Goal: Task Accomplishment & Management: Manage account settings

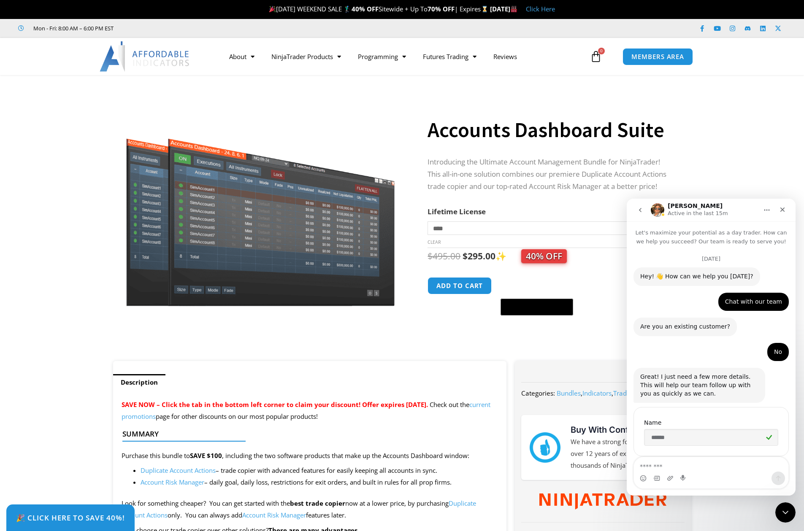
scroll to position [1782, 0]
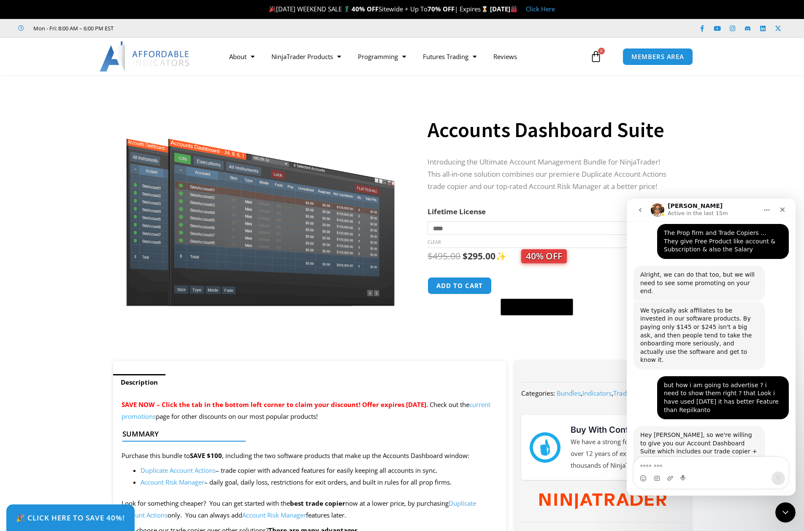
click at [706, 461] on textarea "Message…" at bounding box center [711, 464] width 154 height 14
paste textarea "**********"
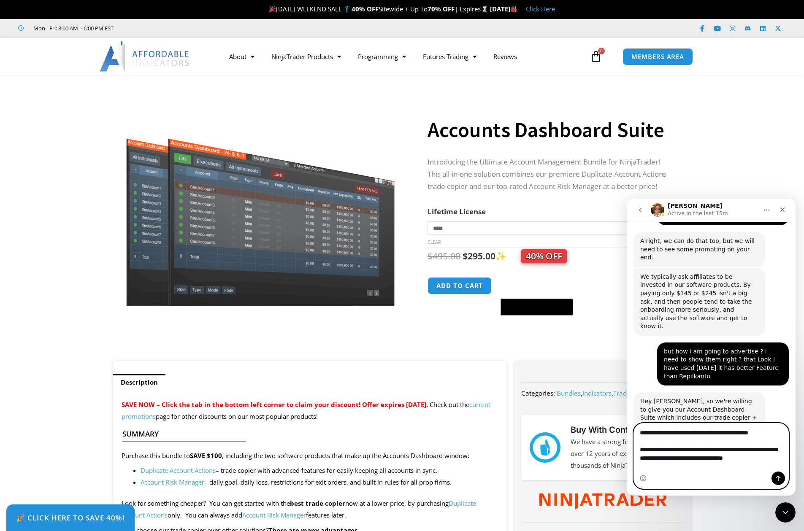
scroll to position [7, 0]
type textarea "**********"
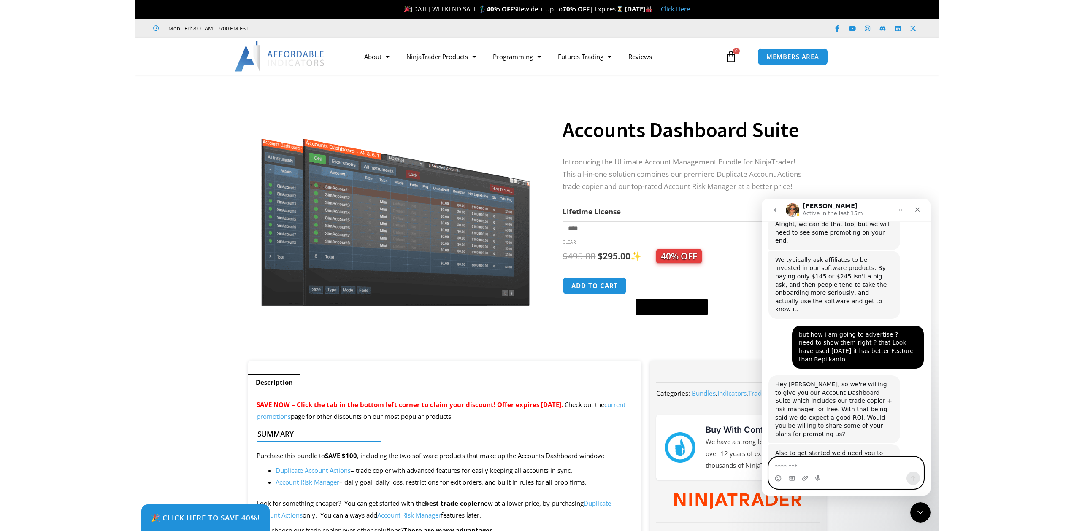
scroll to position [1845, 0]
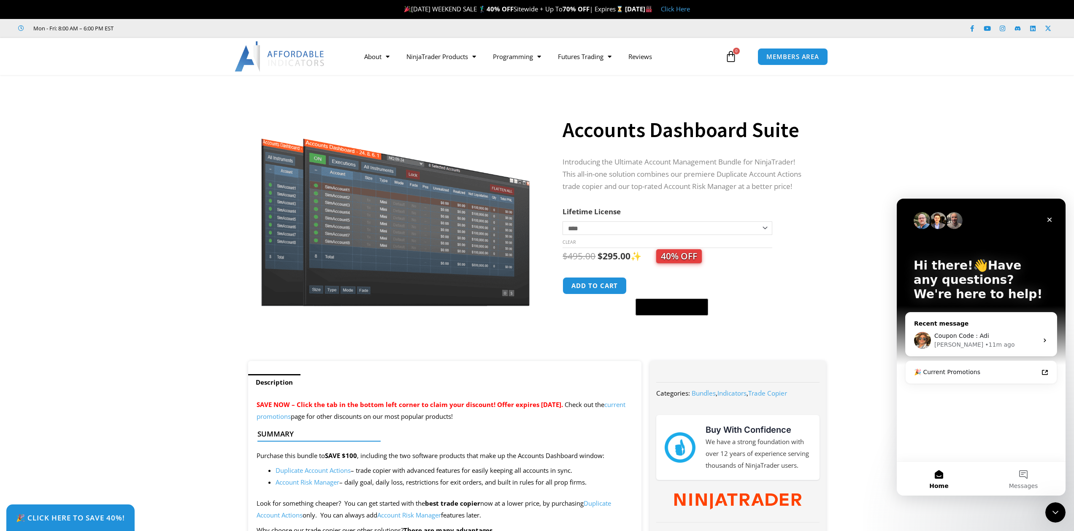
click at [803, 328] on div "Coupon Code : Adi Alexander • 11m ago" at bounding box center [981, 340] width 151 height 31
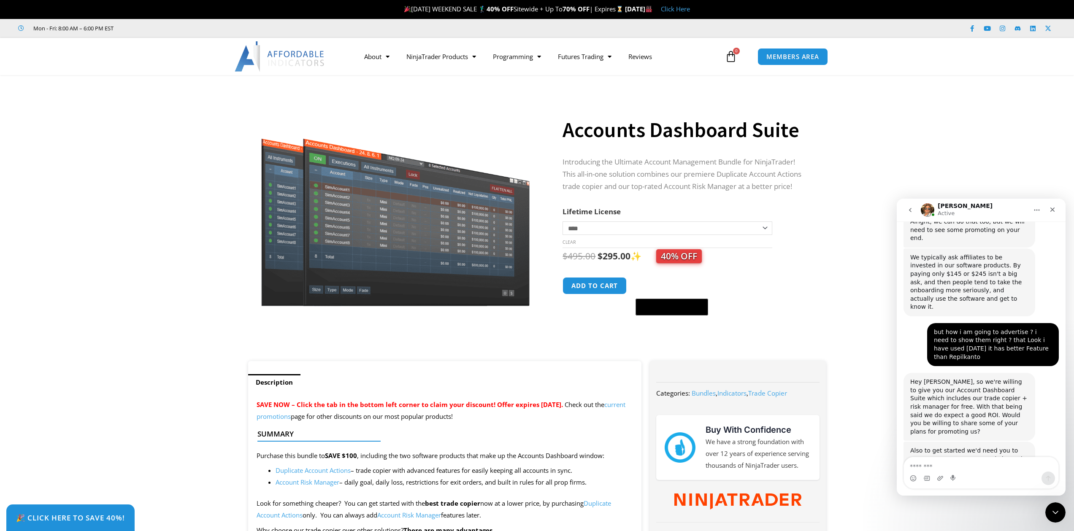
scroll to position [2423, 0]
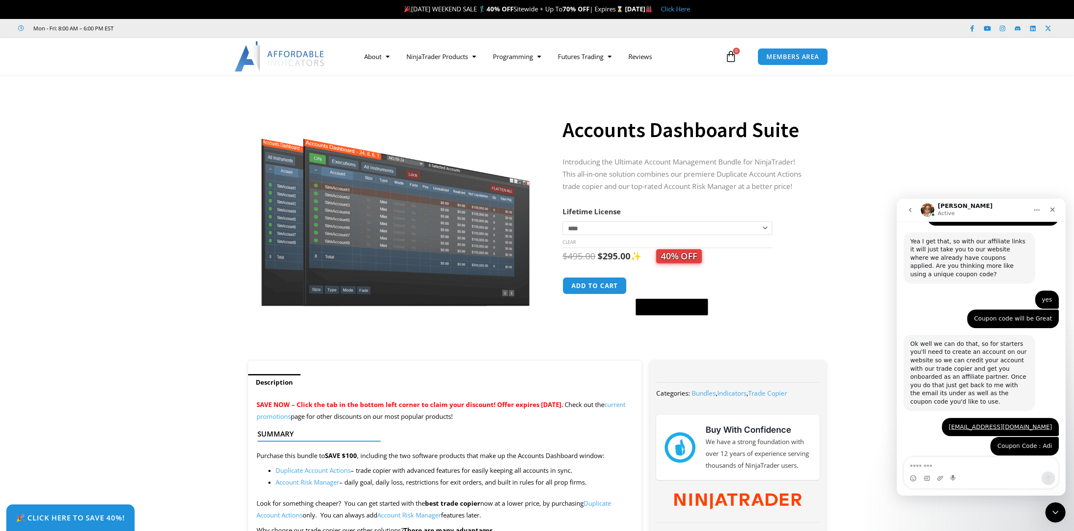
click at [803, 468] on textarea "Message…" at bounding box center [981, 464] width 154 height 14
type textarea "**********"
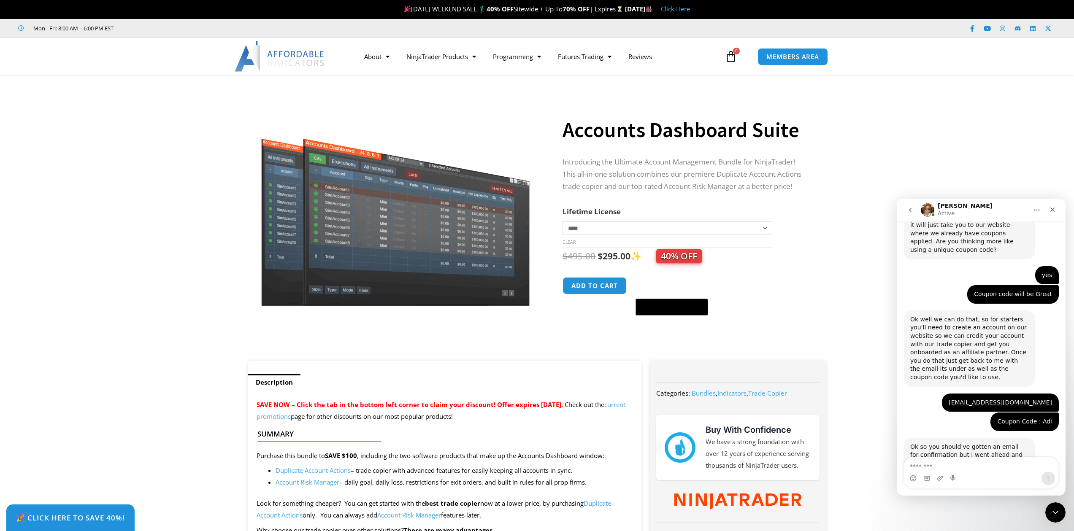
scroll to position [2449, 0]
click at [803, 465] on textarea "Message…" at bounding box center [981, 464] width 154 height 14
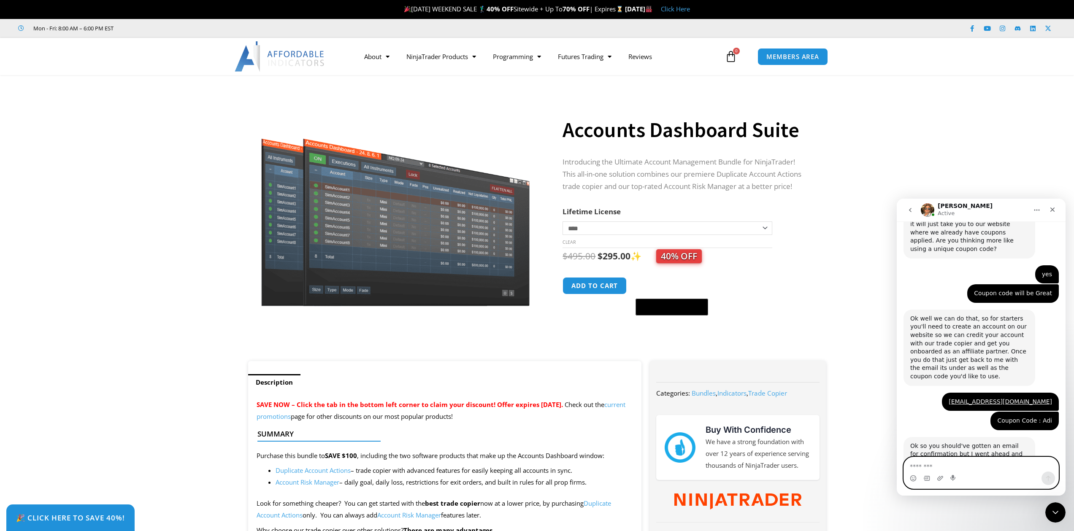
scroll to position [2474, 0]
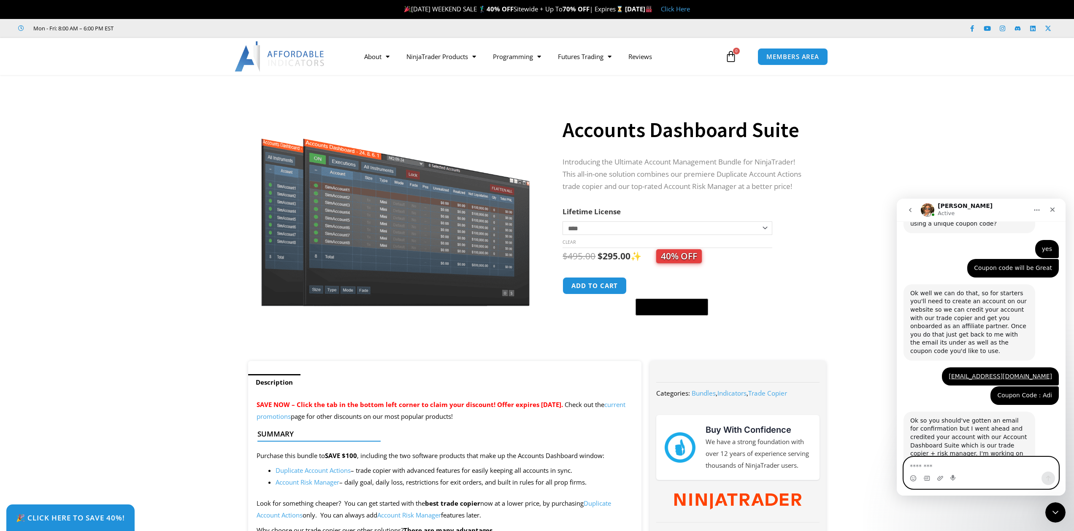
click at [803, 463] on textarea "Message…" at bounding box center [981, 464] width 154 height 14
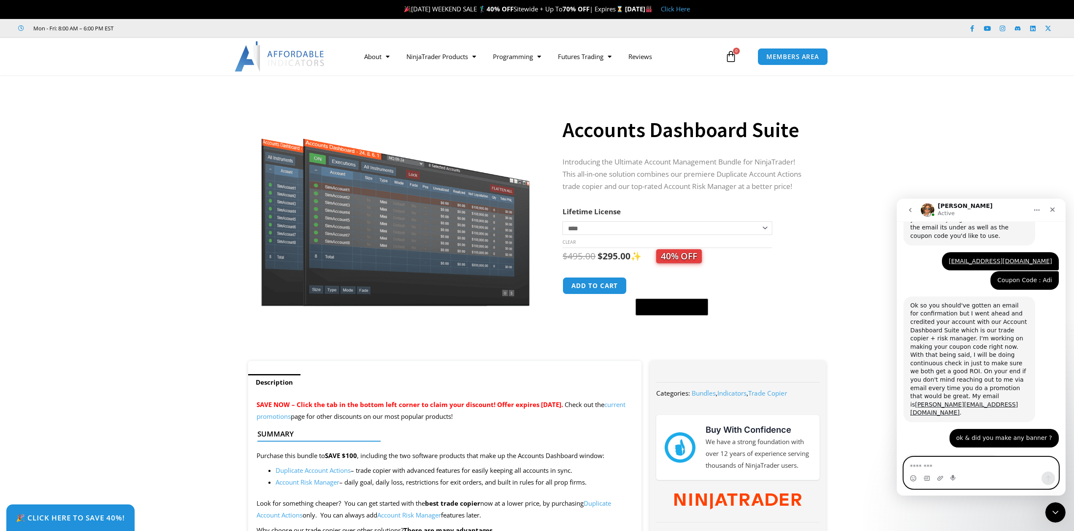
scroll to position [2634, 0]
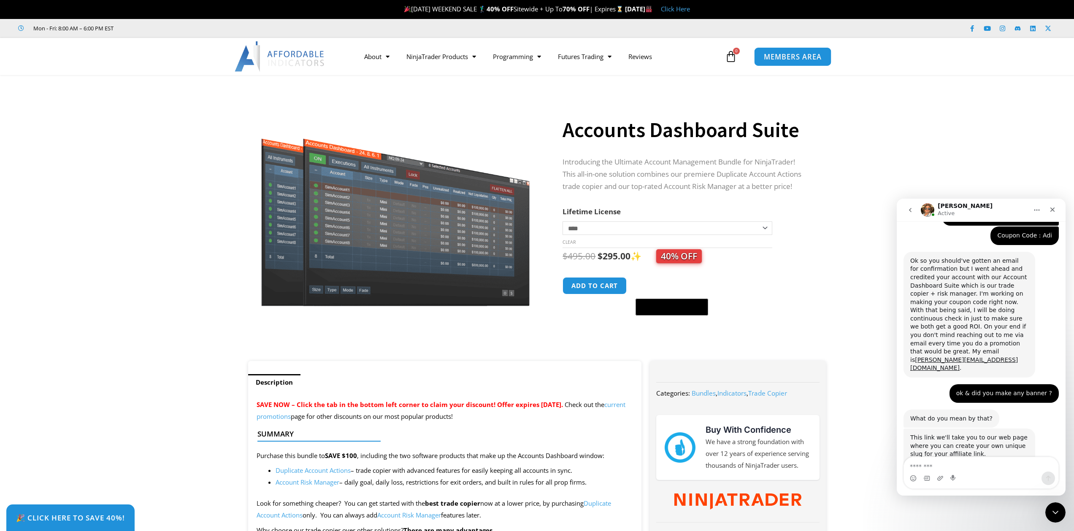
click at [787, 61] on link "MEMBERS AREA" at bounding box center [792, 56] width 77 height 19
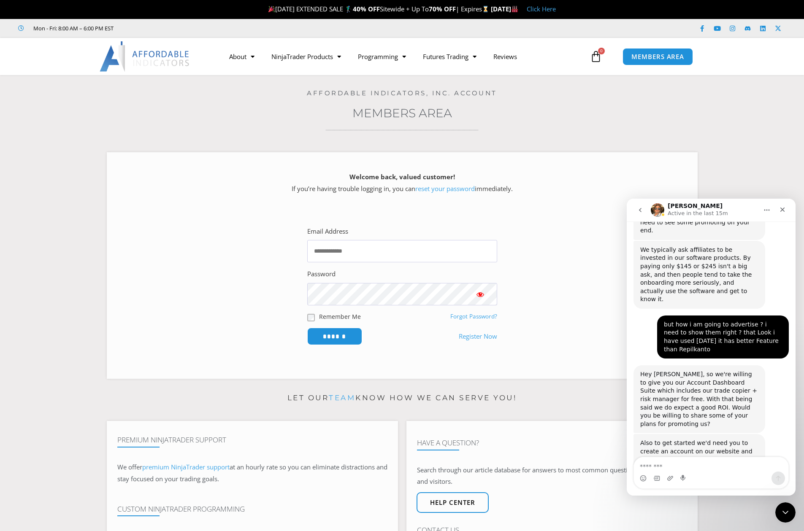
scroll to position [1845, 0]
click at [478, 337] on link "Register Now" at bounding box center [478, 337] width 38 height 12
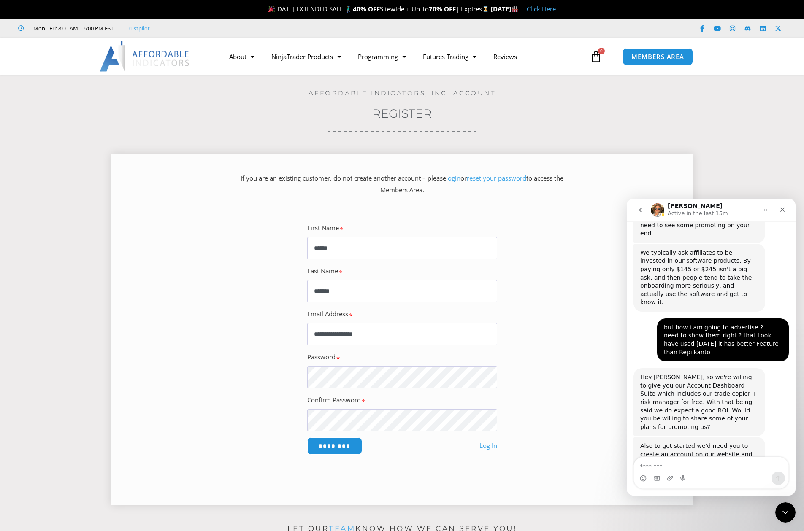
scroll to position [1845, 0]
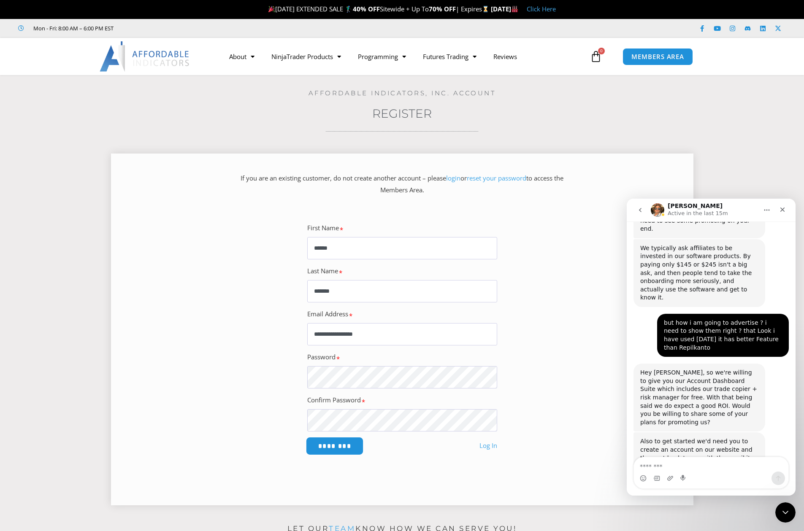
click at [323, 444] on input "********" at bounding box center [335, 446] width 58 height 18
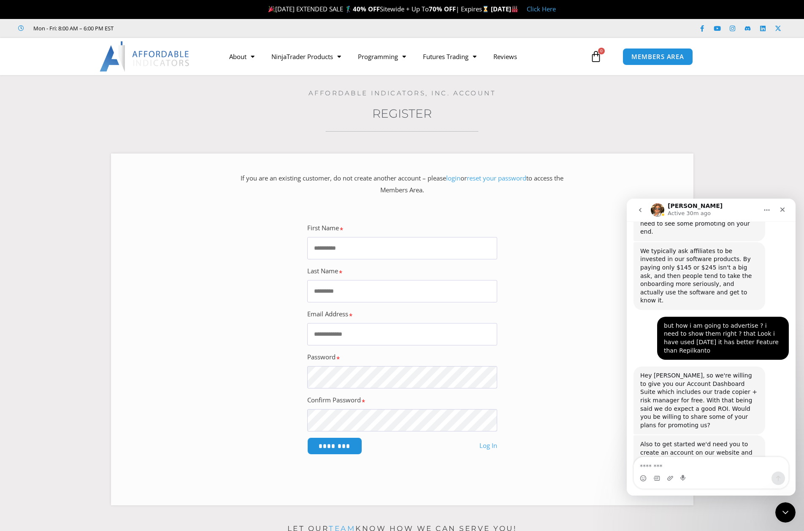
scroll to position [1845, 0]
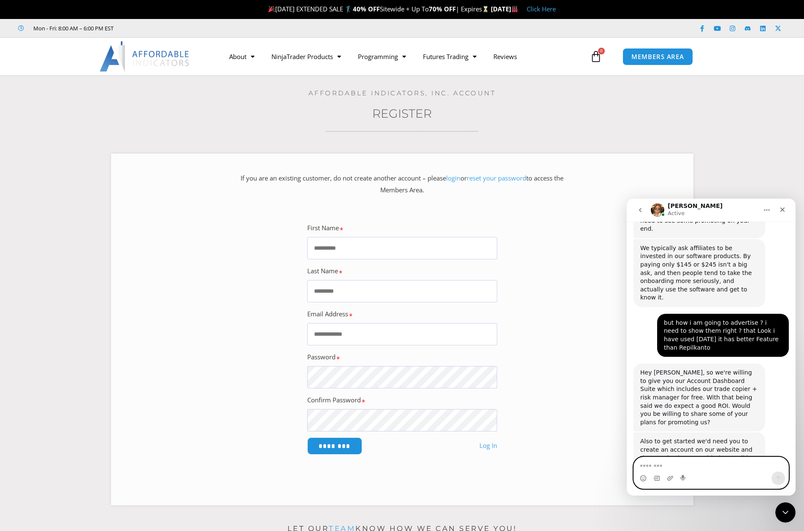
click at [690, 458] on textarea "Message…" at bounding box center [711, 464] width 154 height 14
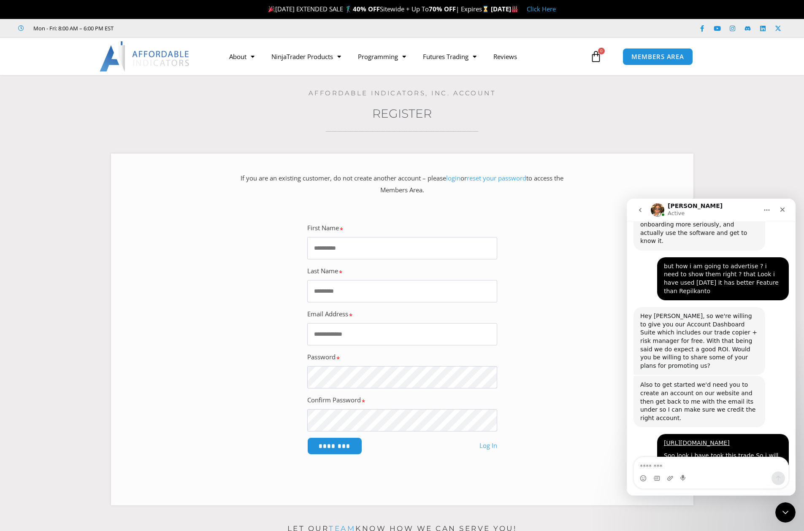
scroll to position [1903, 0]
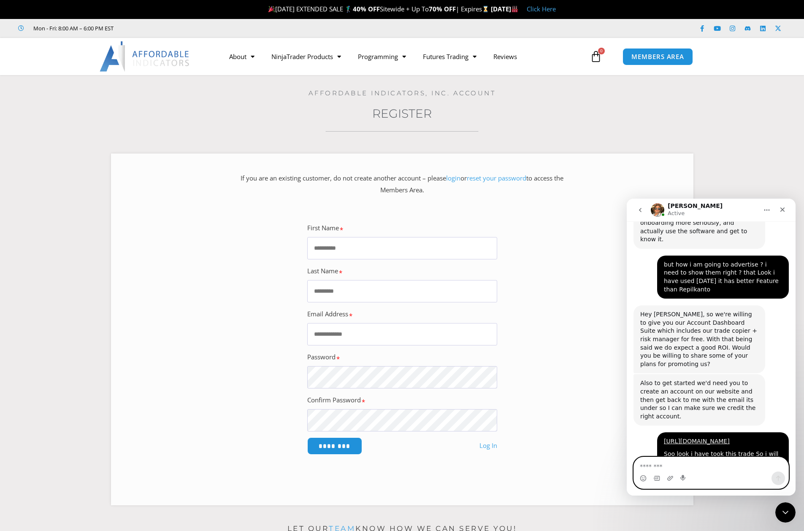
click at [696, 469] on textarea "Message…" at bounding box center [711, 464] width 154 height 14
type textarea "*"
type textarea "**********"
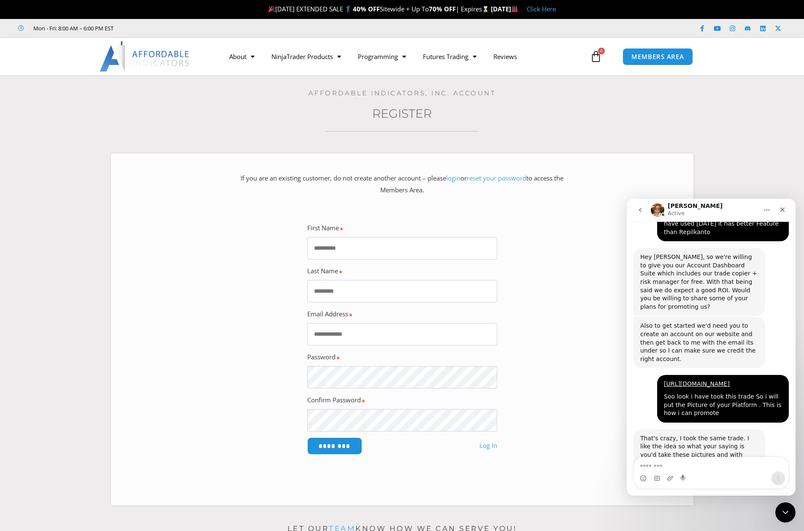
scroll to position [1986, 0]
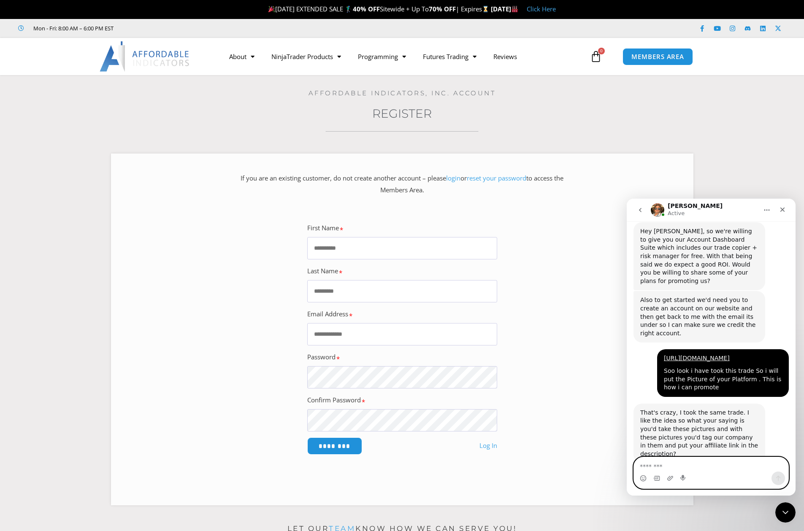
click at [653, 463] on textarea "Message…" at bounding box center [711, 464] width 154 height 14
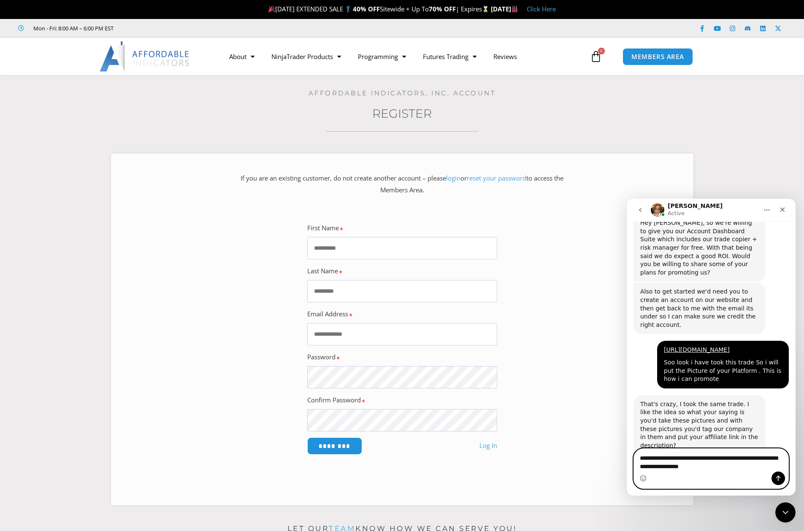
type textarea "**********"
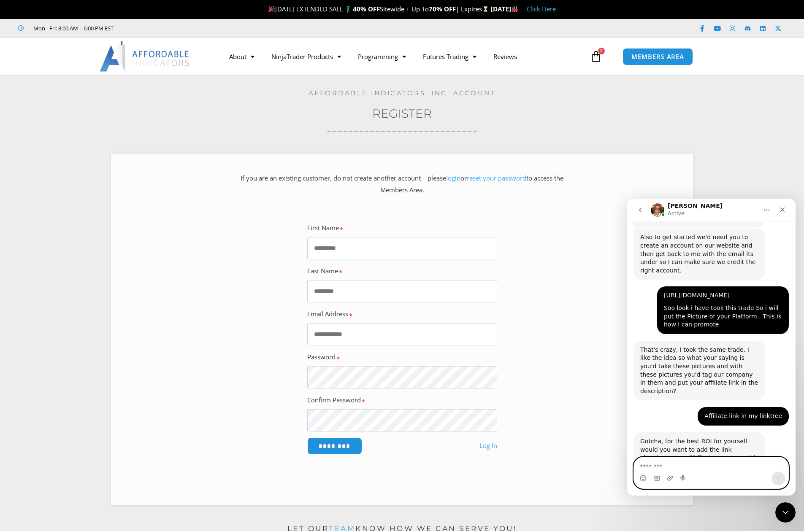
scroll to position [2052, 0]
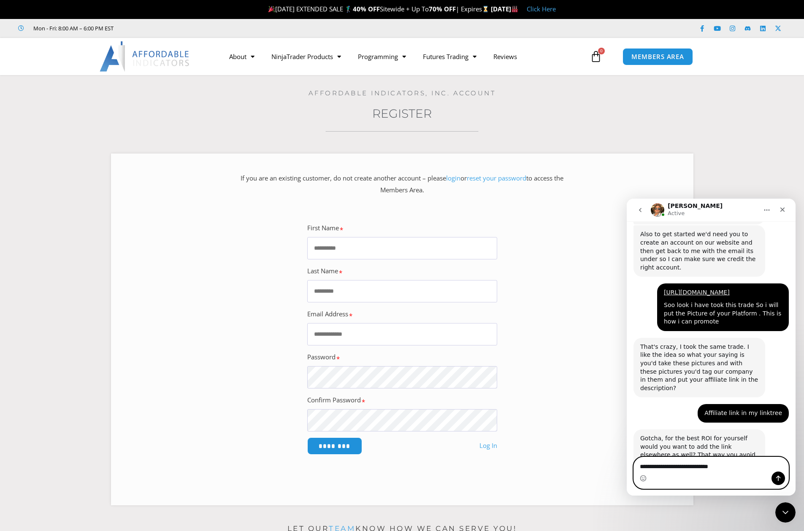
type textarea "**********"
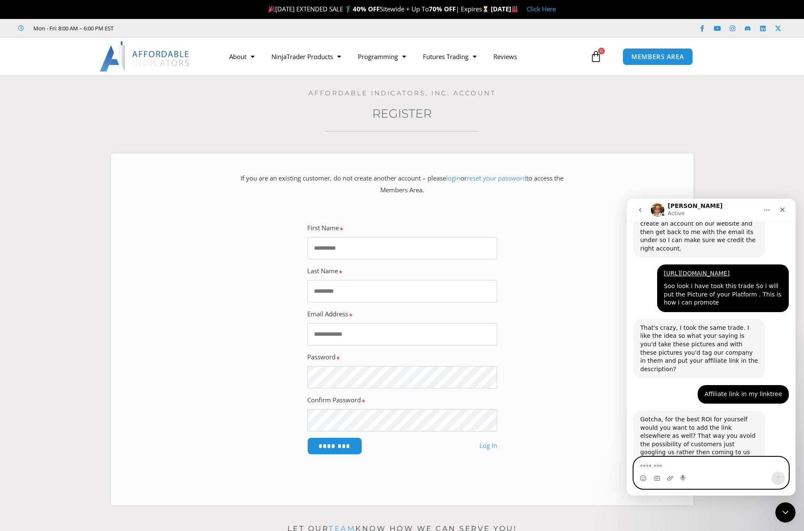
scroll to position [2071, 0]
type textarea "**********"
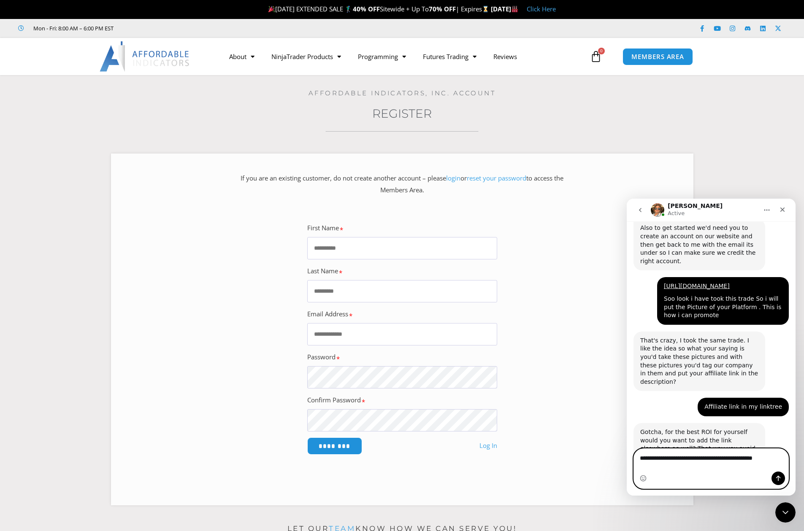
scroll to position [2067, 0]
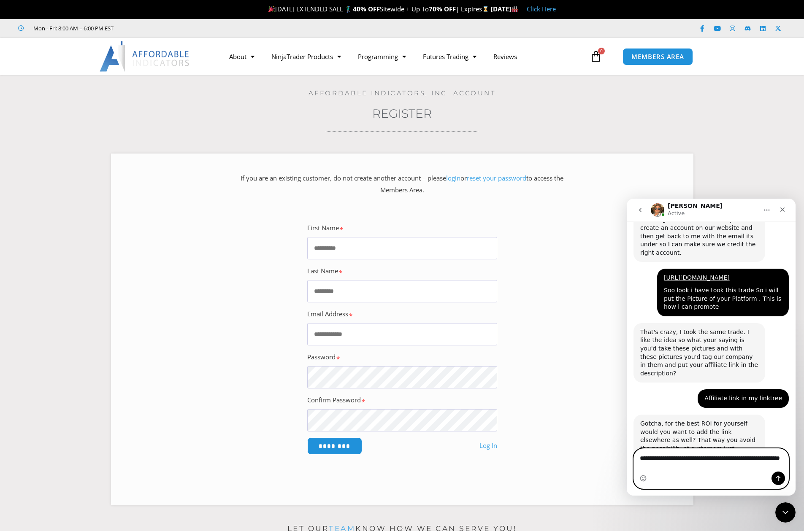
type textarea "**********"
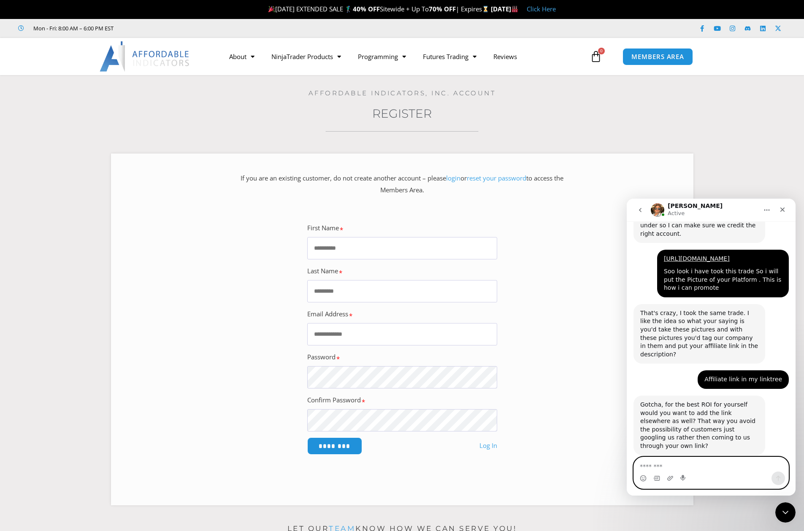
scroll to position [2118, 0]
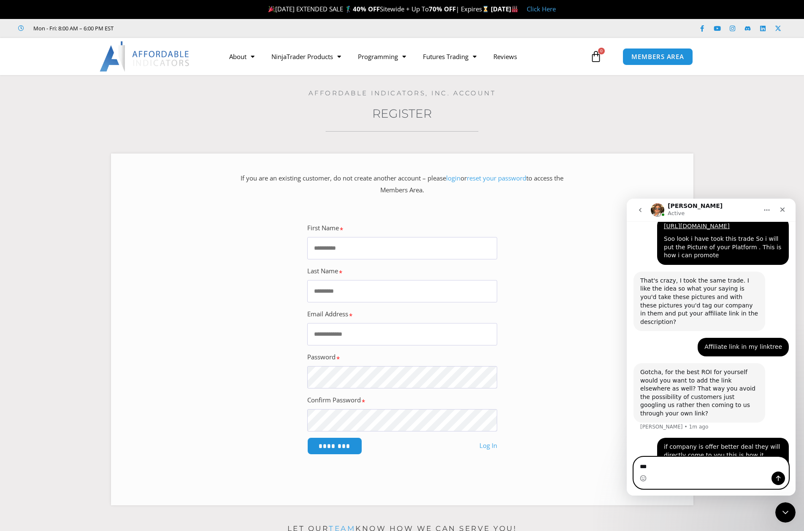
type textarea "***"
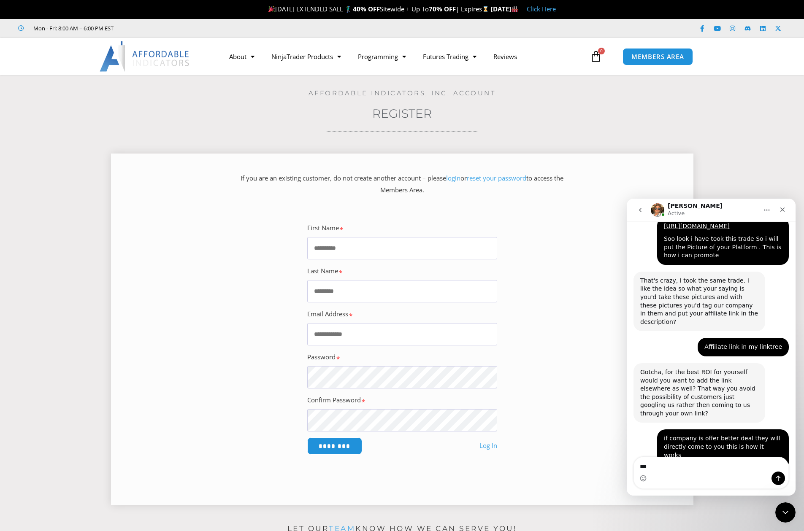
scroll to position [2144, 0]
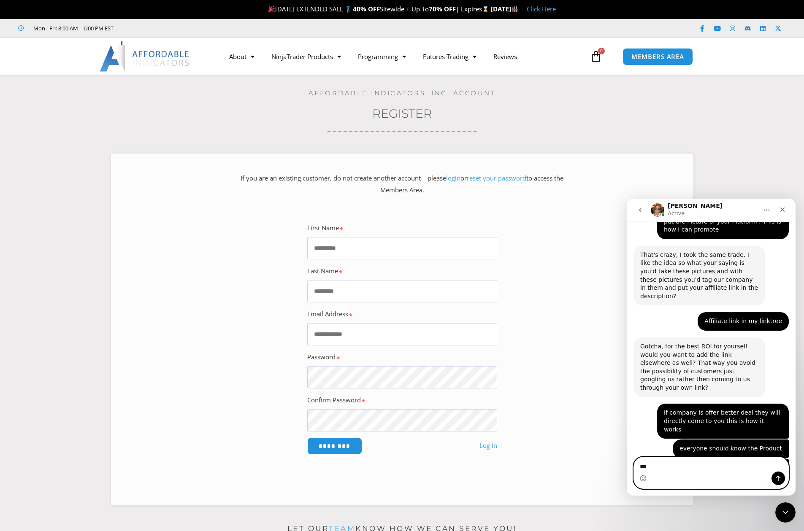
click at [692, 466] on textarea "***" at bounding box center [711, 464] width 154 height 14
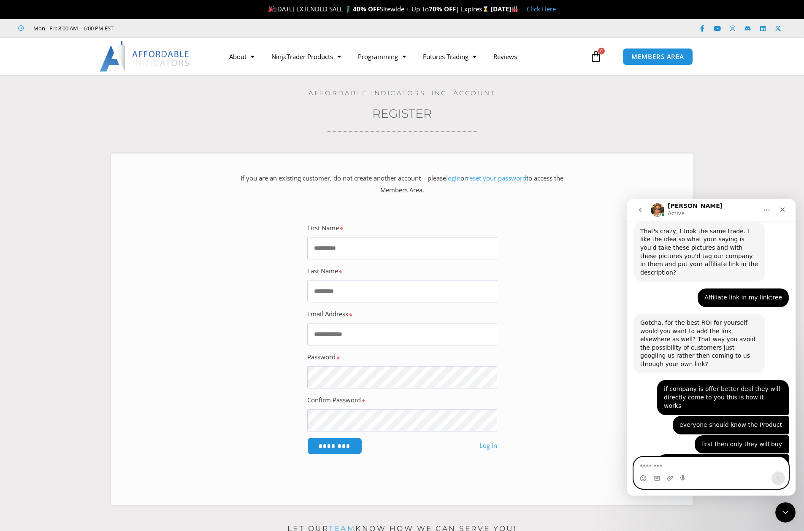
scroll to position [2169, 0]
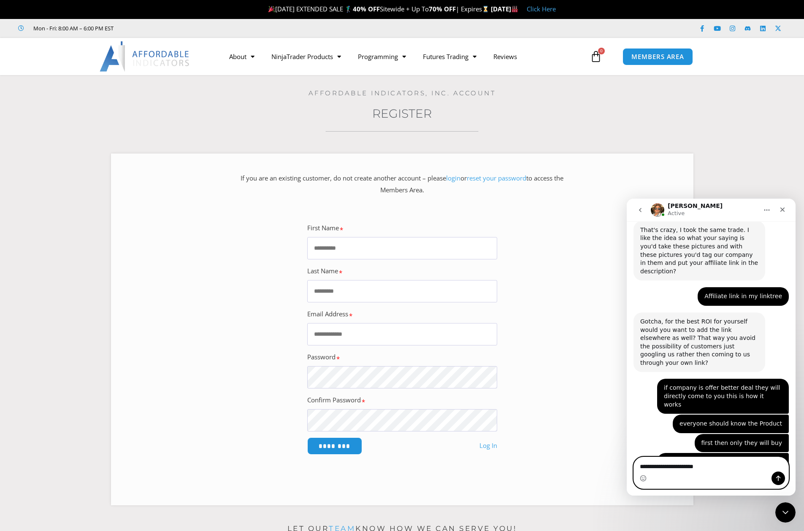
type textarea "**********"
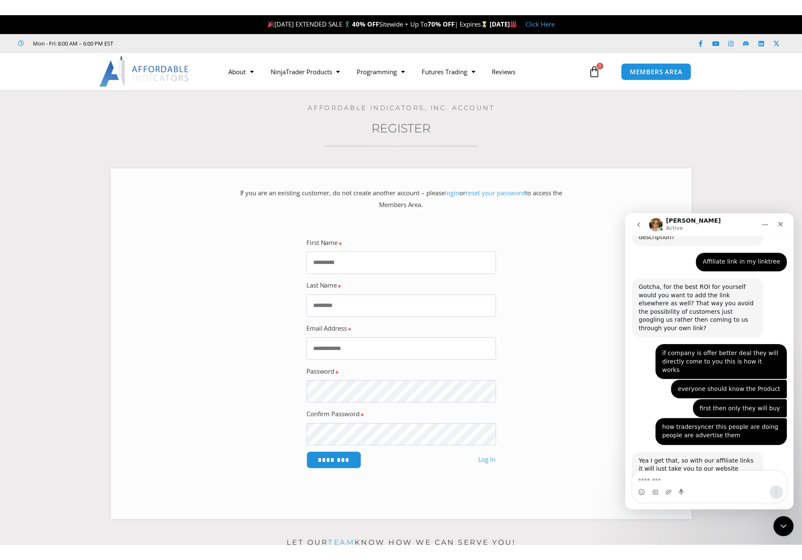
scroll to position [2221, 0]
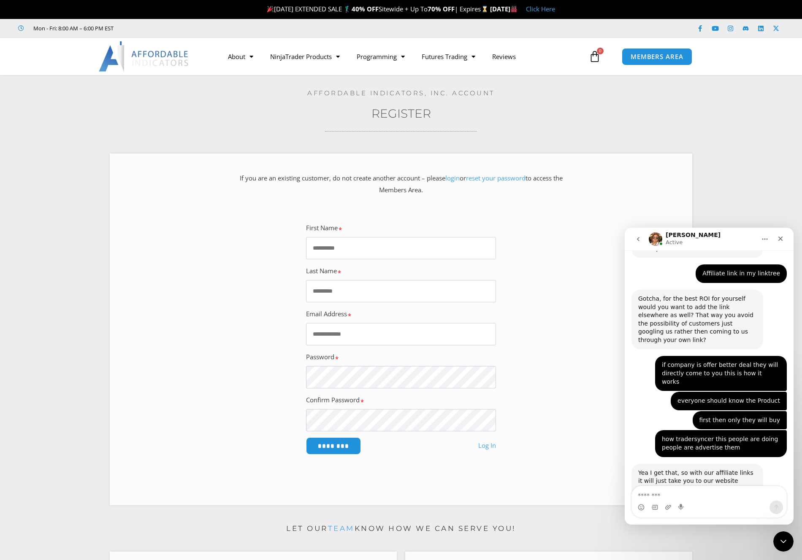
click at [50, 304] on section "**********" at bounding box center [401, 326] width 760 height 370
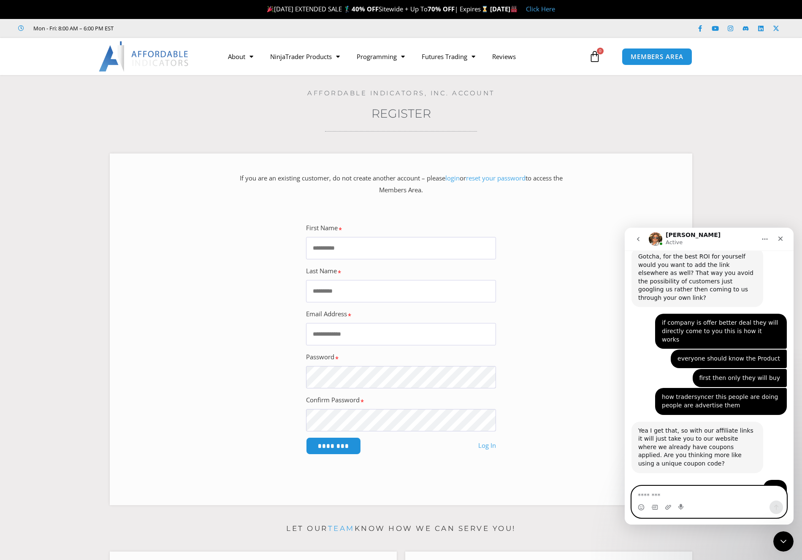
click at [692, 487] on textarea "Message…" at bounding box center [709, 494] width 154 height 14
type textarea "**********"
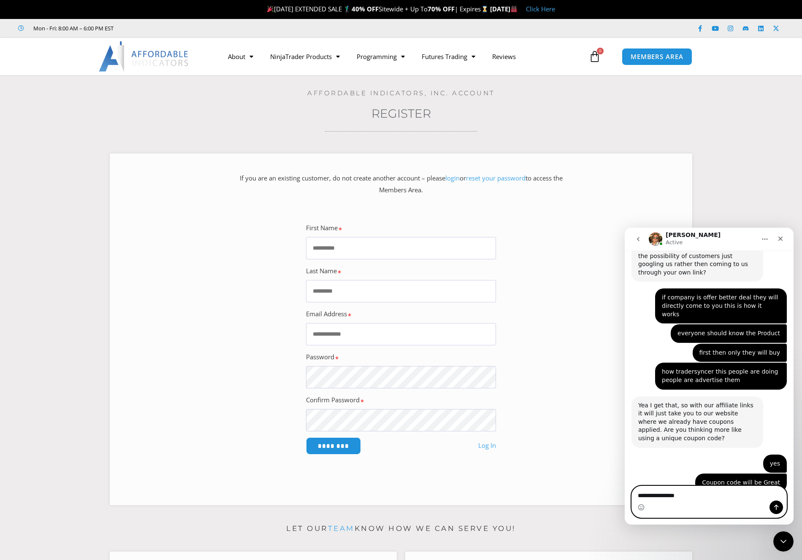
type textarea "**********"
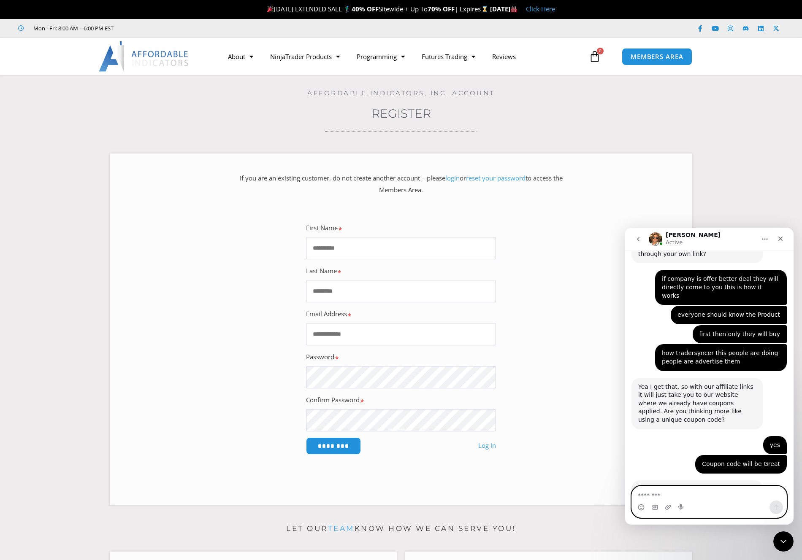
scroll to position [2307, 0]
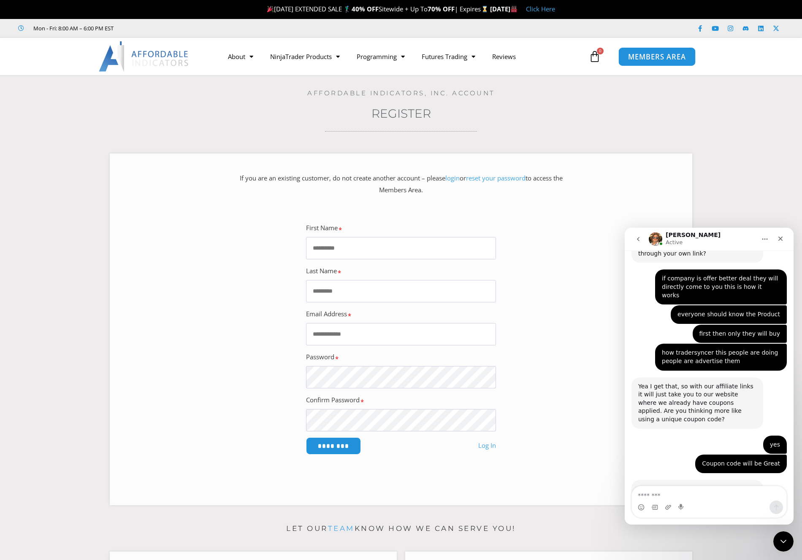
click at [679, 58] on span "MEMBERS AREA" at bounding box center [657, 56] width 58 height 7
click at [488, 447] on link "Log In" at bounding box center [487, 446] width 18 height 12
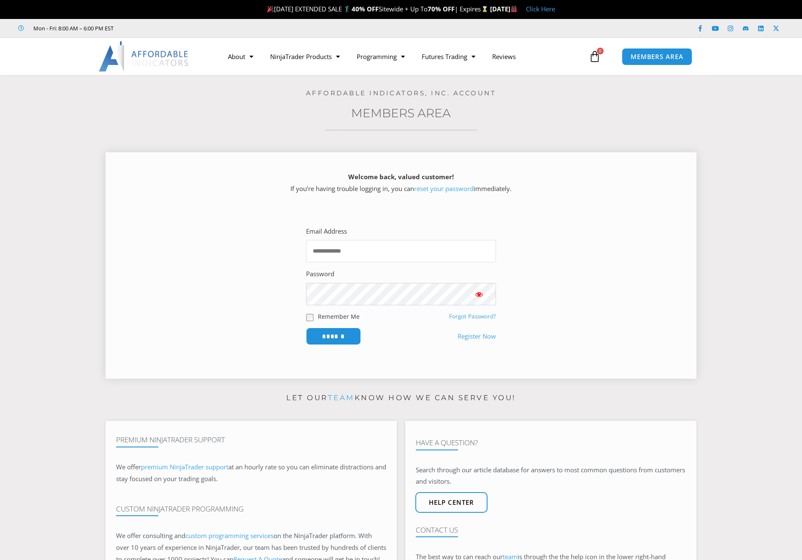
click at [393, 256] on input "Email Address" at bounding box center [401, 251] width 190 height 22
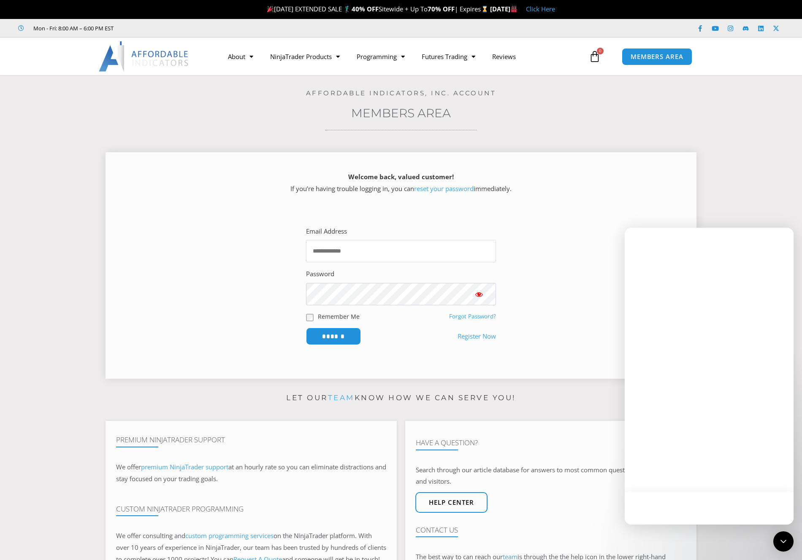
type input "**********"
click at [353, 336] on input "******" at bounding box center [334, 336] width 58 height 18
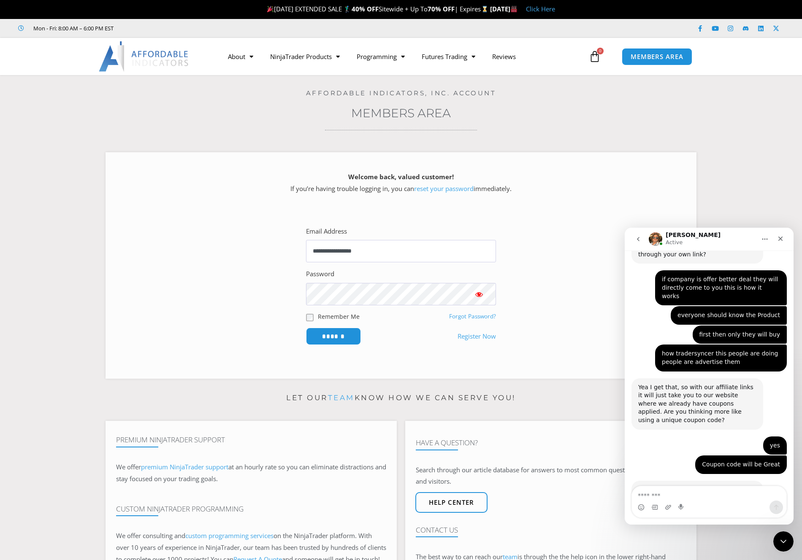
scroll to position [2307, 0]
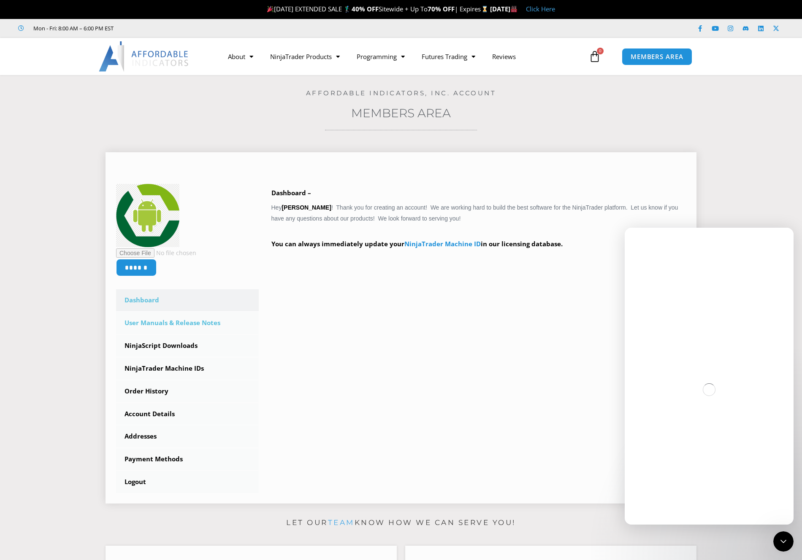
click at [184, 326] on link "User Manuals & Release Notes" at bounding box center [187, 323] width 143 height 22
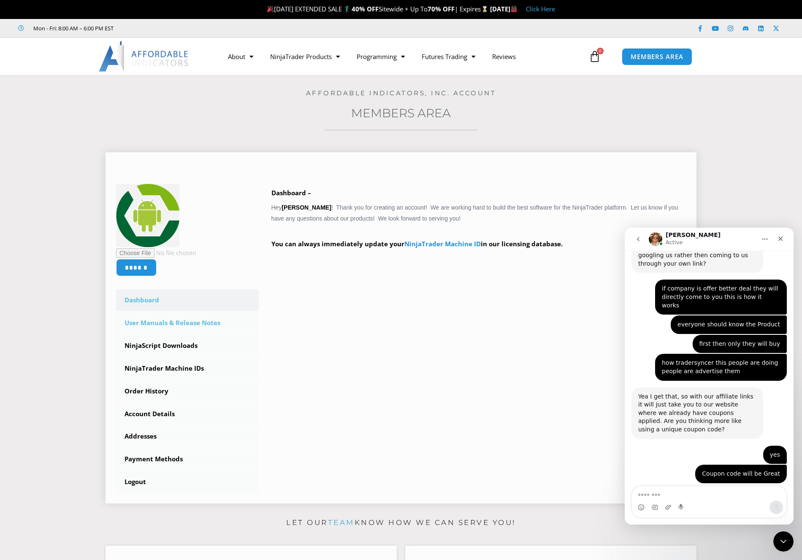
scroll to position [2307, 0]
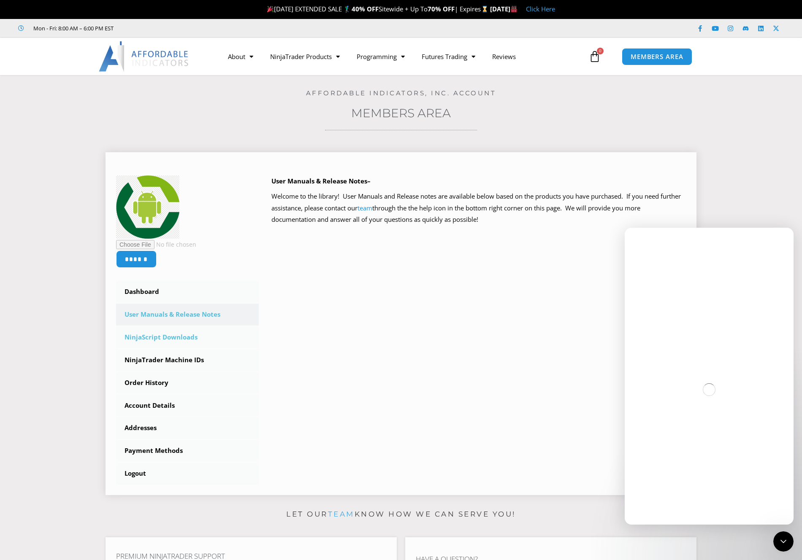
click at [193, 343] on link "NinjaScript Downloads" at bounding box center [187, 338] width 143 height 22
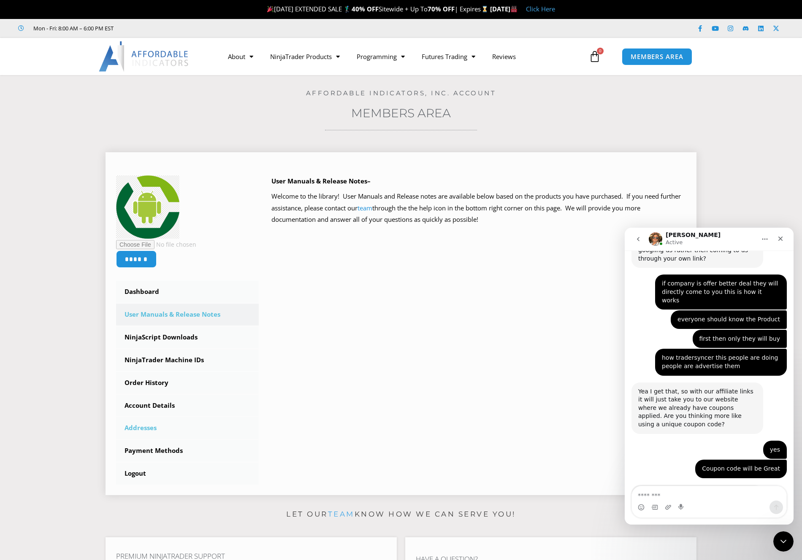
scroll to position [2307, 0]
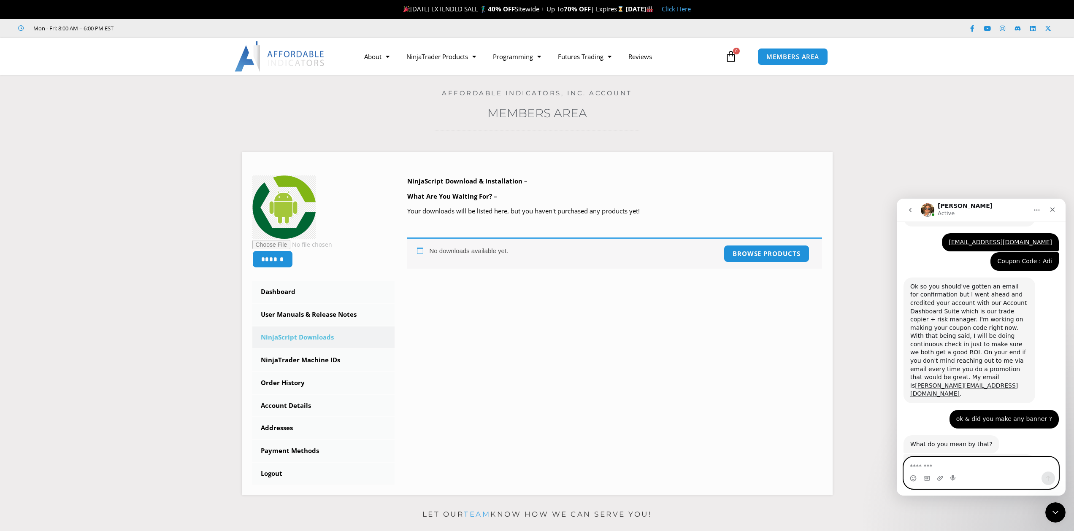
scroll to position [2609, 0]
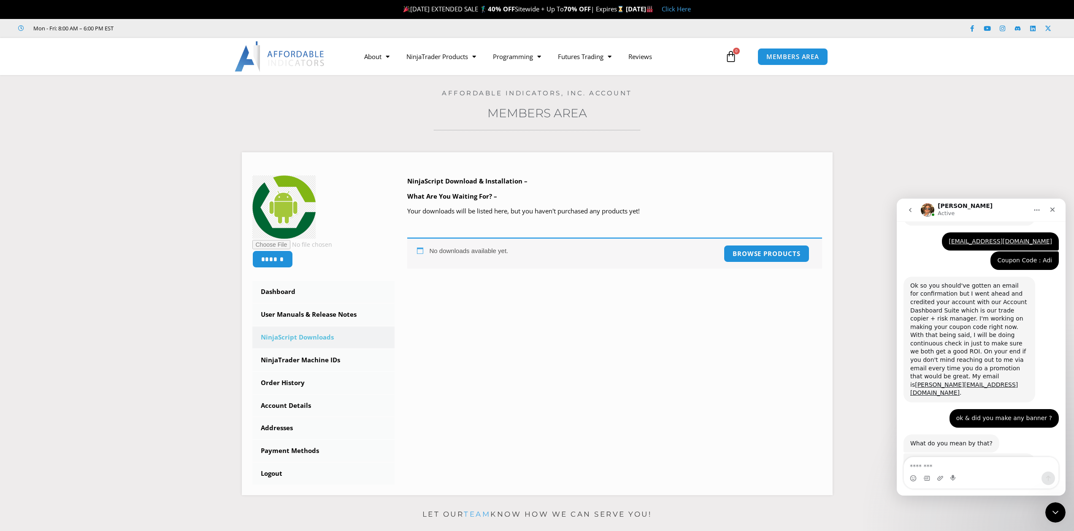
click at [808, 462] on textarea "Message…" at bounding box center [981, 464] width 154 height 14
type textarea "*********"
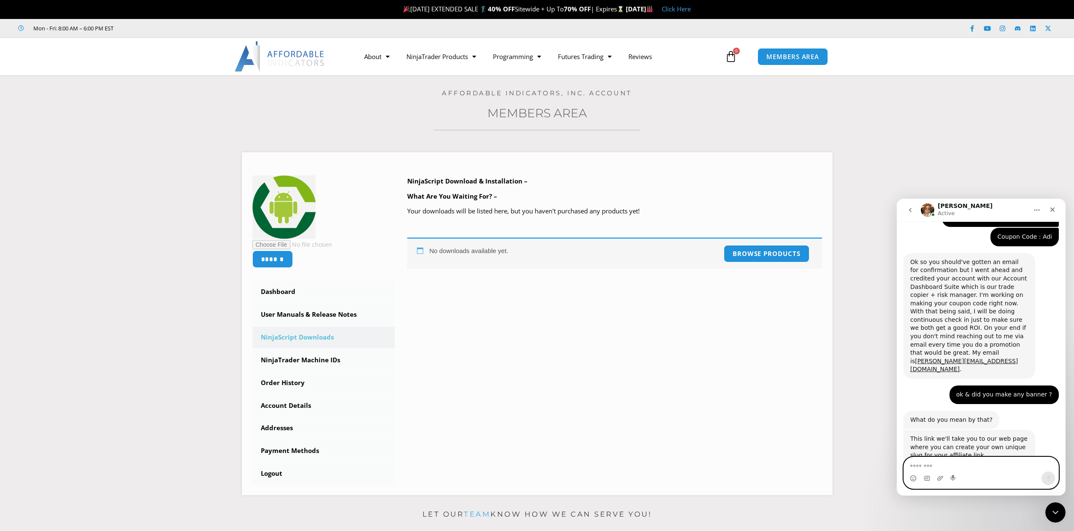
scroll to position [2634, 0]
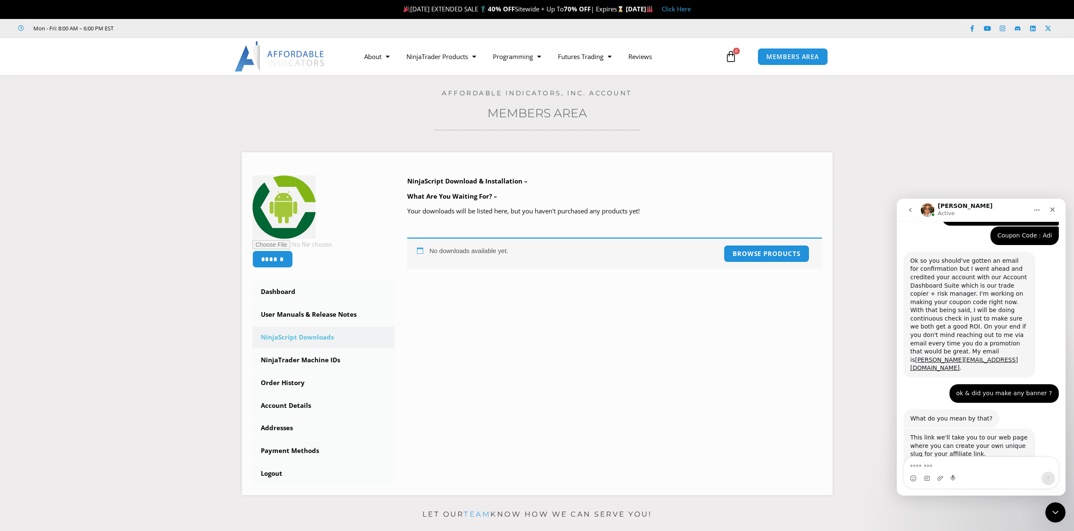
click at [808, 463] on link "[URL][DOMAIN_NAME]" at bounding box center [943, 466] width 66 height 7
click at [302, 357] on link "NinjaTrader Machine IDs" at bounding box center [323, 360] width 143 height 22
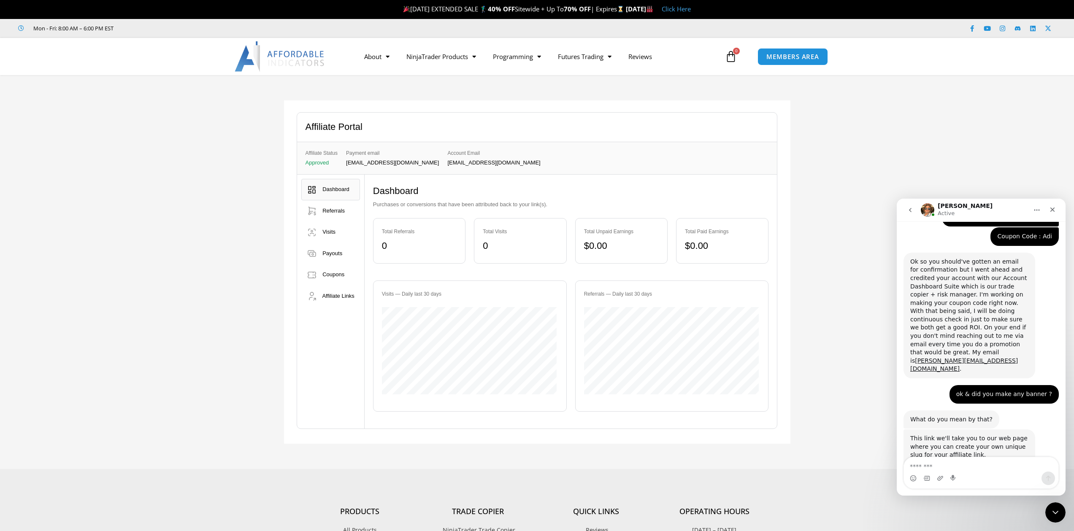
scroll to position [2634, 0]
click at [328, 205] on link "Referrals" at bounding box center [330, 211] width 59 height 22
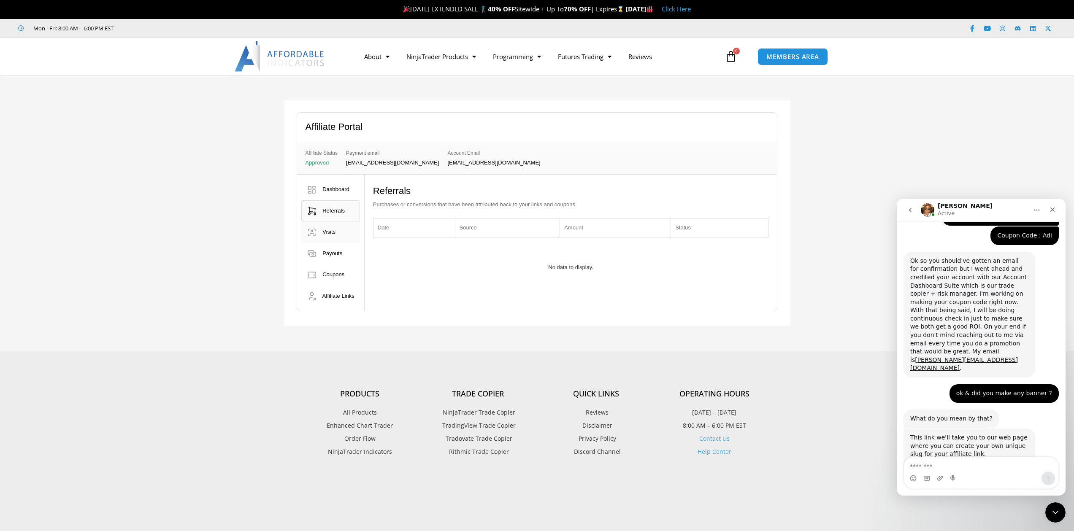
click at [328, 230] on span "Visits" at bounding box center [328, 232] width 13 height 6
click at [332, 255] on span "Payouts" at bounding box center [332, 253] width 20 height 6
click at [338, 270] on link "Coupons" at bounding box center [330, 275] width 59 height 22
click at [326, 192] on span "Dashboard" at bounding box center [335, 189] width 27 height 6
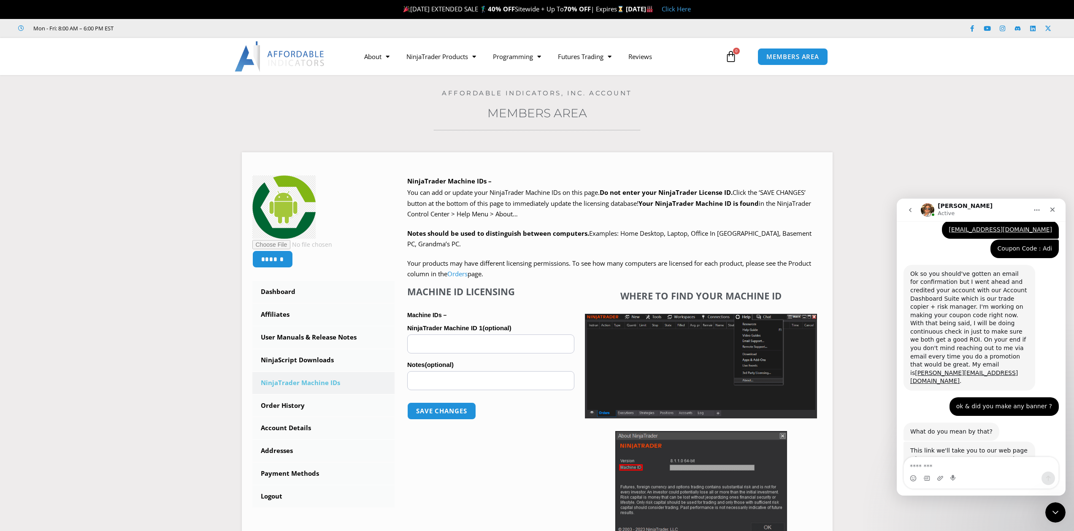
scroll to position [2634, 0]
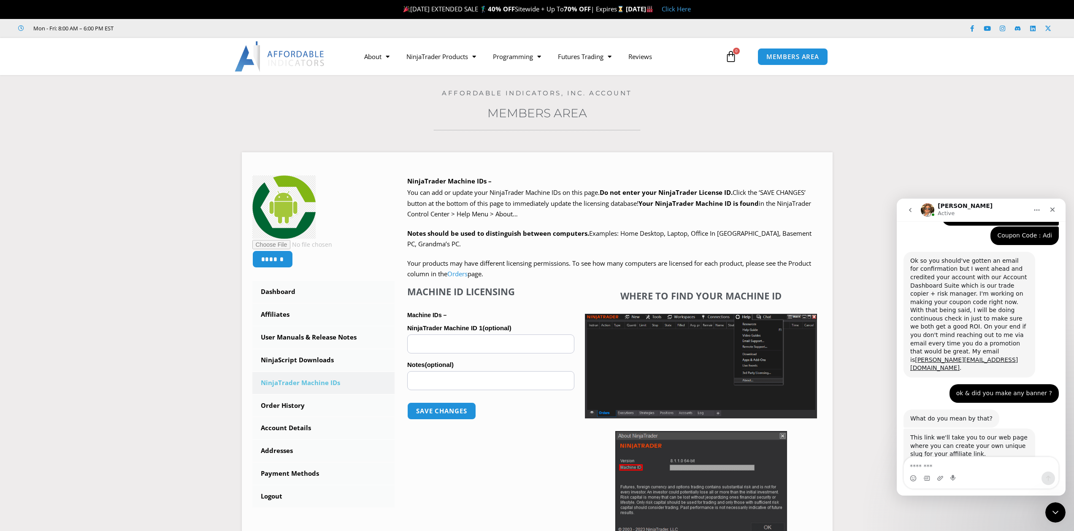
click at [1012, 476] on div "In the Affiliate Portal, Affiliate Link tab you will find instructions for usin…" at bounding box center [969, 517] width 118 height 83
click at [968, 463] on link "[URL][DOMAIN_NAME]" at bounding box center [943, 466] width 66 height 7
click at [295, 294] on link "Dashboard" at bounding box center [323, 292] width 143 height 22
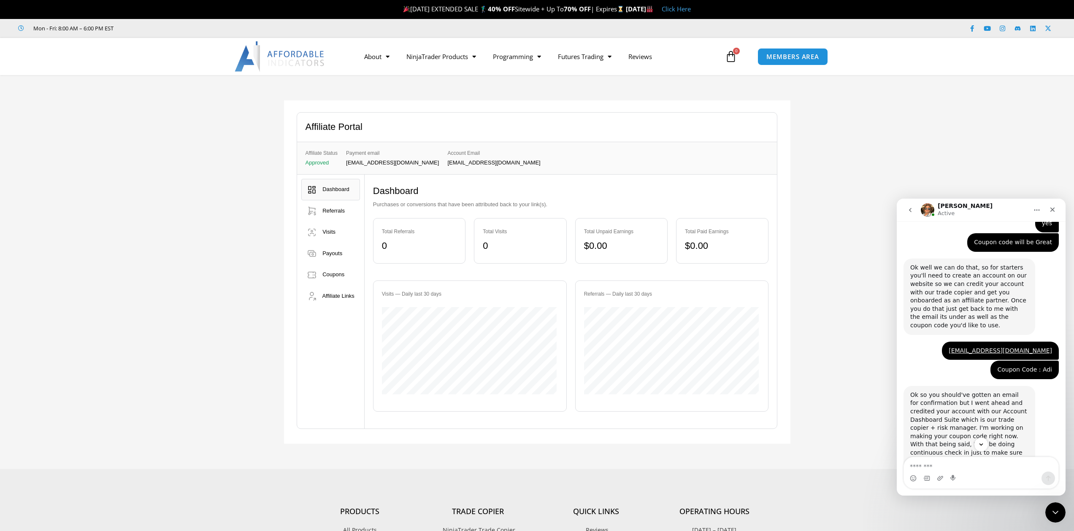
scroll to position [2504, 0]
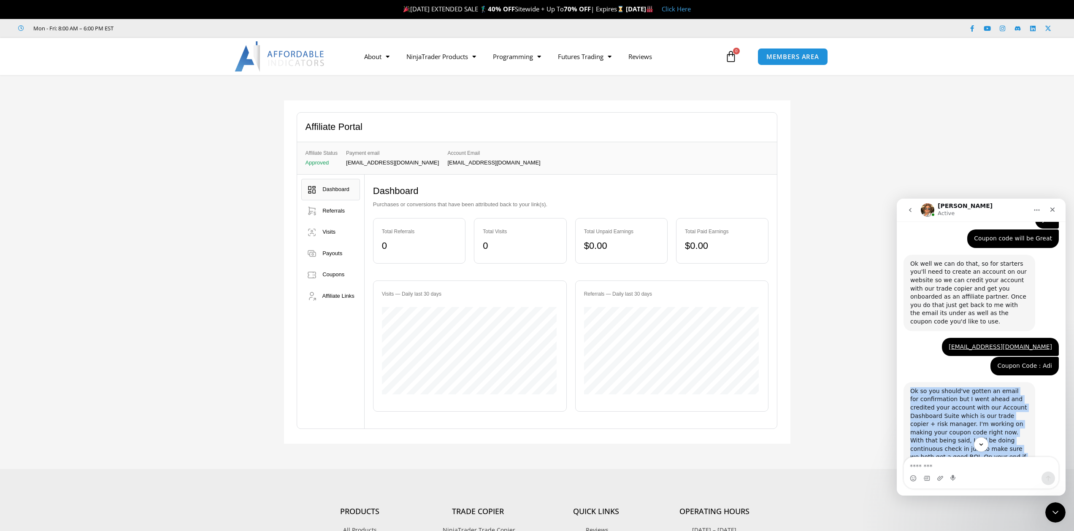
drag, startPoint x: 1008, startPoint y: 351, endPoint x: 911, endPoint y: 262, distance: 131.4
click at [911, 387] on div "Ok so you should've gotten an email for confirmation but I went ahead and credi…" at bounding box center [969, 445] width 118 height 116
copy div "Ok so you should've gotten an email for confirmation but I went ahead and credi…"
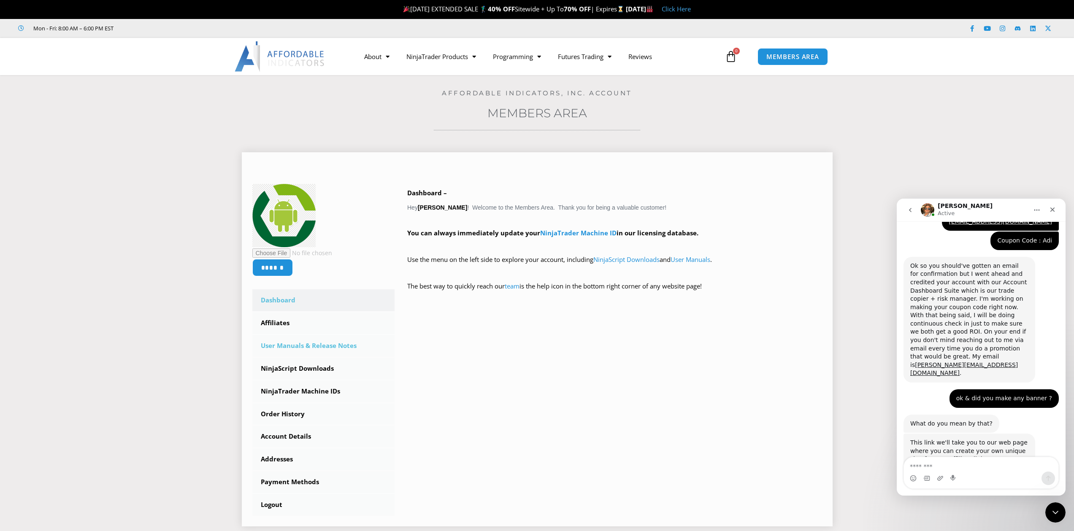
scroll to position [2634, 0]
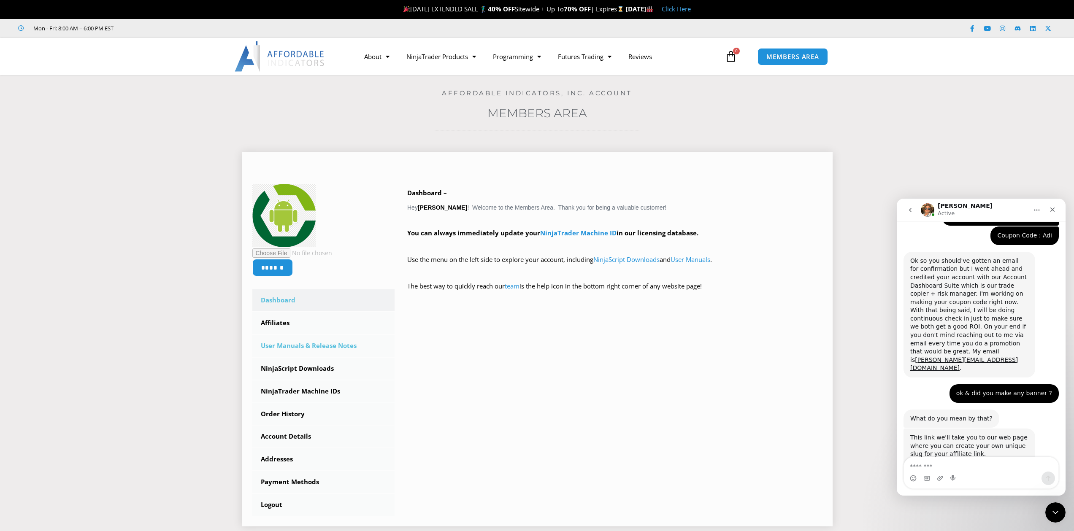
click at [322, 342] on link "User Manuals & Release Notes" at bounding box center [323, 346] width 143 height 22
click at [338, 331] on link "Affiliates" at bounding box center [323, 323] width 143 height 22
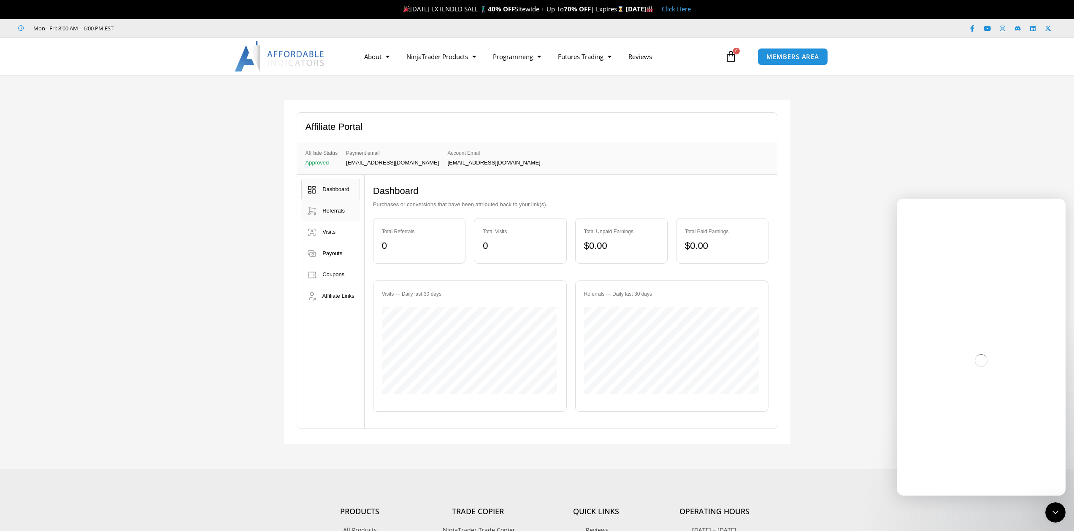
click at [339, 212] on span "Referrals" at bounding box center [333, 211] width 22 height 6
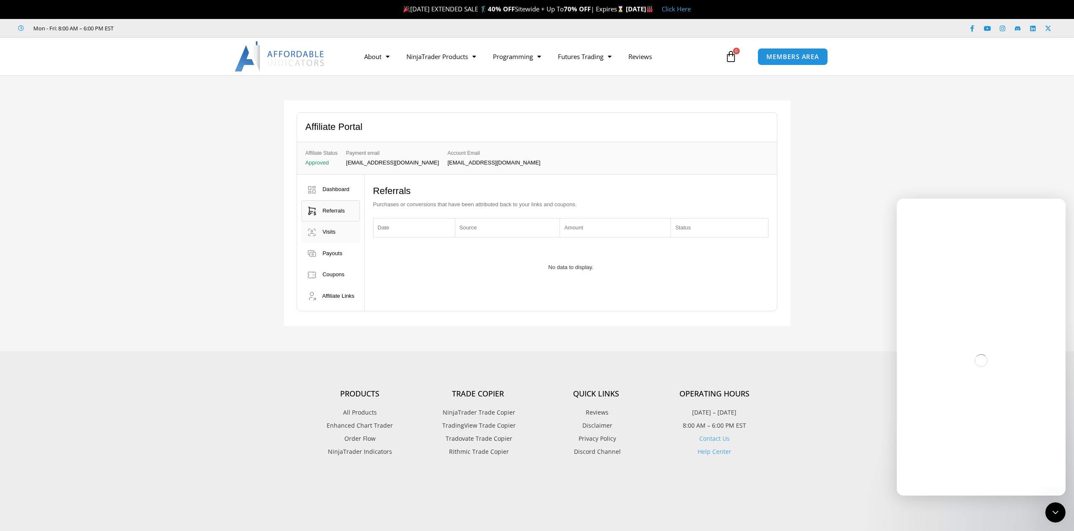
click at [323, 234] on span "Visits" at bounding box center [328, 232] width 13 height 6
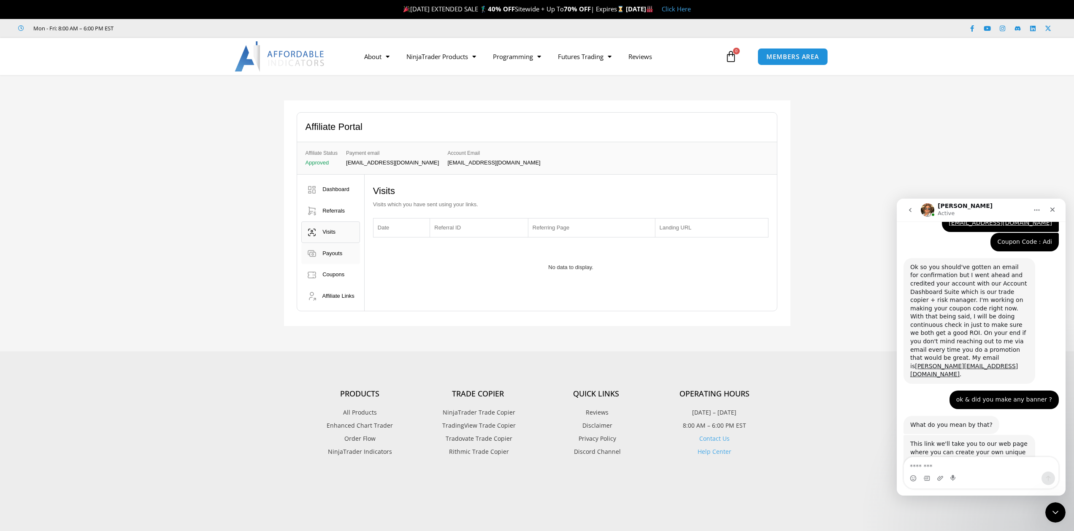
scroll to position [2634, 0]
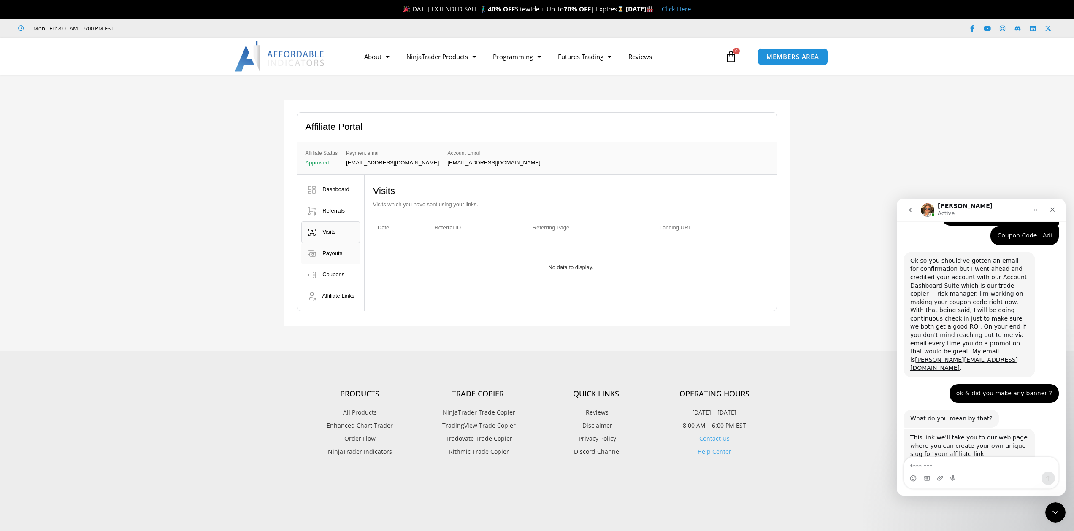
click at [326, 260] on link "Payouts" at bounding box center [330, 254] width 59 height 22
click at [336, 282] on link "Coupons" at bounding box center [330, 275] width 59 height 22
click at [338, 299] on span "Affiliate Links" at bounding box center [338, 296] width 32 height 6
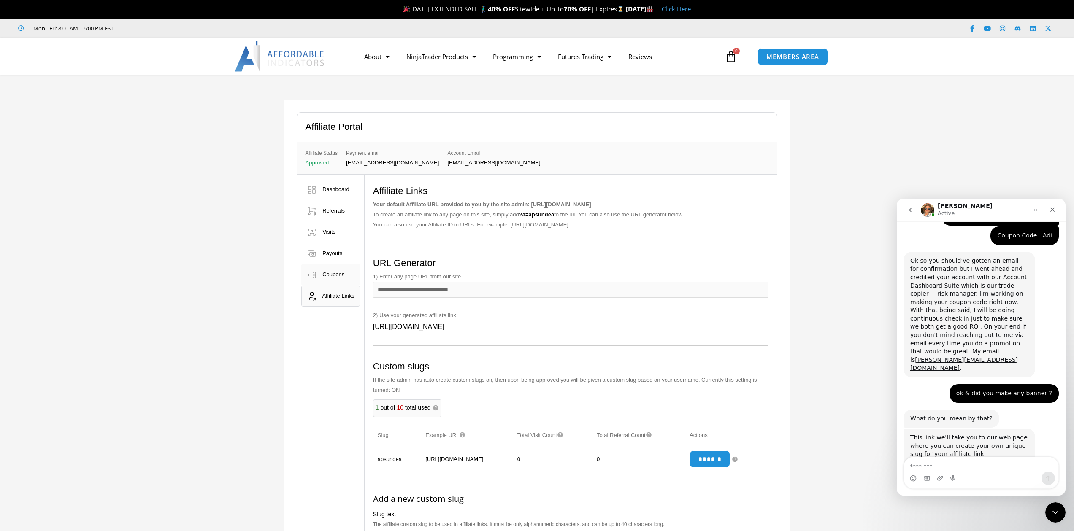
click at [333, 278] on span "Coupons" at bounding box center [333, 274] width 22 height 6
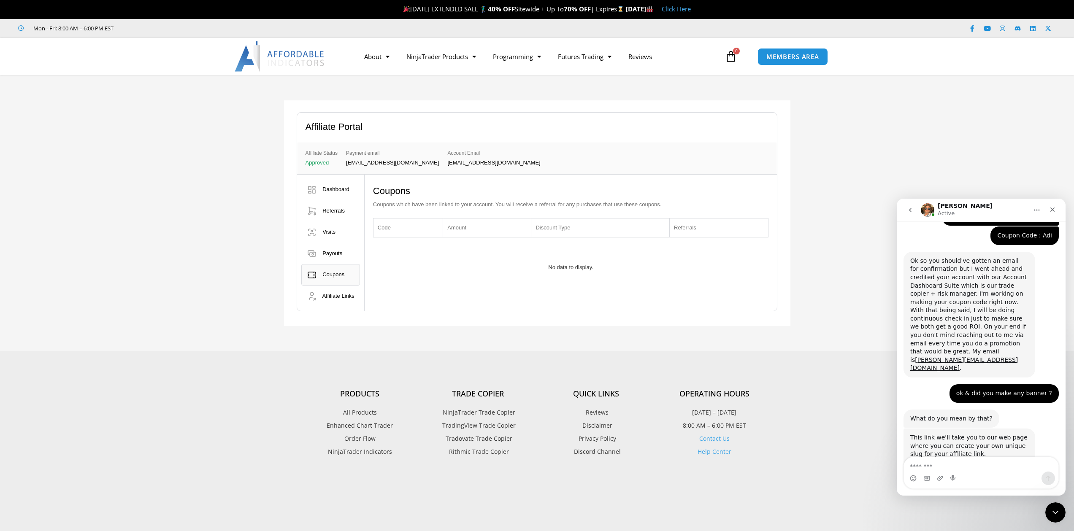
click at [682, 290] on div "Dashboard Purchases or conversions that have been attributed back to your link(…" at bounding box center [571, 243] width 413 height 136
click at [341, 299] on span "Affiliate Links" at bounding box center [338, 296] width 32 height 6
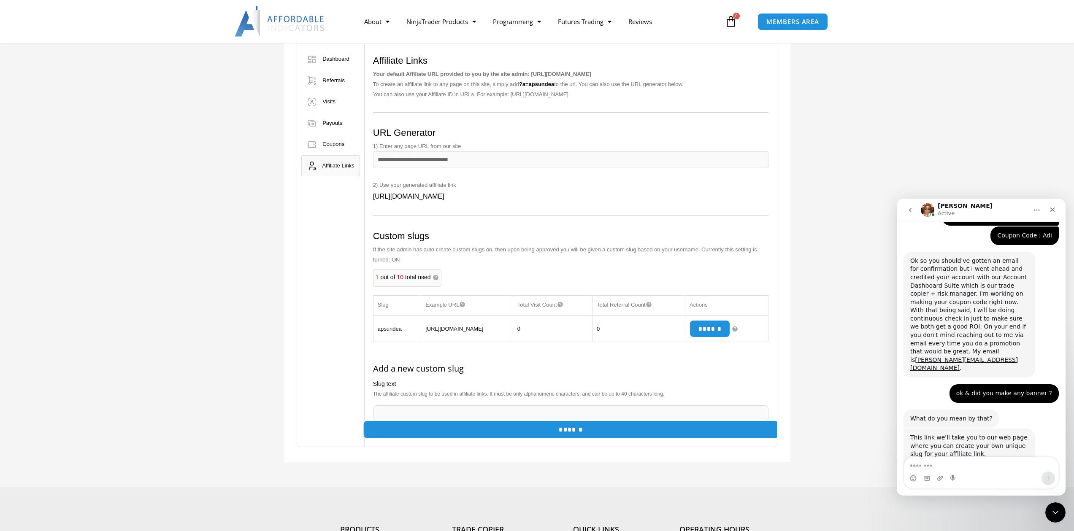
scroll to position [134, 0]
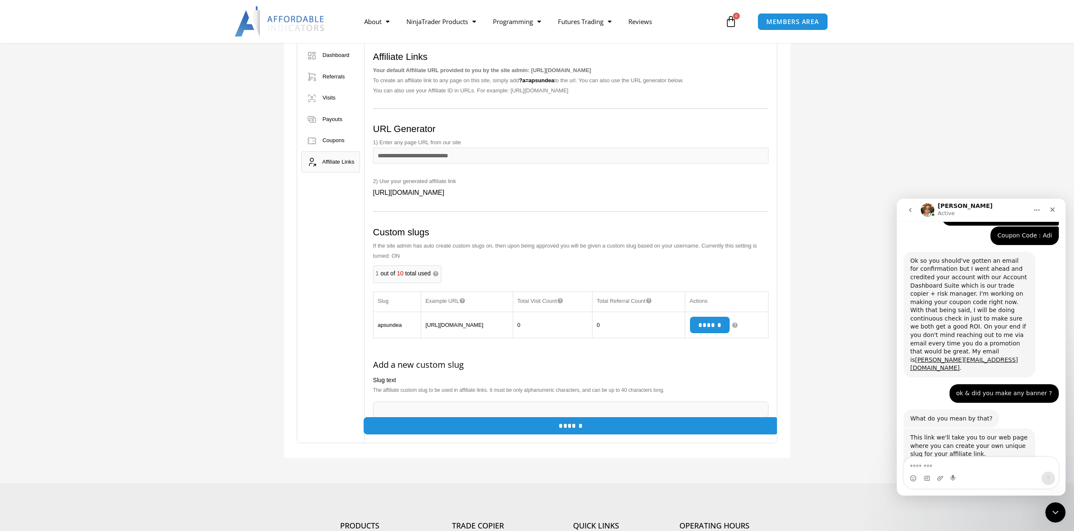
click at [598, 435] on input "******" at bounding box center [571, 426] width 416 height 18
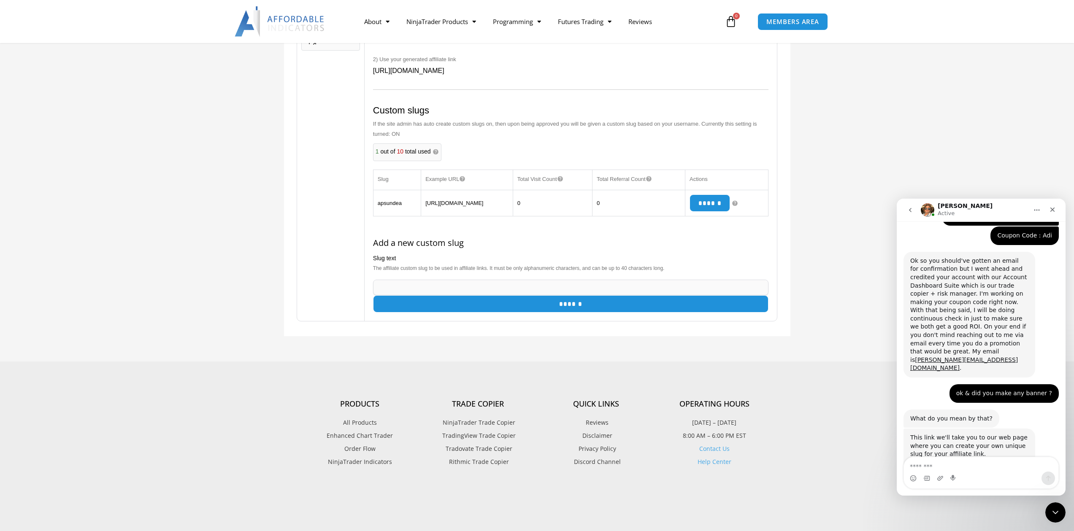
scroll to position [258, 0]
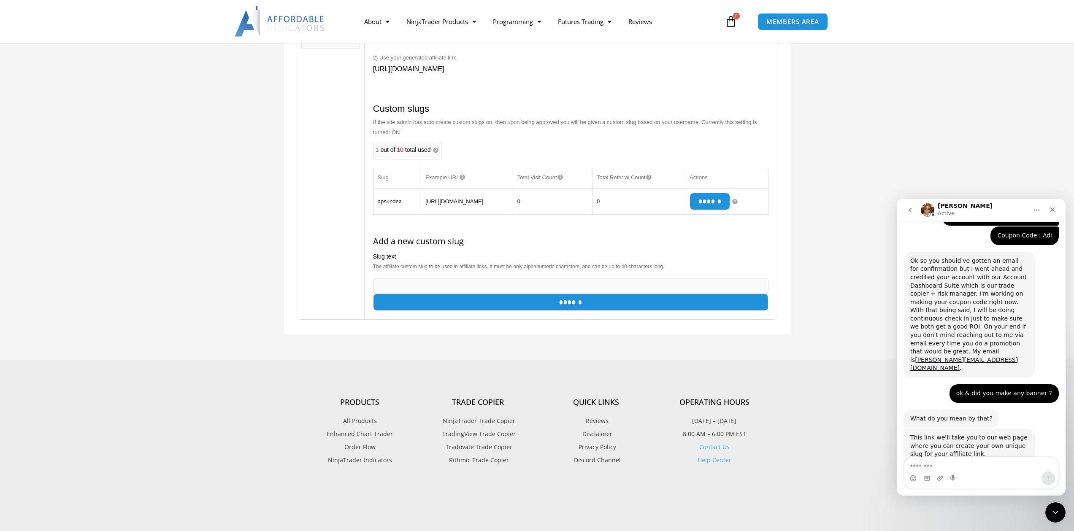
click at [274, 343] on div "Affiliate Portal Affiliate Status Approved Payment email apsundea@Gmail.com 0" at bounding box center [537, 88] width 1074 height 543
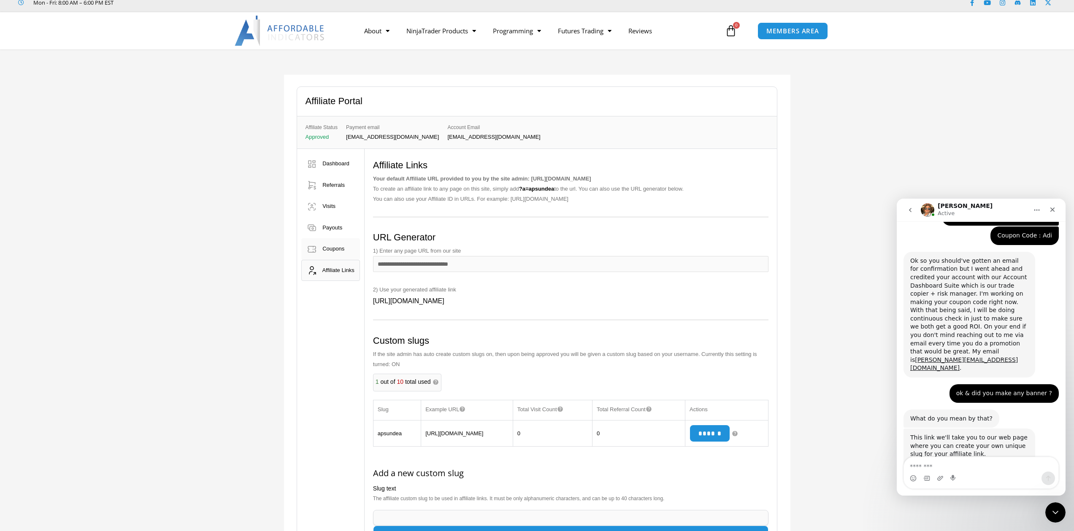
scroll to position [11, 0]
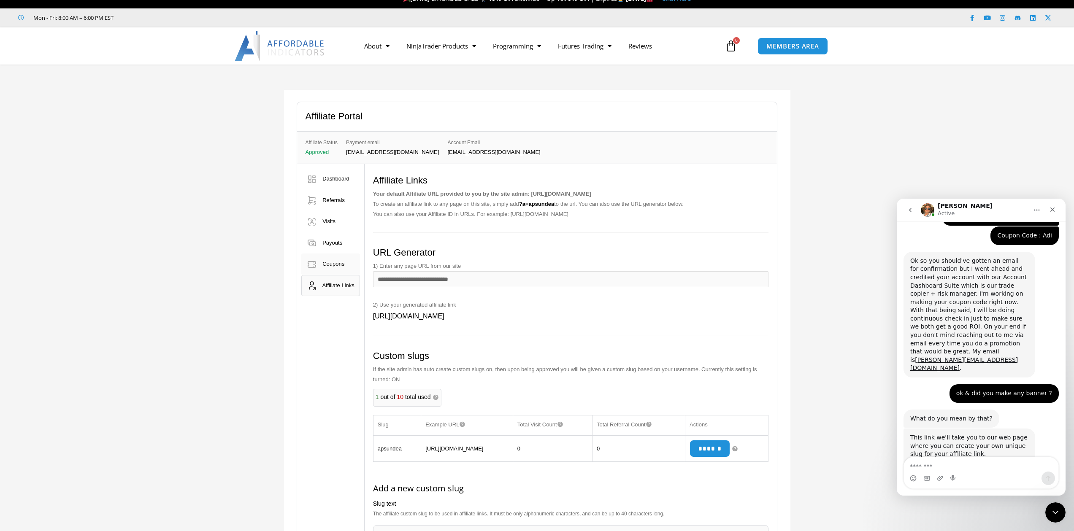
click at [334, 265] on span "Coupons" at bounding box center [333, 264] width 22 height 6
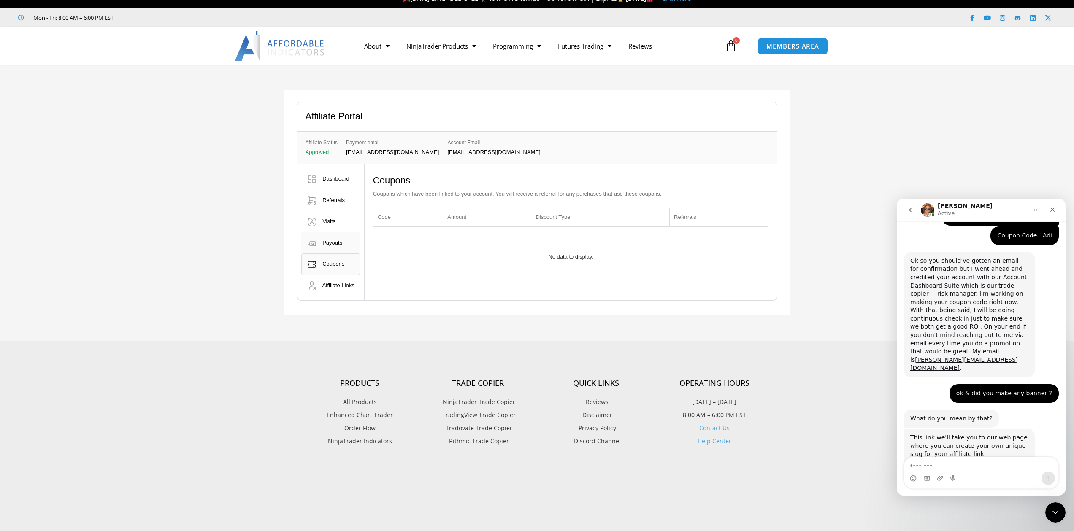
click at [333, 244] on span "Payouts" at bounding box center [332, 243] width 20 height 6
click at [327, 218] on link "Visits" at bounding box center [330, 222] width 59 height 22
click at [327, 195] on link "Referrals" at bounding box center [330, 201] width 59 height 22
click at [333, 262] on span "Coupons" at bounding box center [333, 264] width 22 height 6
drag, startPoint x: 420, startPoint y: 194, endPoint x: 630, endPoint y: 202, distance: 209.9
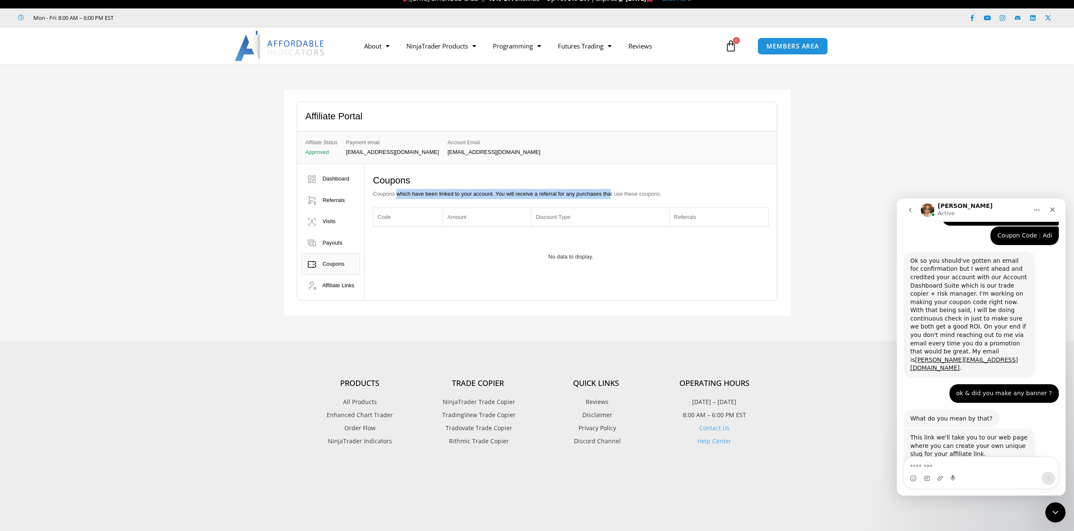
click at [623, 196] on p "Coupons which have been linked to your account. You will receive a referral for…" at bounding box center [571, 194] width 396 height 10
click at [660, 224] on th "Discount Type" at bounding box center [600, 217] width 138 height 19
click at [349, 176] on span "Dashboard" at bounding box center [335, 179] width 27 height 6
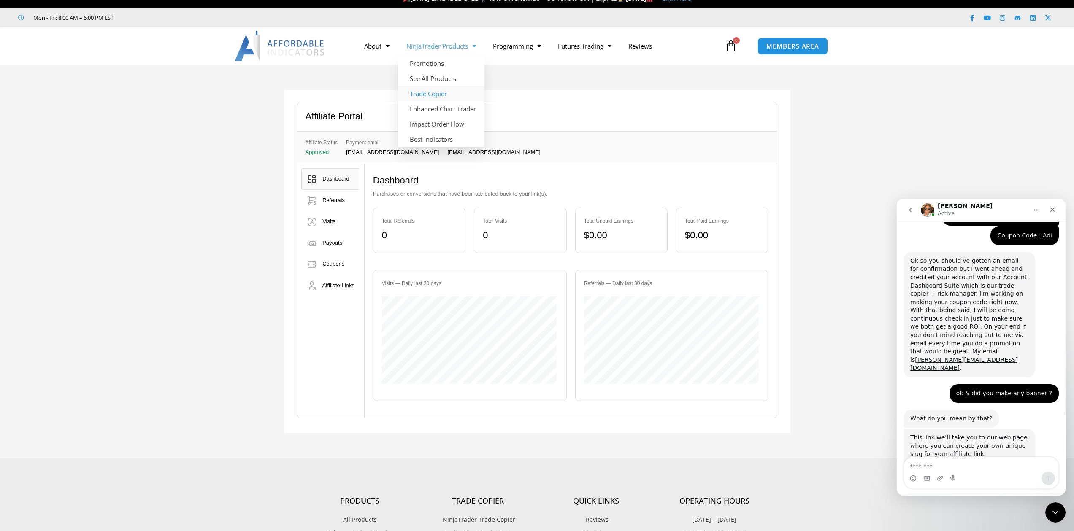
click at [449, 95] on link "Trade Copier" at bounding box center [441, 93] width 87 height 15
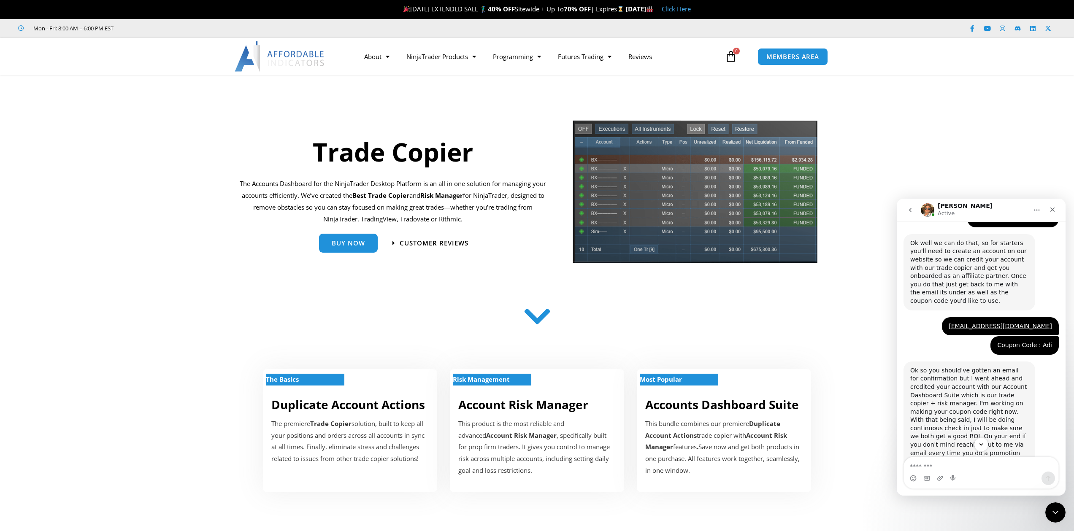
scroll to position [2634, 0]
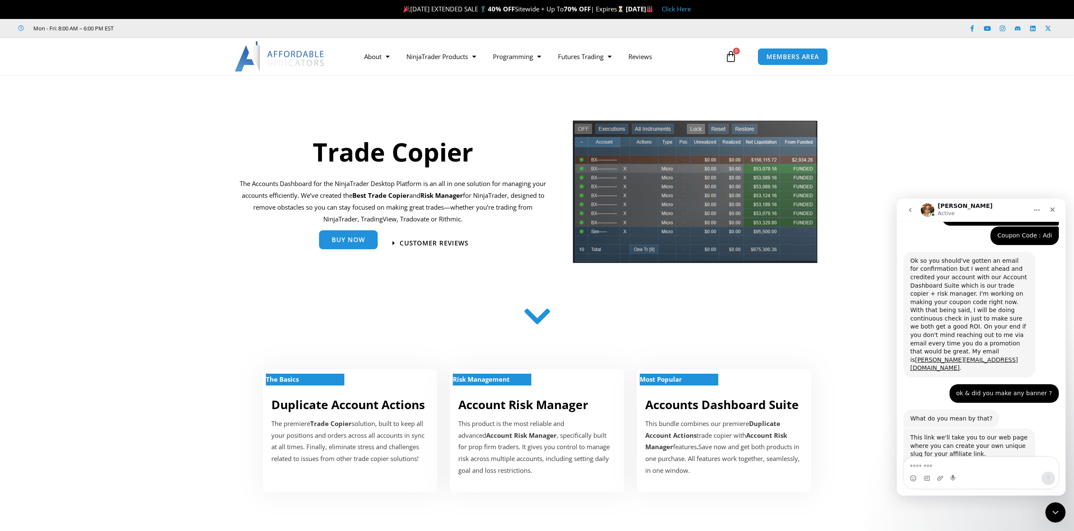
click at [351, 251] on div "Buy Now" at bounding box center [348, 243] width 59 height 19
click at [354, 242] on span "Buy Now" at bounding box center [348, 240] width 33 height 6
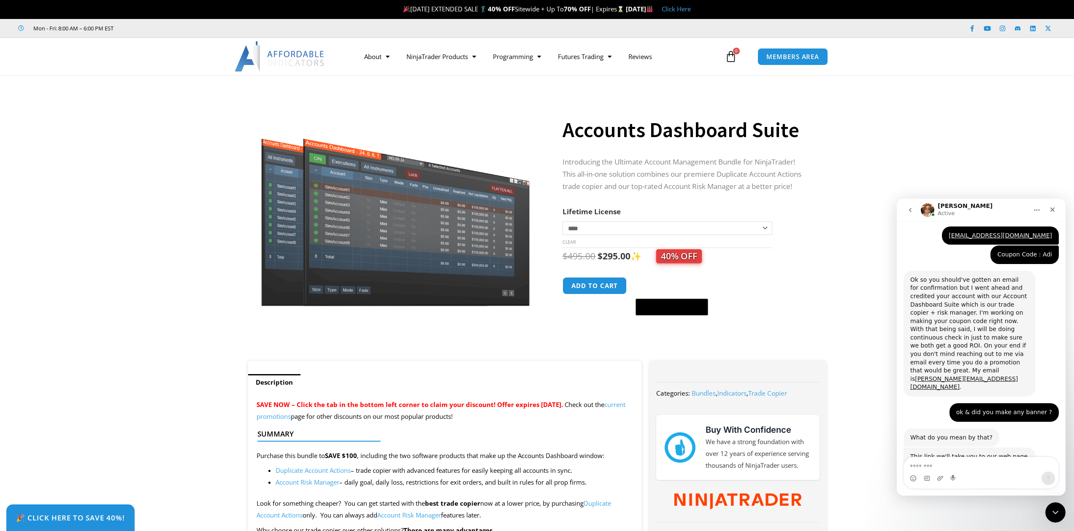
scroll to position [2634, 0]
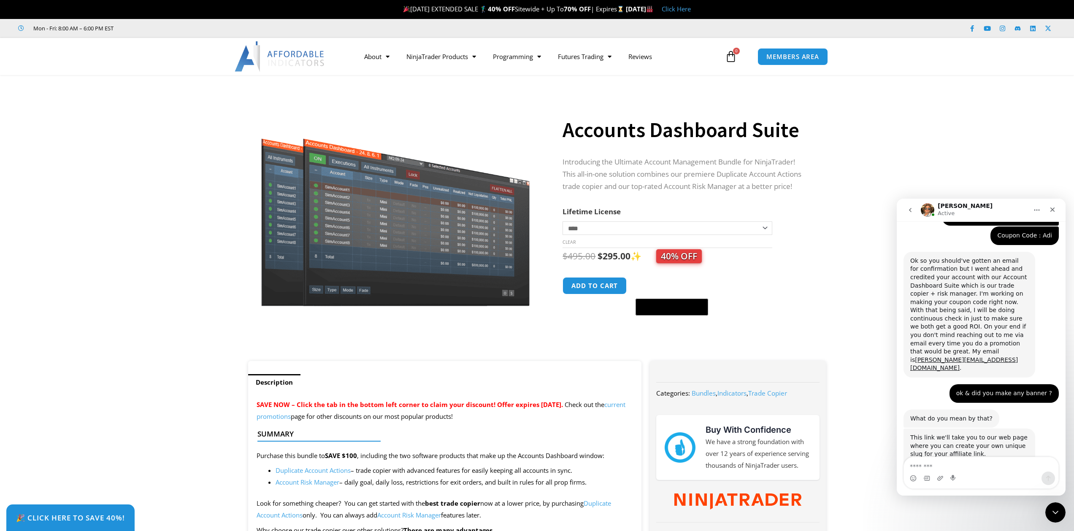
click at [623, 227] on select "**********" at bounding box center [666, 229] width 209 height 14
click at [738, 262] on div "$ 495.00 Original price was: $495.00. $ 295.00 Current price is: $295.00. ✨ 40%…" at bounding box center [685, 256] width 246 height 16
drag, startPoint x: 671, startPoint y: 260, endPoint x: 733, endPoint y: 258, distance: 62.1
click at [733, 258] on div "$ 495.00 Original price was: $495.00. $ 295.00 Current price is: $295.00. ✨ 40%…" at bounding box center [685, 256] width 246 height 16
click at [793, 281] on div "Accounts Dashboard Suite quantity Add to cart @import url(//fonts.googleapis.co…" at bounding box center [685, 296] width 246 height 39
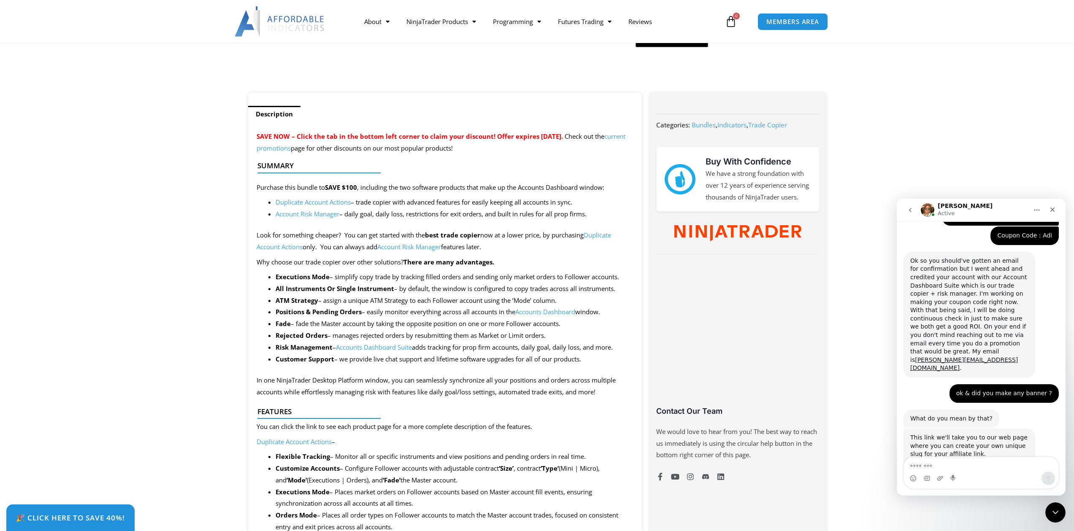
scroll to position [0, 0]
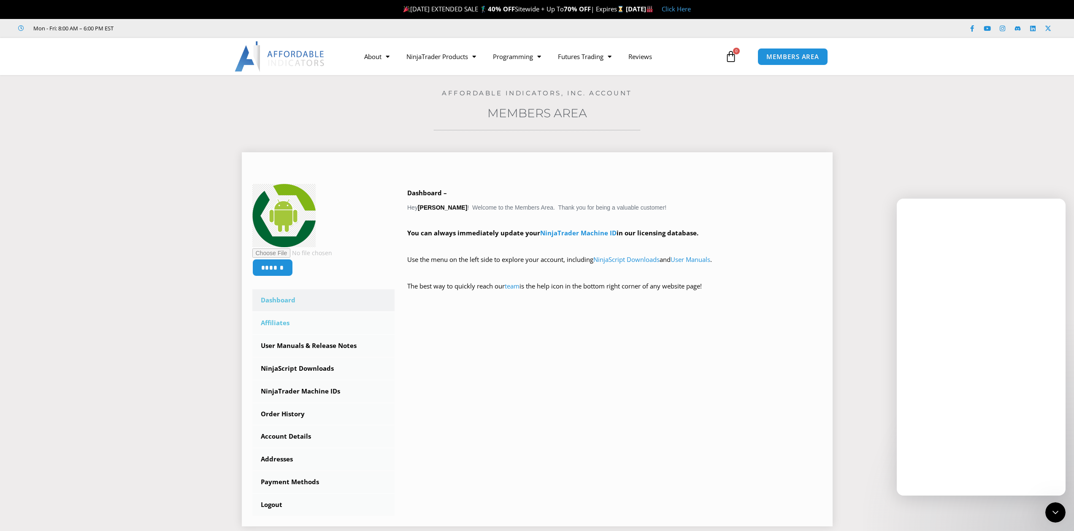
click at [295, 324] on link "Affiliates" at bounding box center [323, 323] width 143 height 22
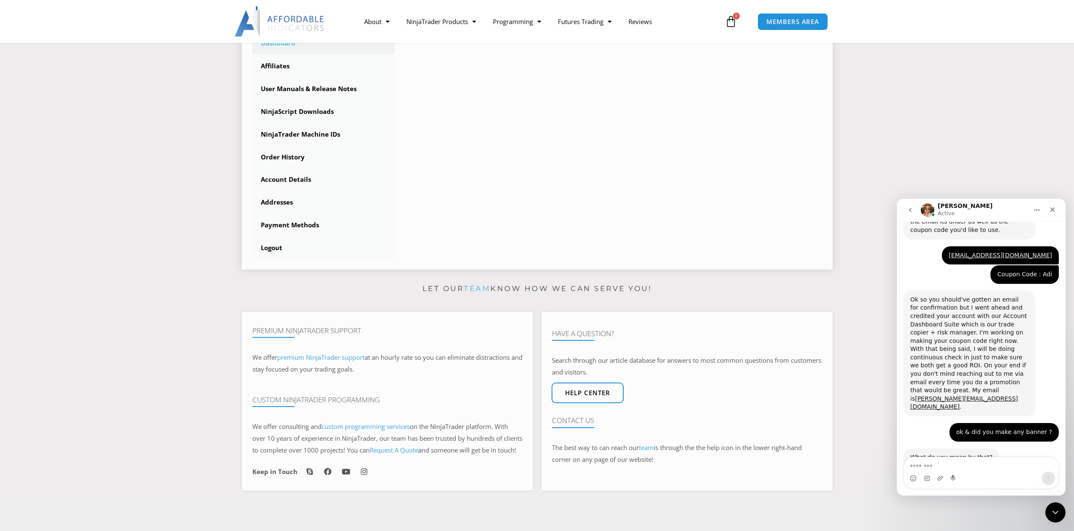
scroll to position [2632, 0]
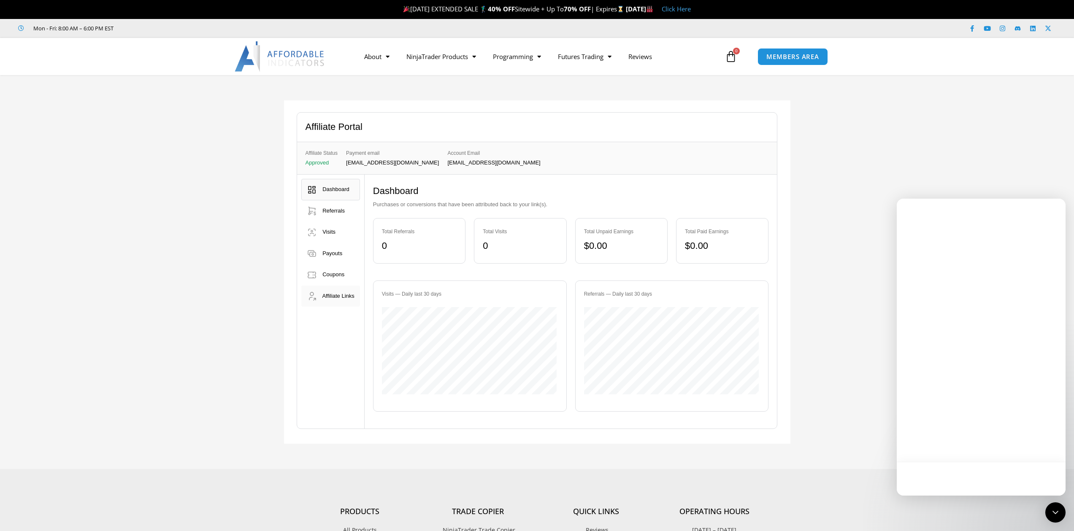
click at [336, 296] on span "Affiliate Links" at bounding box center [338, 296] width 32 height 6
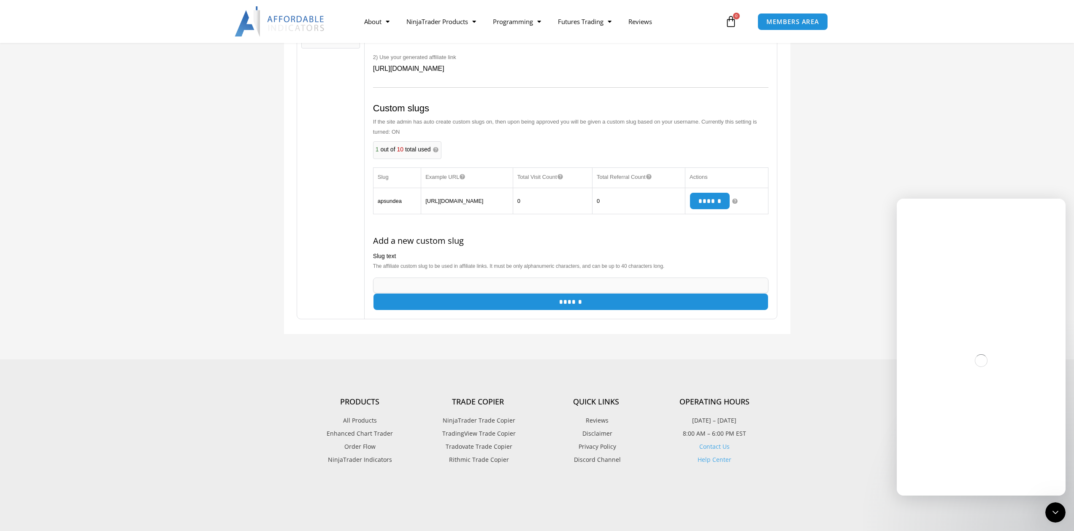
scroll to position [256, 0]
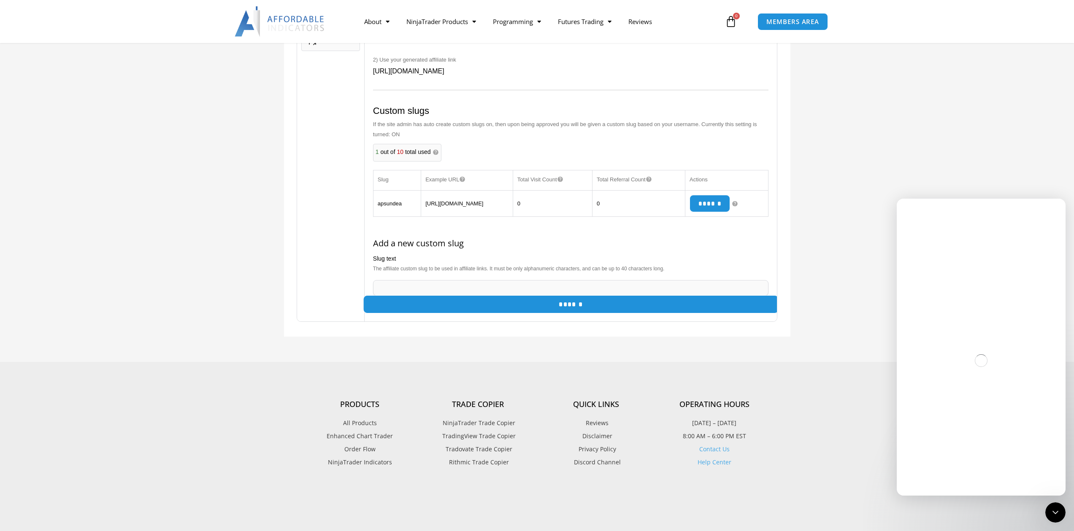
click at [566, 314] on input "******" at bounding box center [571, 304] width 416 height 18
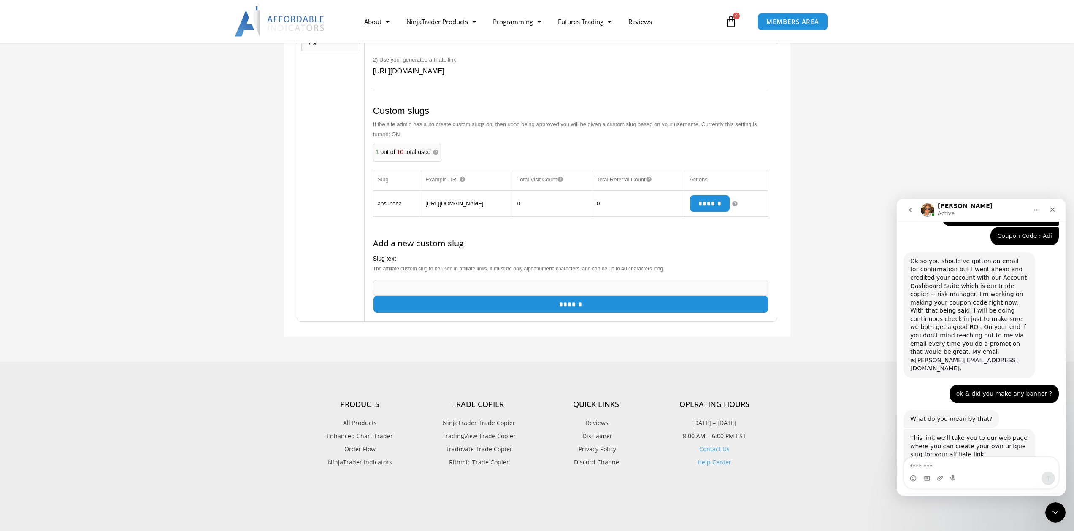
scroll to position [2634, 0]
click at [463, 293] on input "text" at bounding box center [571, 288] width 396 height 16
type input "**********"
click at [552, 308] on input "******" at bounding box center [571, 304] width 416 height 18
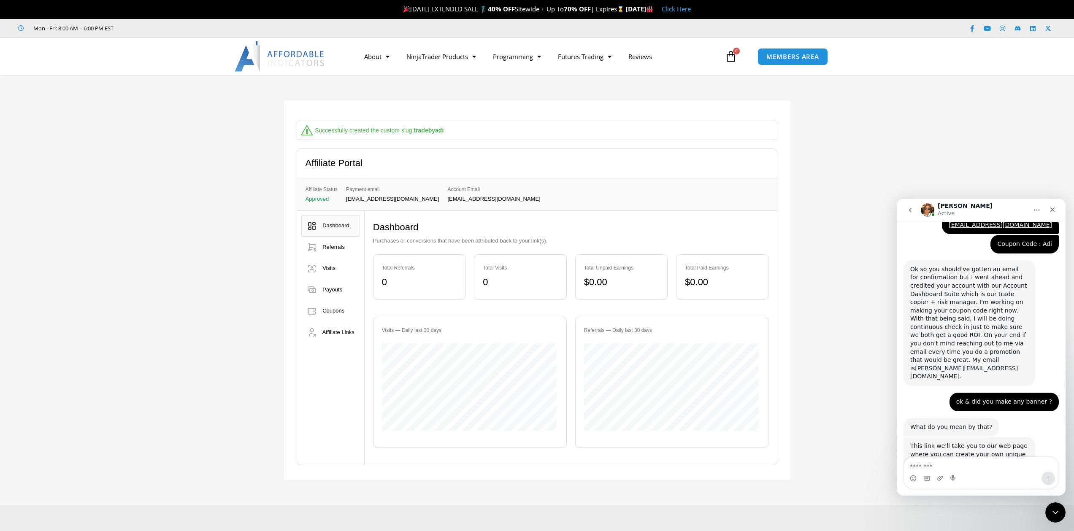
scroll to position [2634, 0]
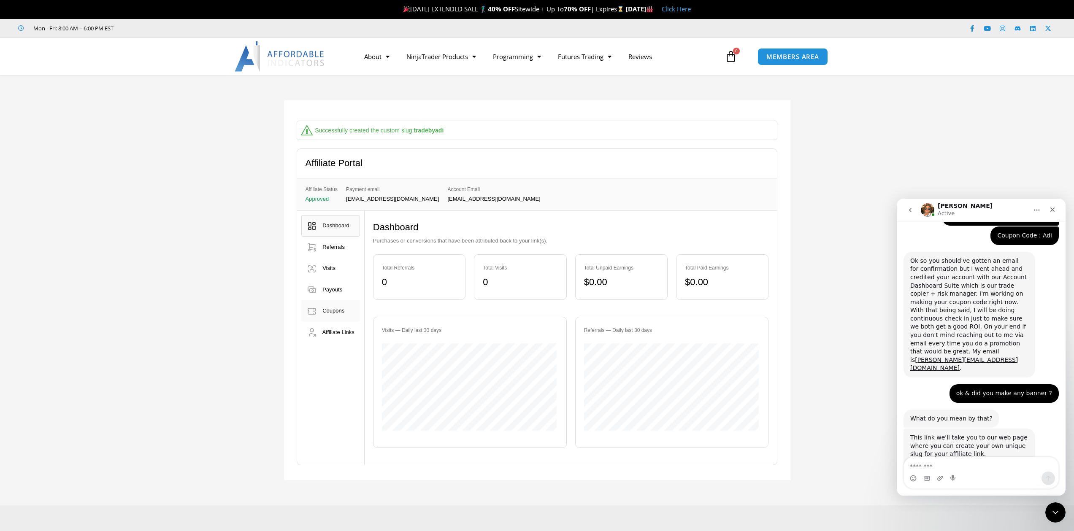
click at [347, 317] on link "Coupons" at bounding box center [330, 311] width 59 height 22
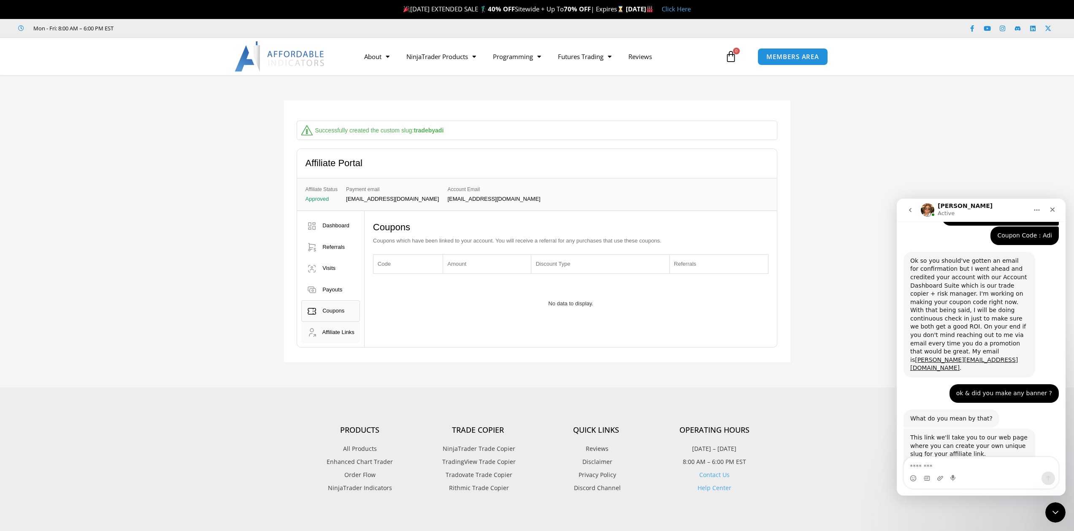
click at [336, 340] on link "Affiliate Links" at bounding box center [330, 333] width 59 height 22
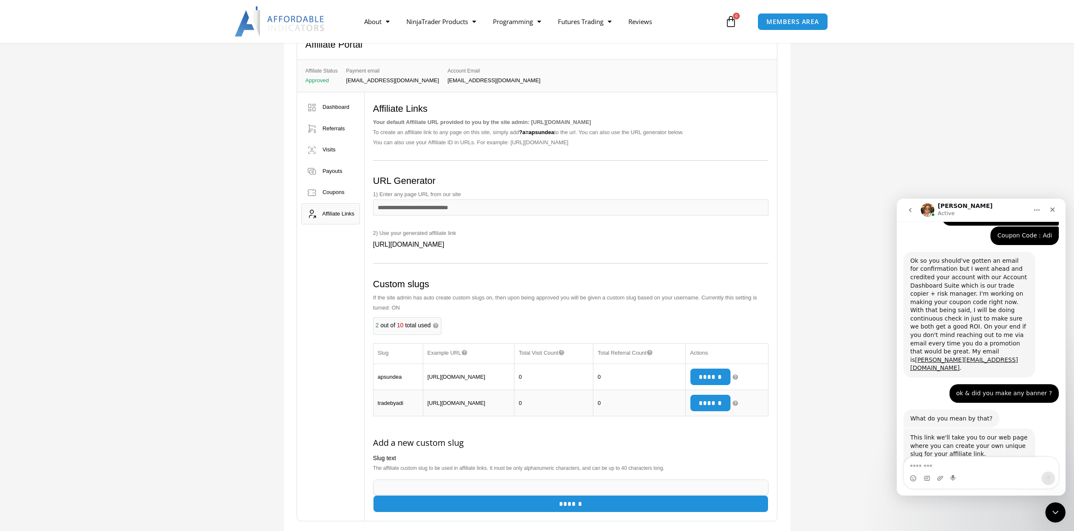
scroll to position [124, 0]
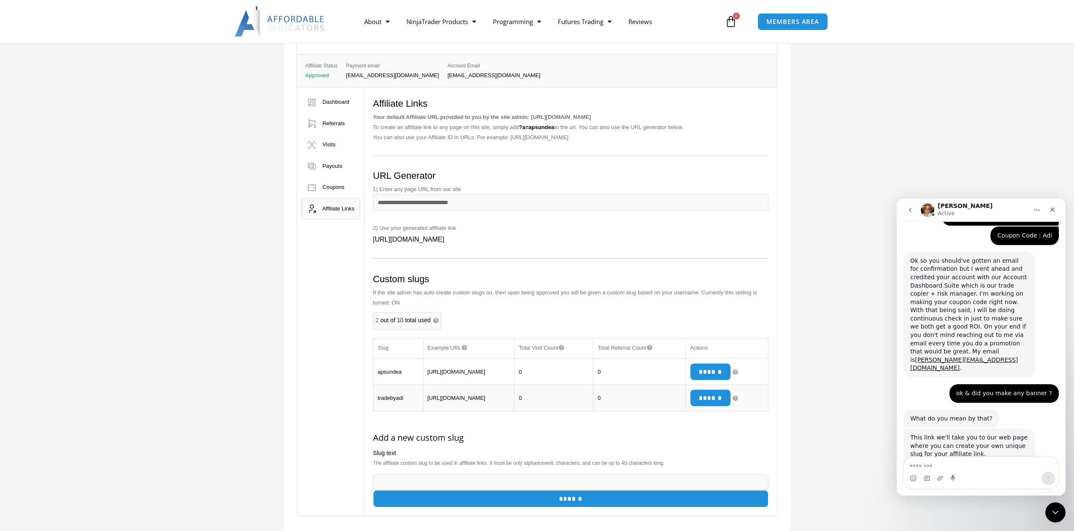
drag, startPoint x: 409, startPoint y: 408, endPoint x: 418, endPoint y: 407, distance: 8.9
click at [410, 407] on td "tradebyadi" at bounding box center [398, 398] width 50 height 26
drag, startPoint x: 490, startPoint y: 419, endPoint x: 430, endPoint y: 403, distance: 62.3
click at [430, 403] on td "https://affordableindicators.com/?a=tradebyadi" at bounding box center [468, 398] width 91 height 26
click at [803, 18] on span "MEMBERS AREA" at bounding box center [793, 21] width 58 height 7
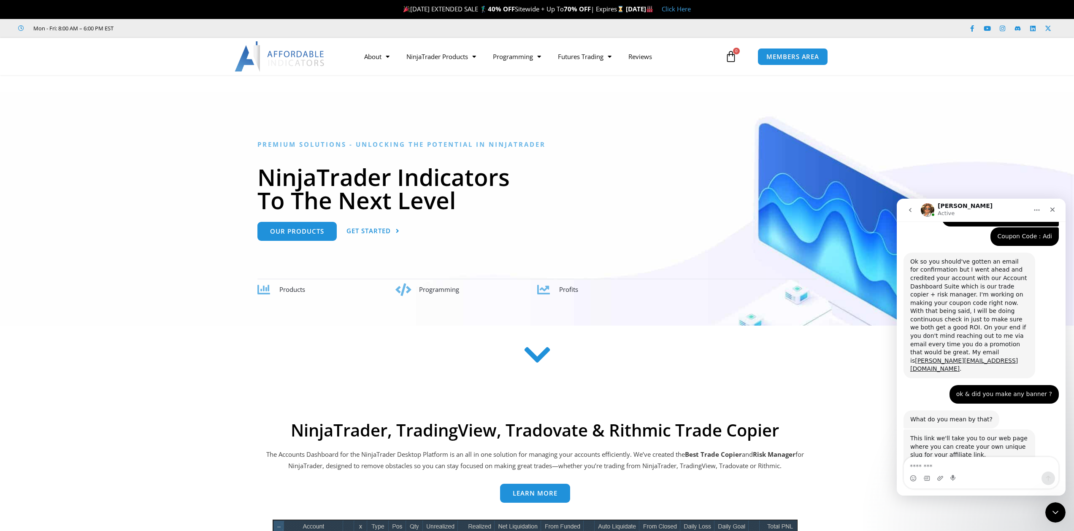
scroll to position [2634, 0]
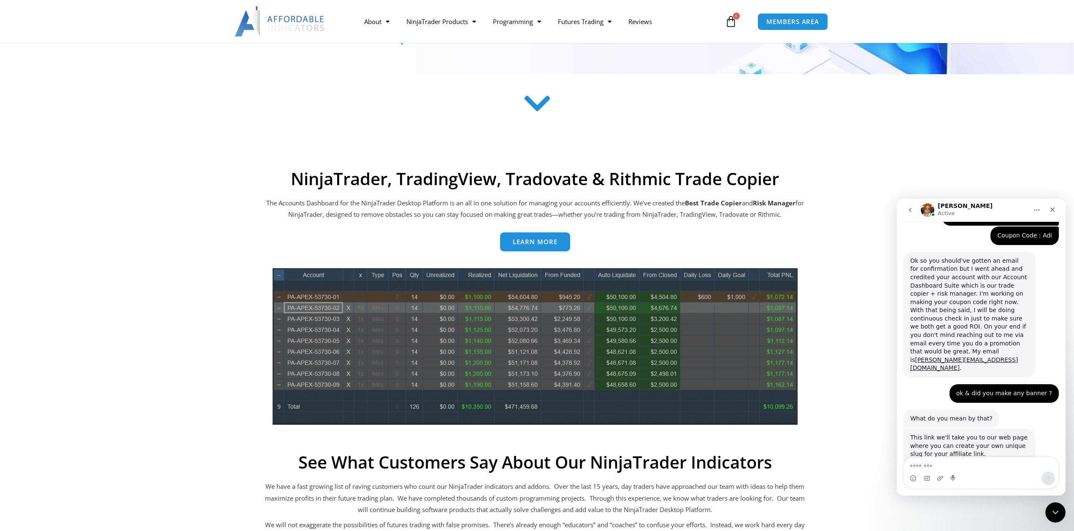
scroll to position [257, 0]
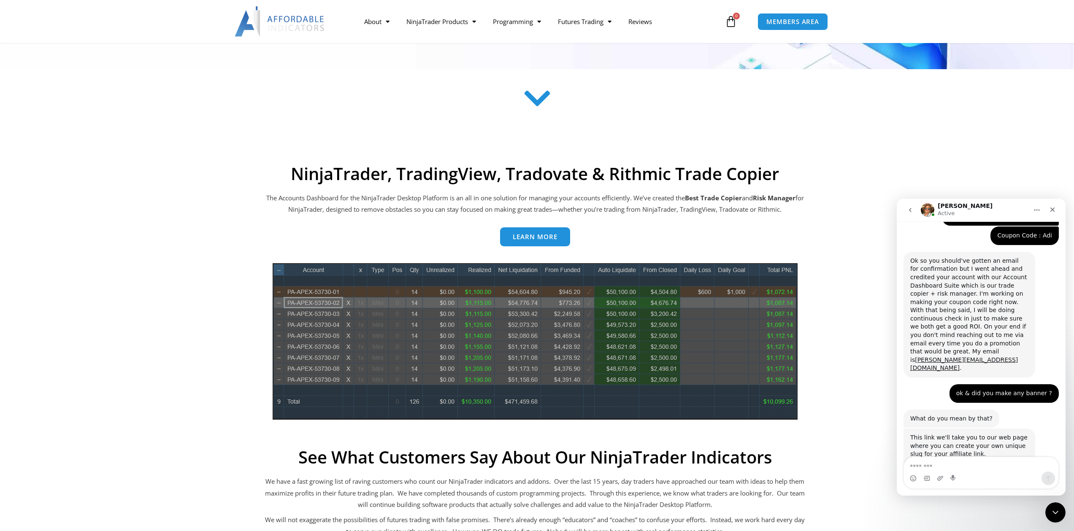
click at [913, 211] on icon "go back" at bounding box center [910, 210] width 7 height 7
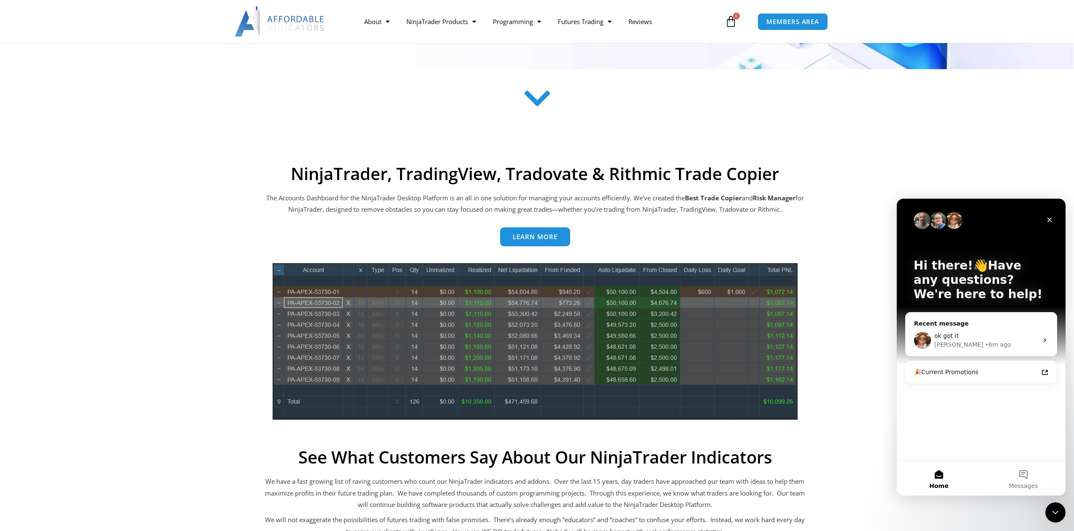
scroll to position [0, 0]
click at [1054, 222] on div "Close" at bounding box center [1049, 219] width 15 height 15
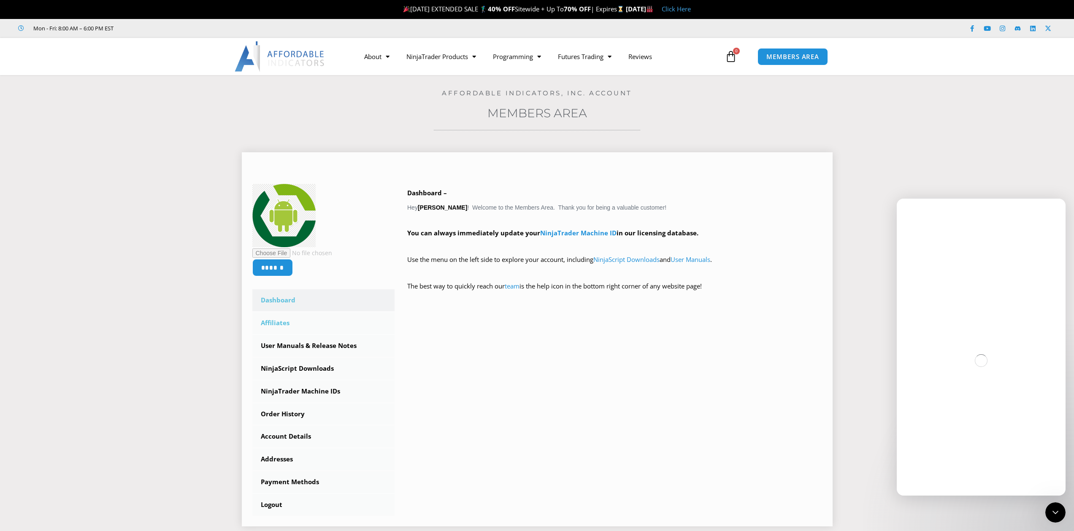
click at [336, 318] on link "Affiliates" at bounding box center [323, 323] width 143 height 22
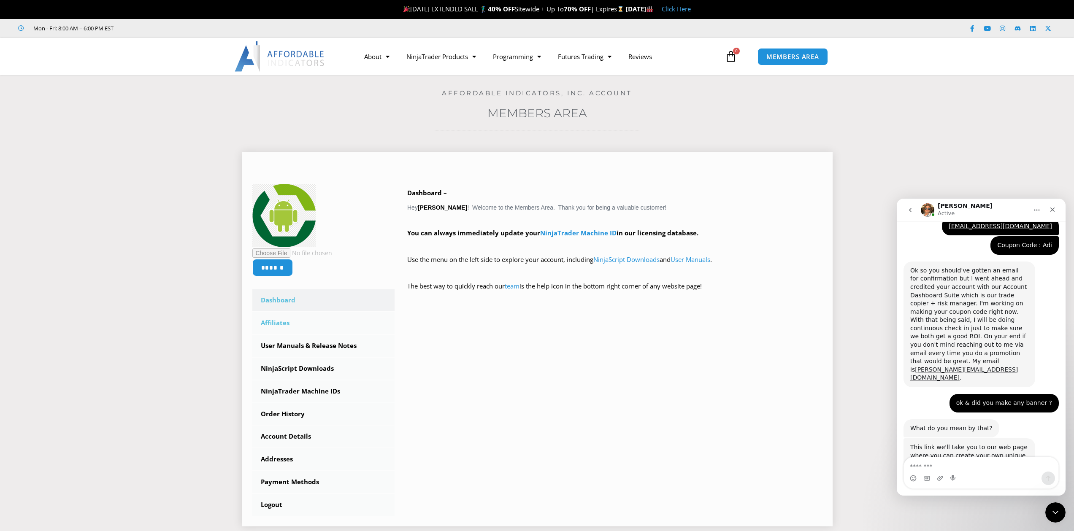
scroll to position [2634, 0]
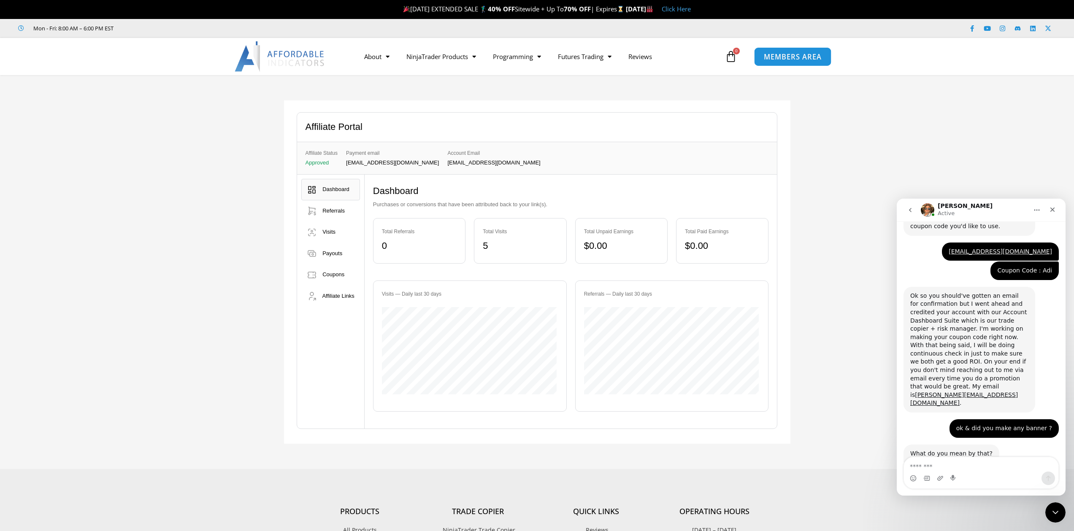
scroll to position [2623, 0]
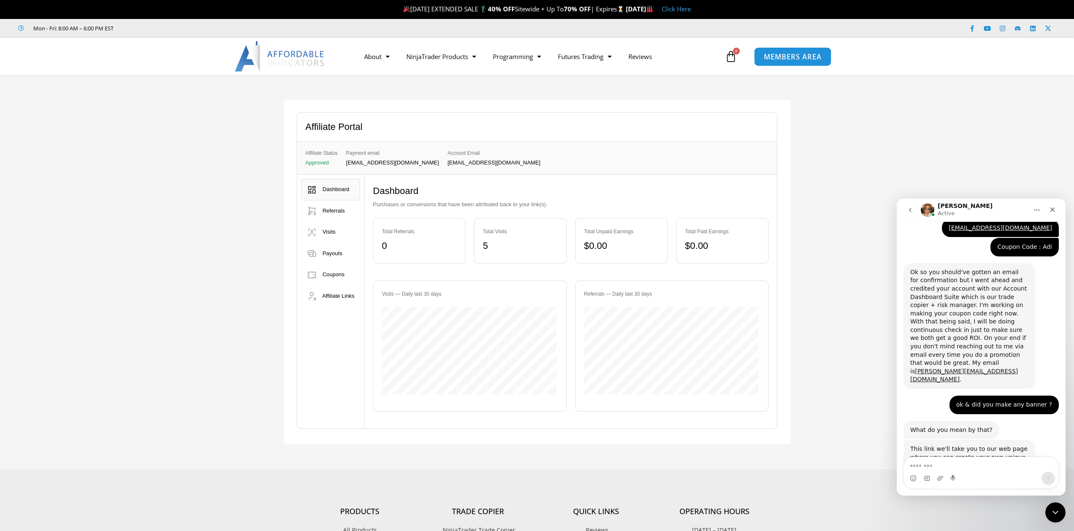
click at [798, 57] on span "MEMBERS AREA" at bounding box center [793, 56] width 58 height 7
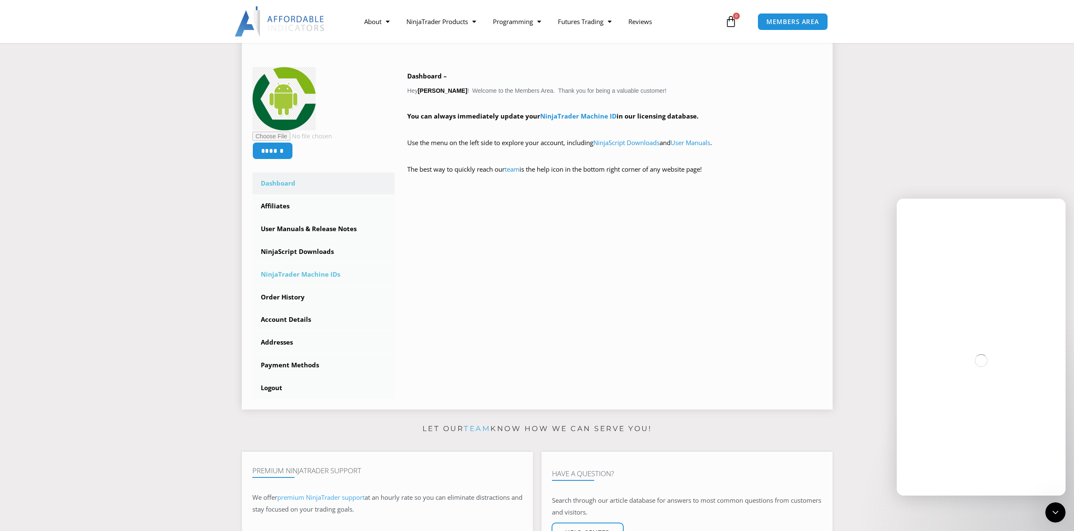
scroll to position [124, 0]
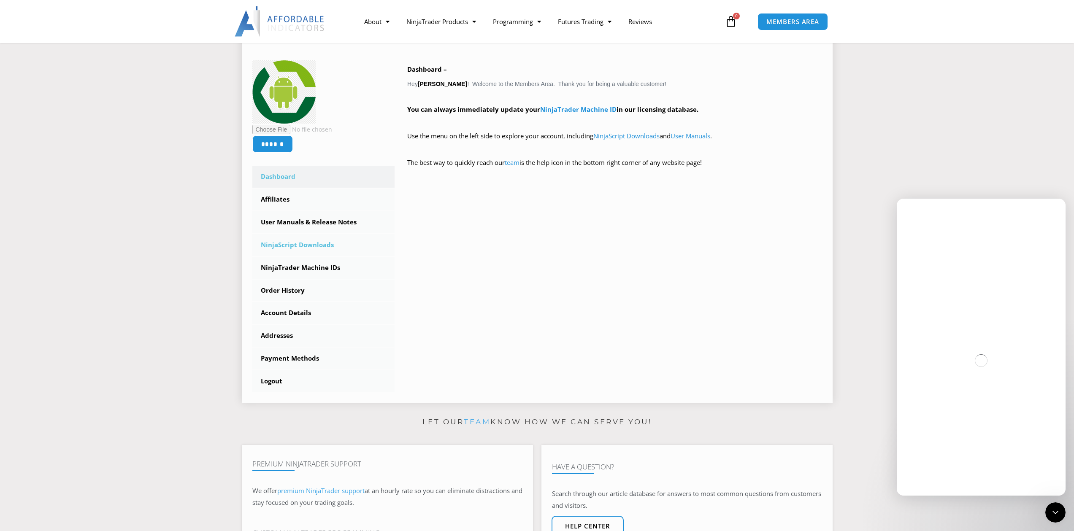
click at [343, 243] on link "NinjaScript Downloads" at bounding box center [323, 245] width 143 height 22
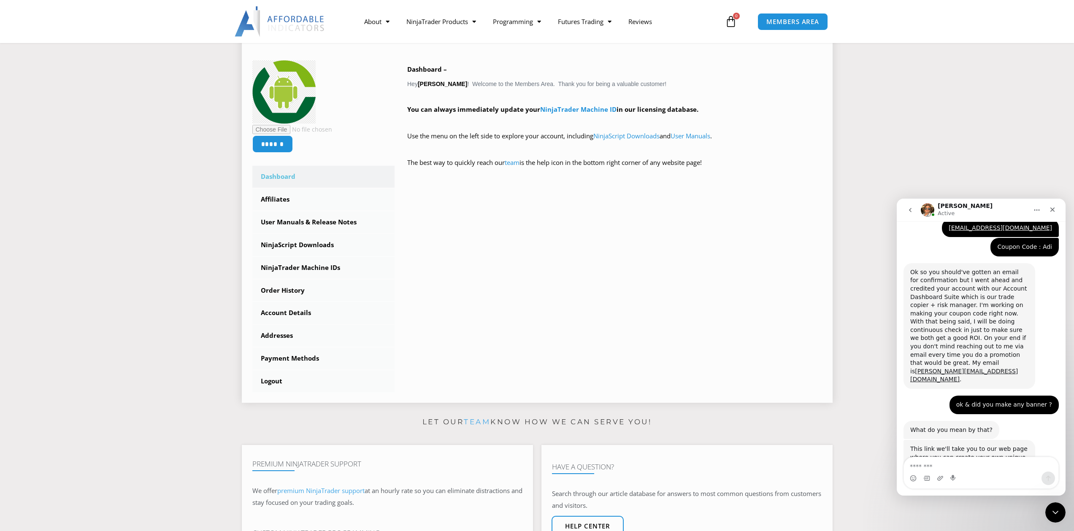
scroll to position [2634, 0]
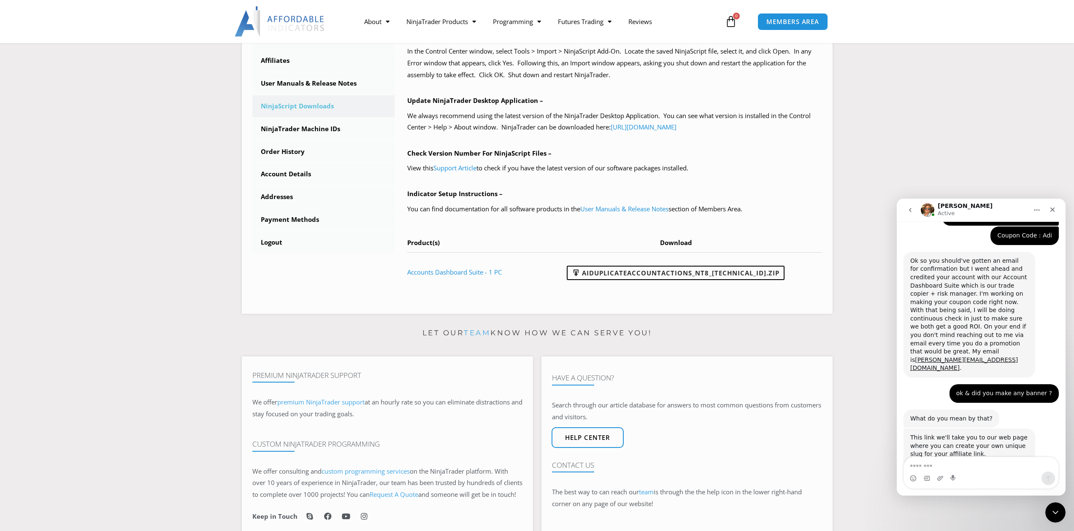
scroll to position [257, 0]
click at [914, 210] on button "go back" at bounding box center [910, 210] width 16 height 16
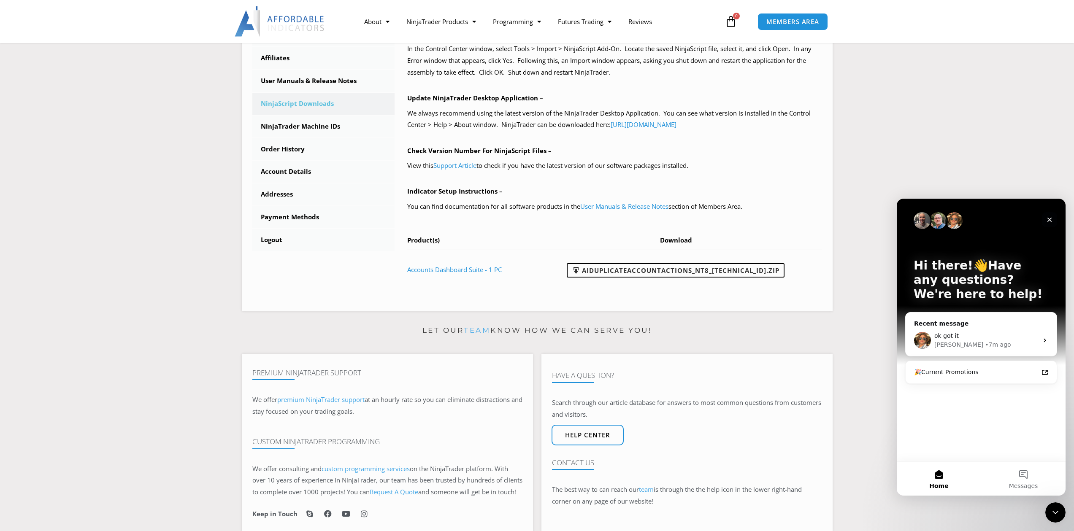
click at [1052, 219] on icon "Close" at bounding box center [1049, 219] width 7 height 7
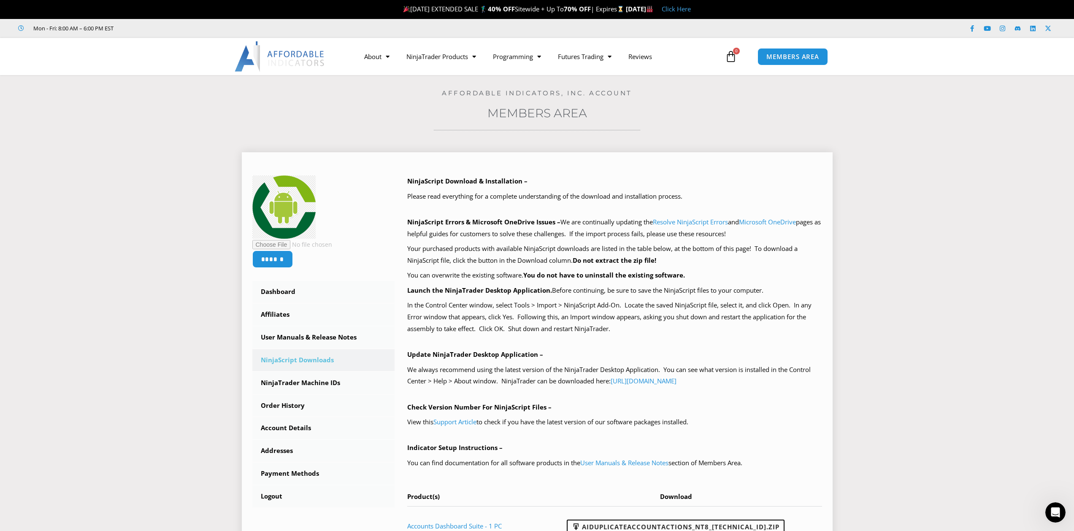
drag, startPoint x: 408, startPoint y: 181, endPoint x: 773, endPoint y: 462, distance: 461.8
click at [776, 467] on div "NinjaScript Download & Installation – Please read everything for a complete und…" at bounding box center [614, 361] width 415 height 370
click at [754, 414] on div "NinjaScript Download & Installation – Please read everything for a complete und…" at bounding box center [614, 361] width 415 height 370
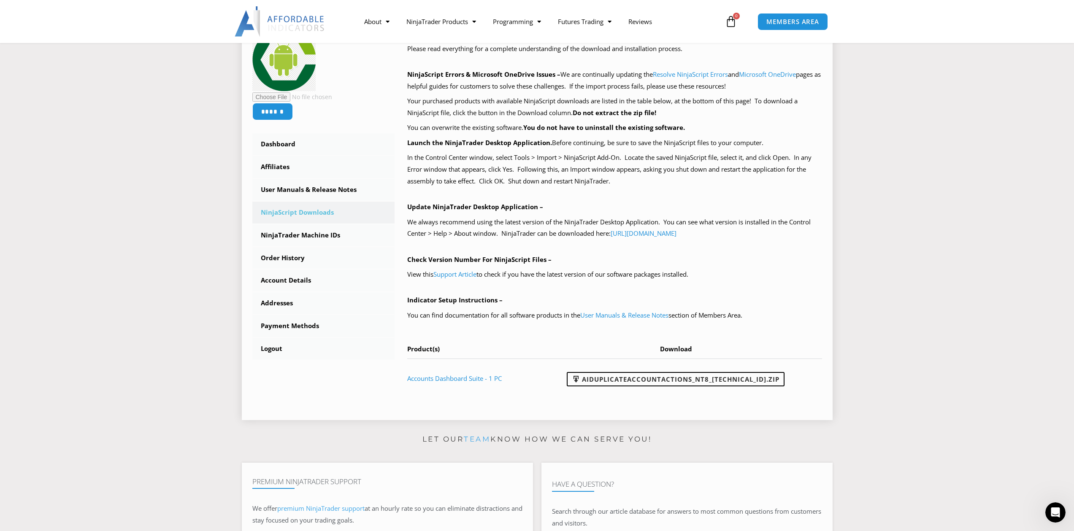
scroll to position [135, 0]
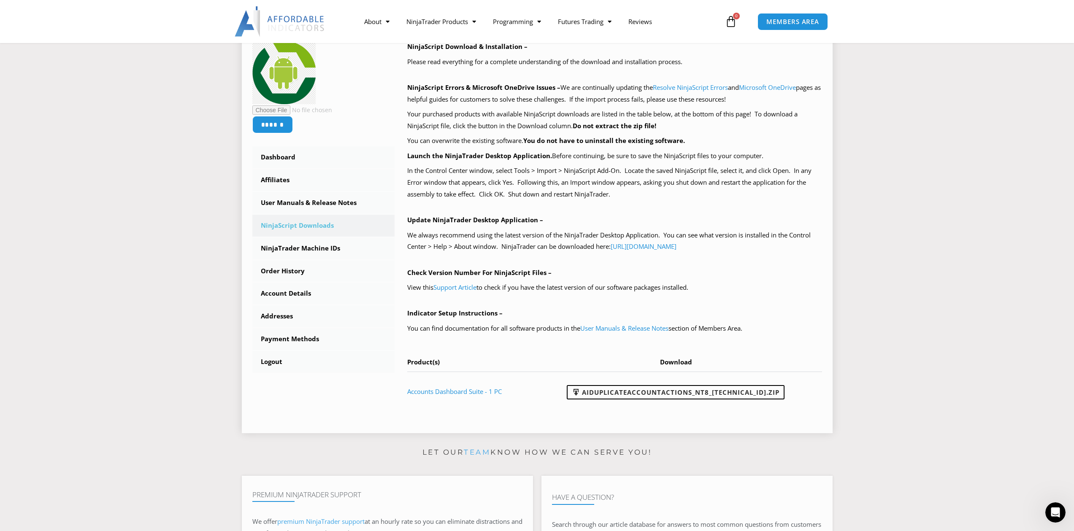
drag, startPoint x: 408, startPoint y: 181, endPoint x: 787, endPoint y: 405, distance: 440.2
click at [787, 405] on div "NinjaScript Download & Installation – Please read everything for a complete und…" at bounding box center [614, 226] width 415 height 370
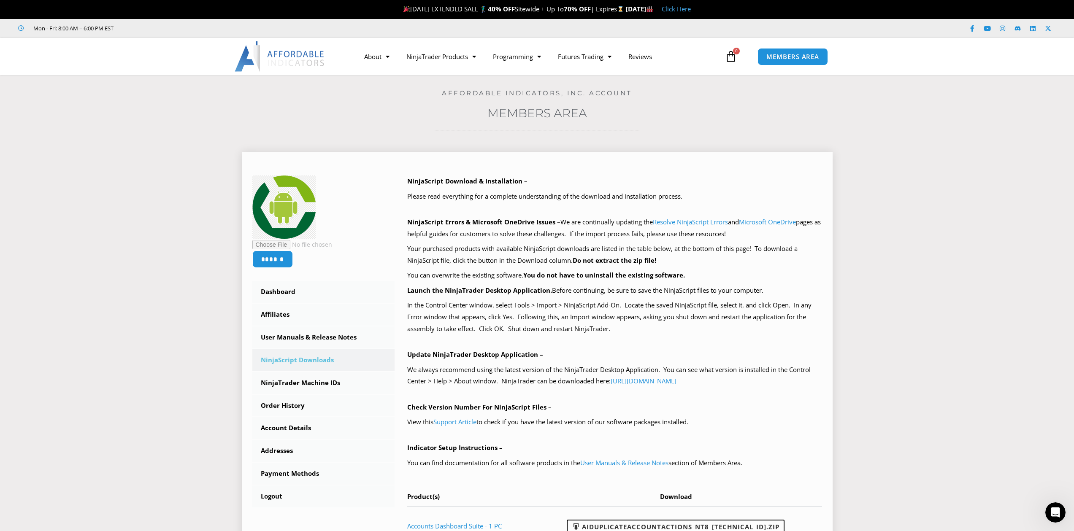
click at [499, 273] on p "You can overwrite the existing software. You do not have to uninstall the exist…" at bounding box center [614, 276] width 415 height 12
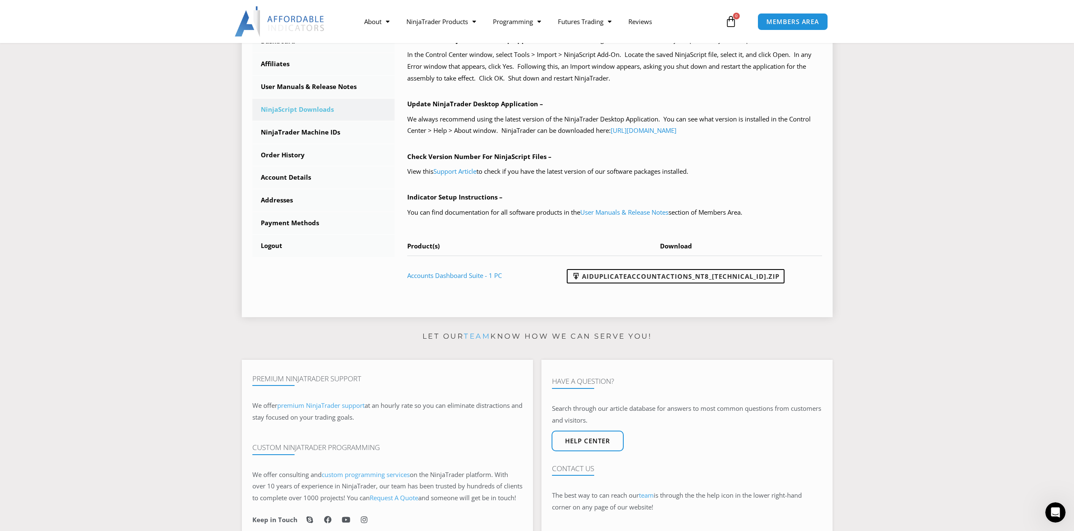
scroll to position [256, 0]
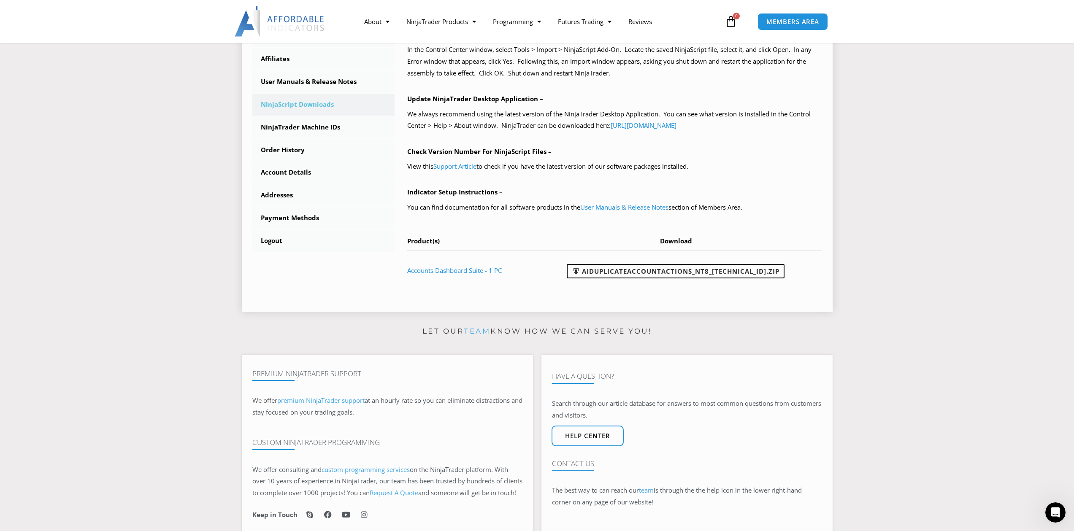
drag, startPoint x: 406, startPoint y: 181, endPoint x: 786, endPoint y: 288, distance: 394.6
click at [786, 288] on div "NinjaScript Download & Installation – Please read everything for a complete und…" at bounding box center [608, 111] width 427 height 382
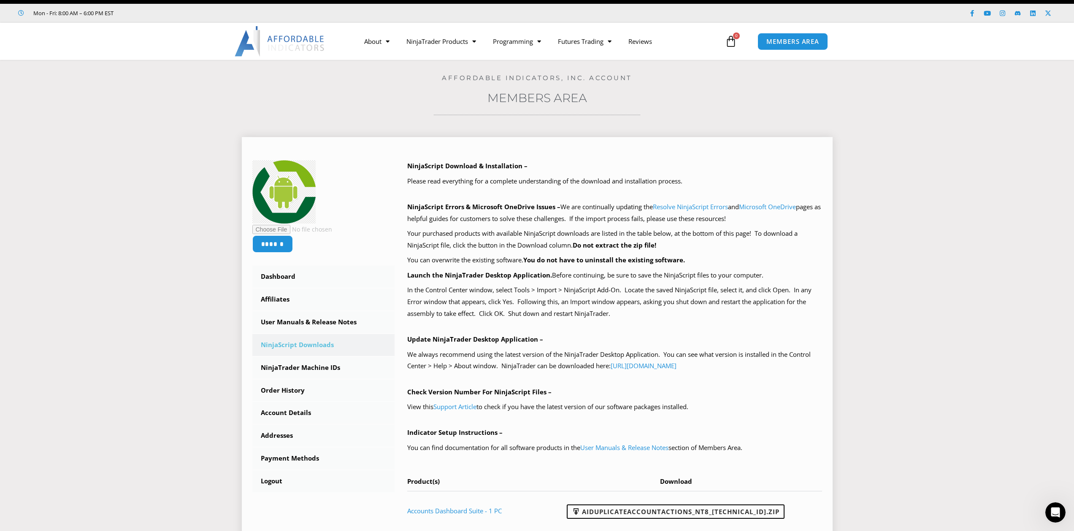
scroll to position [10, 0]
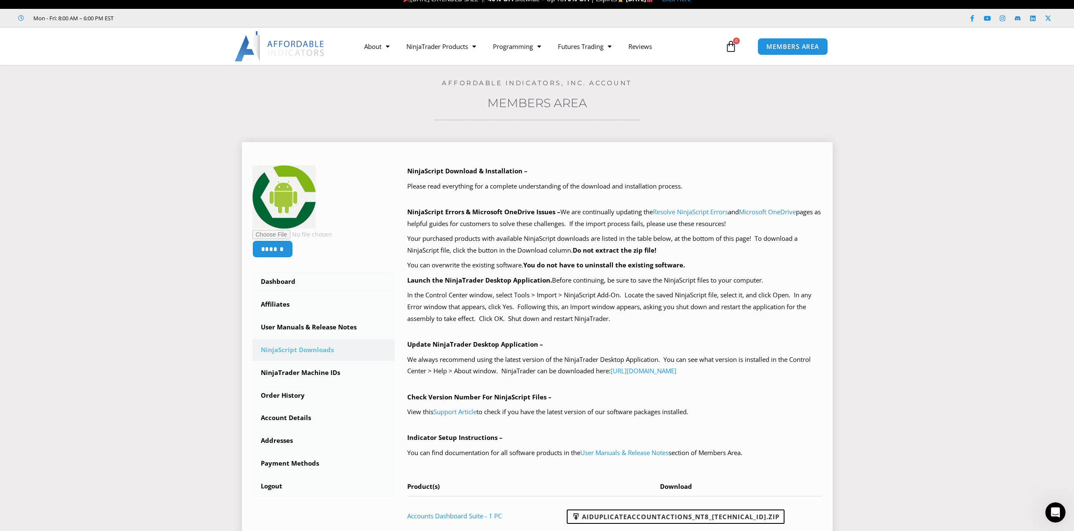
click at [656, 257] on p "Your purchased products with available NinjaScript downloads are listed in the …" at bounding box center [614, 245] width 415 height 24
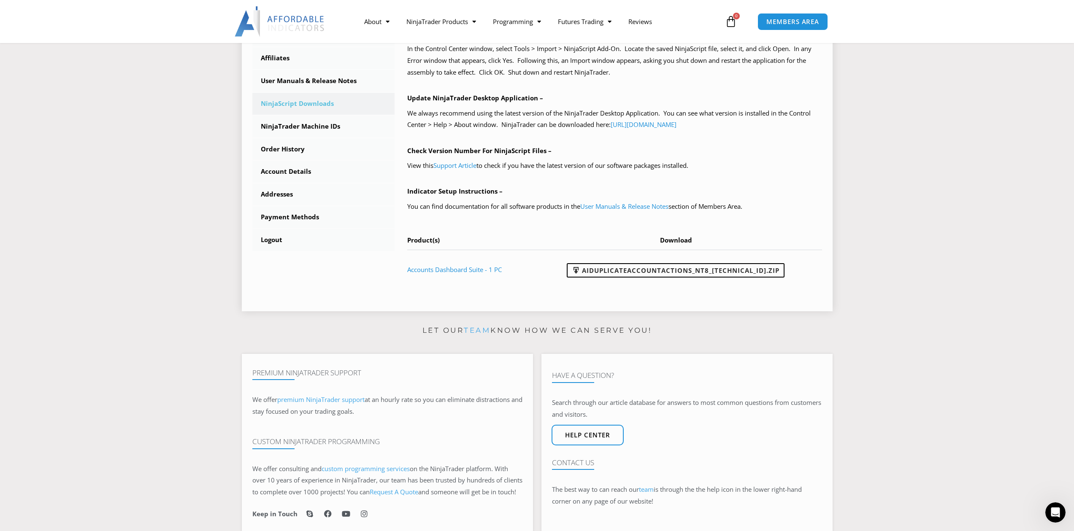
scroll to position [257, 0]
click at [449, 281] on td "Accounts Dashboard Suite - 1 PC" at bounding box center [471, 268] width 129 height 39
click at [488, 271] on link "Accounts Dashboard Suite - 1 PC" at bounding box center [454, 269] width 95 height 8
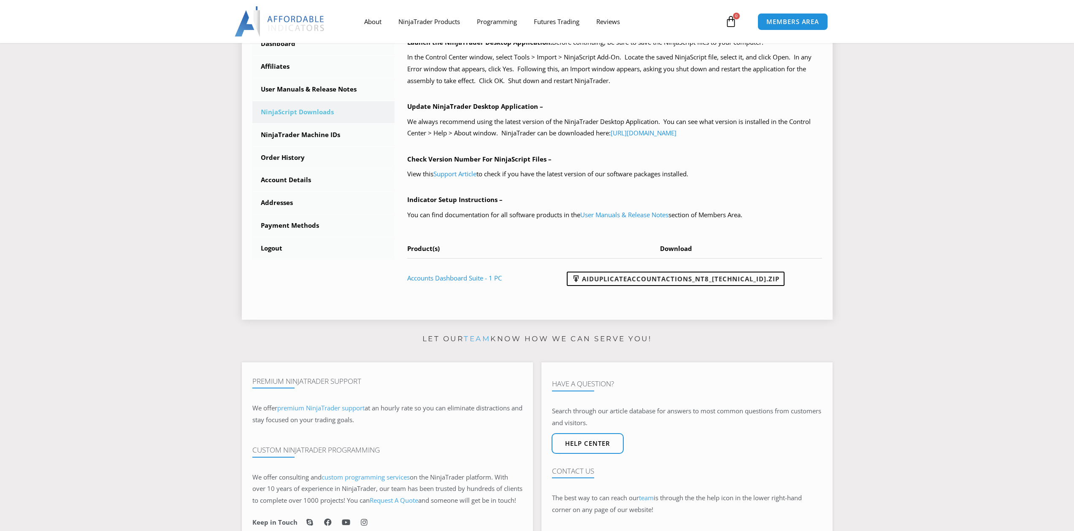
scroll to position [257, 0]
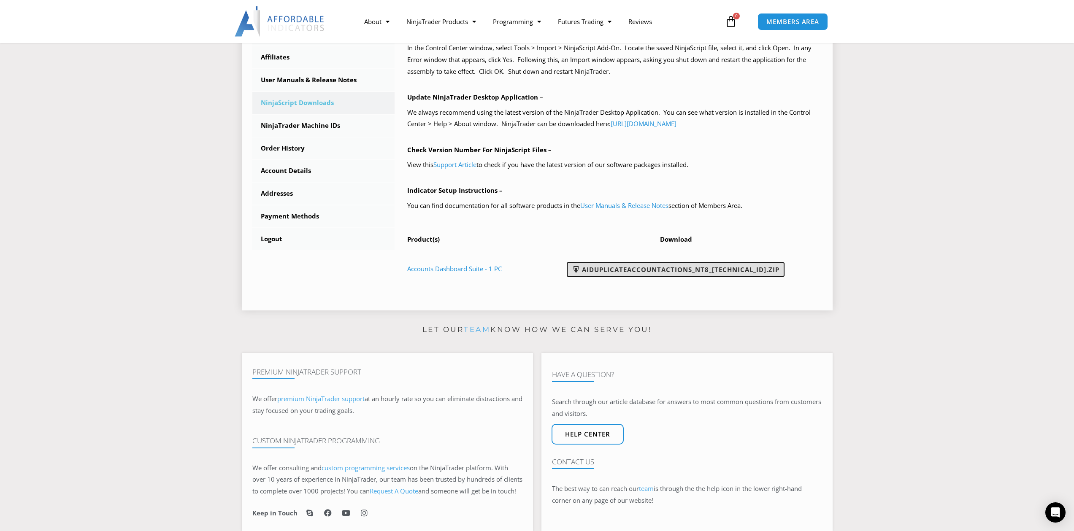
click at [701, 273] on link "AIDuplicateAccountActions_NT8_25.2.5.1.zip" at bounding box center [676, 269] width 218 height 14
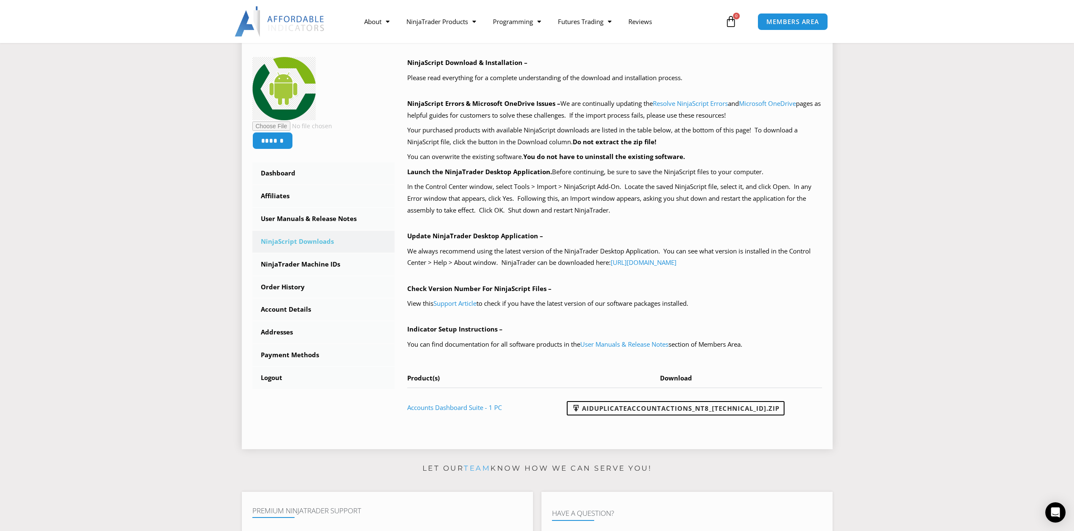
scroll to position [124, 0]
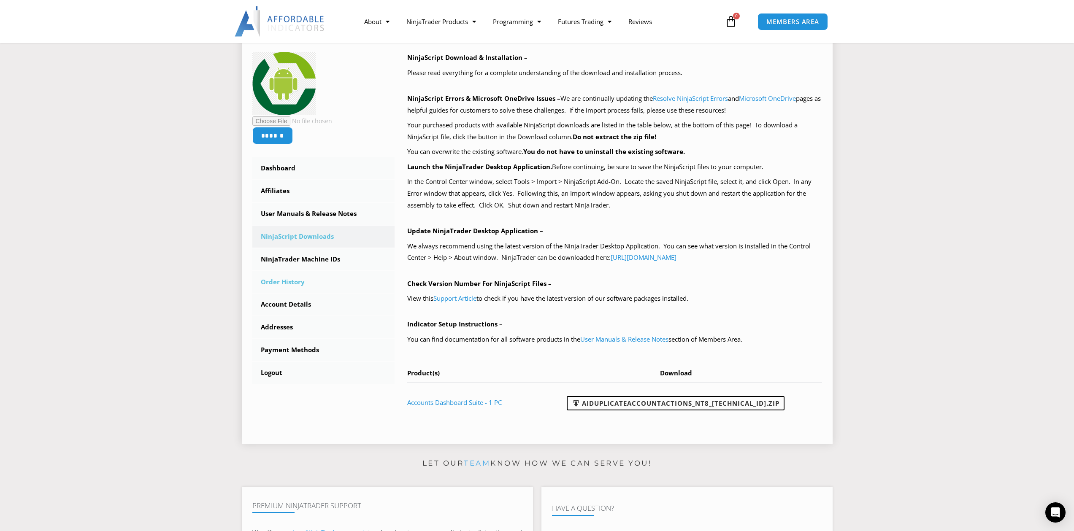
click at [329, 275] on link "Order History" at bounding box center [323, 282] width 143 height 22
click at [344, 301] on link "Account Details" at bounding box center [323, 305] width 143 height 22
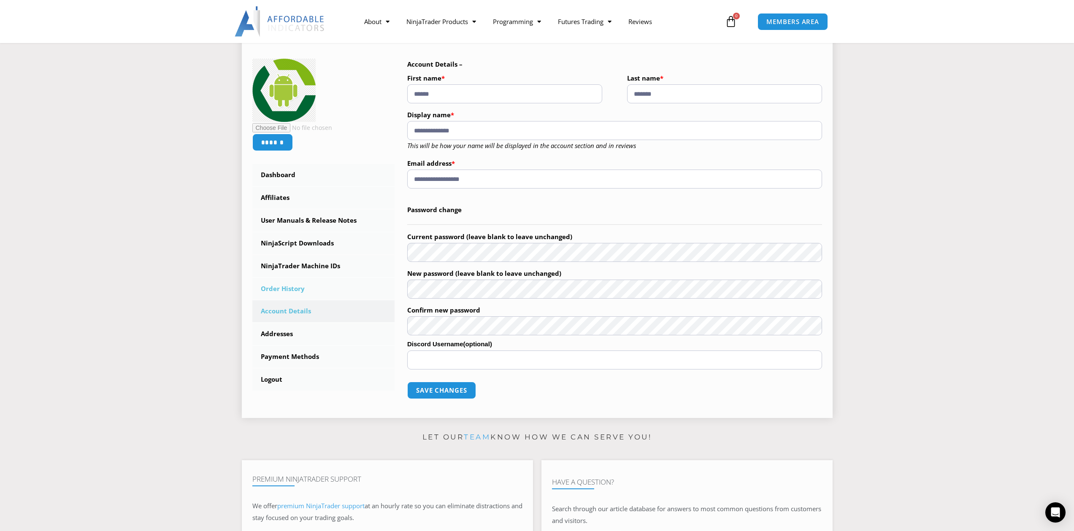
scroll to position [124, 0]
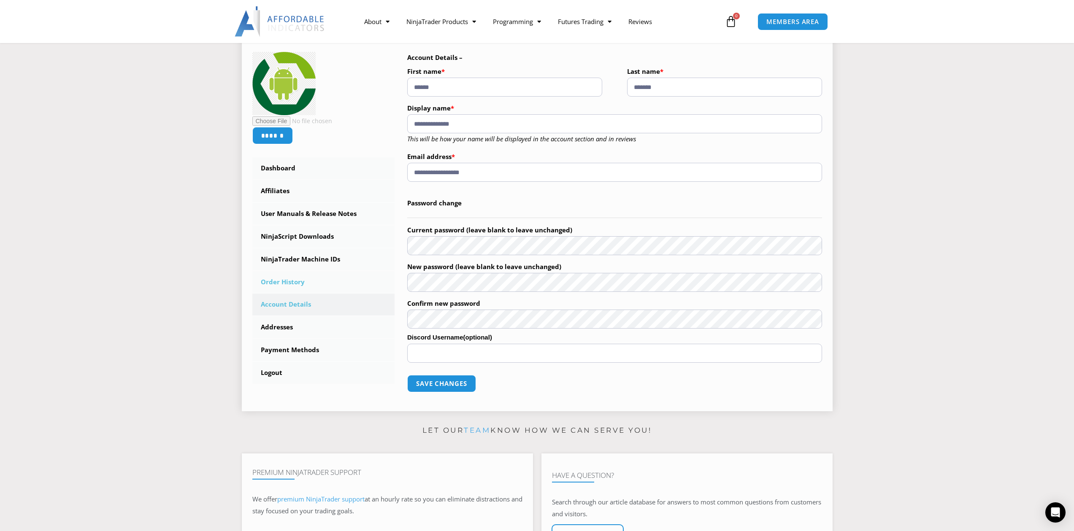
click at [295, 273] on link "Order History" at bounding box center [323, 282] width 143 height 22
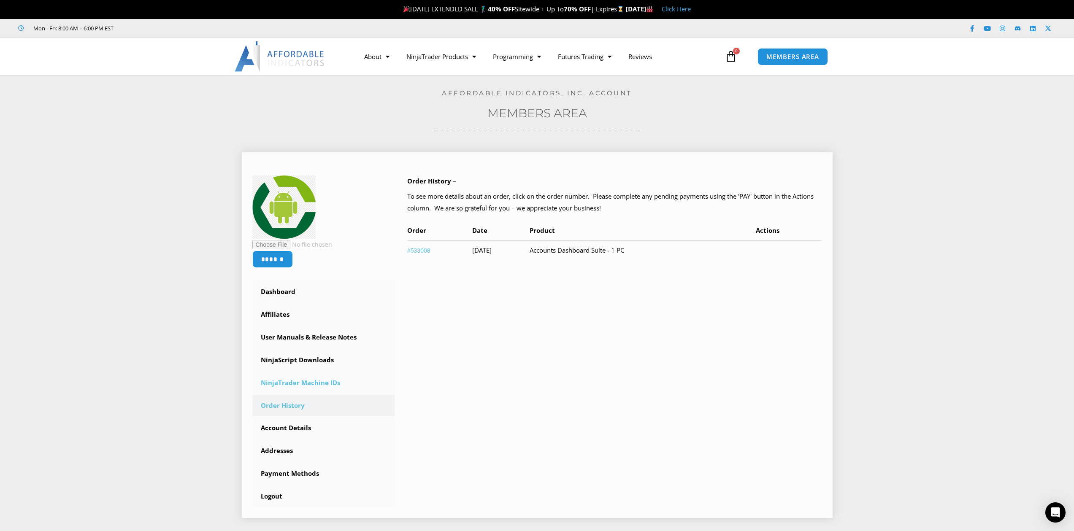
click at [321, 386] on link "NinjaTrader Machine IDs" at bounding box center [323, 383] width 143 height 22
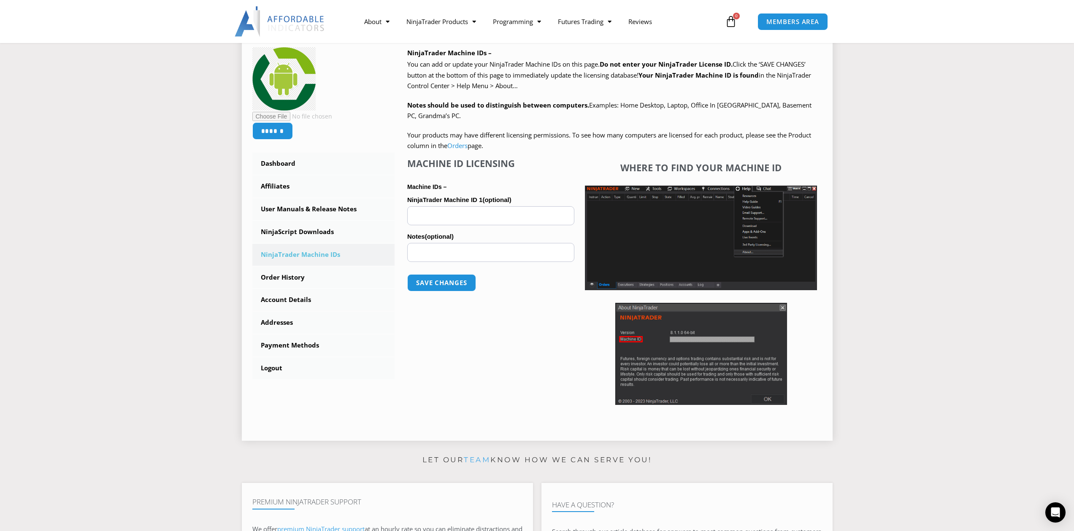
scroll to position [133, 0]
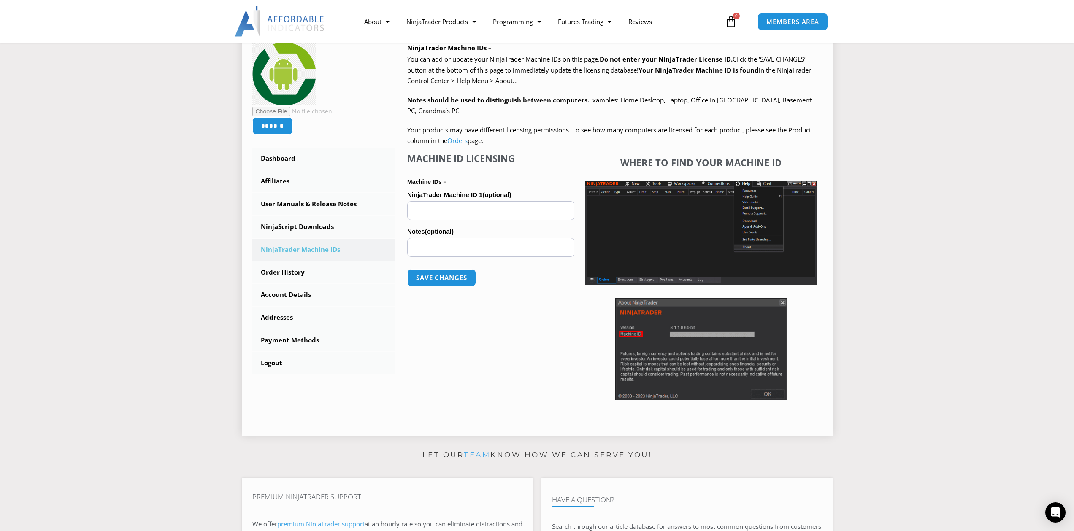
click at [490, 211] on input "NinjaTrader Machine ID 1 (optional)" at bounding box center [490, 210] width 167 height 19
paste input "**********"
type input "**********"
click at [453, 279] on button "Save changes" at bounding box center [442, 278] width 72 height 18
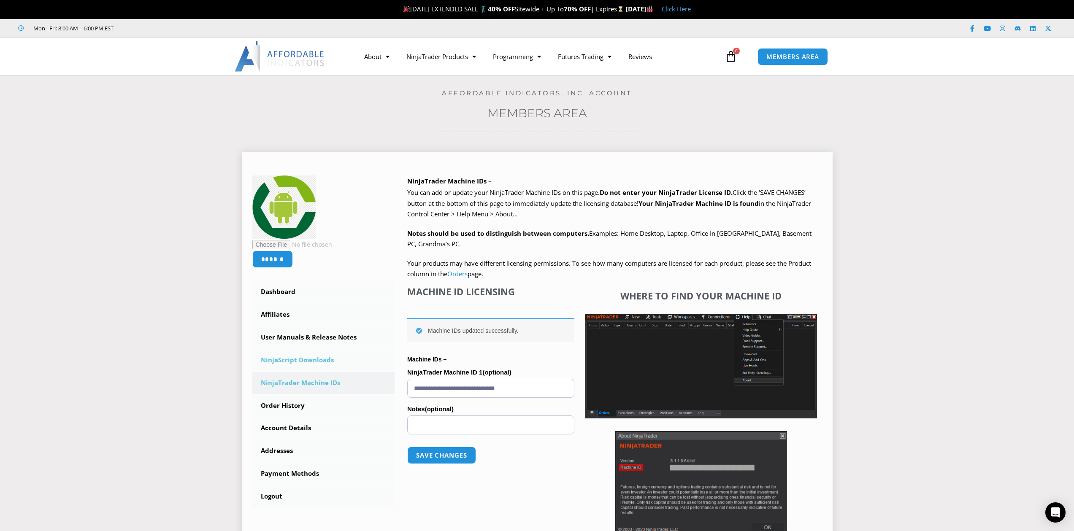
click at [319, 356] on link "NinjaScript Downloads" at bounding box center [323, 360] width 143 height 22
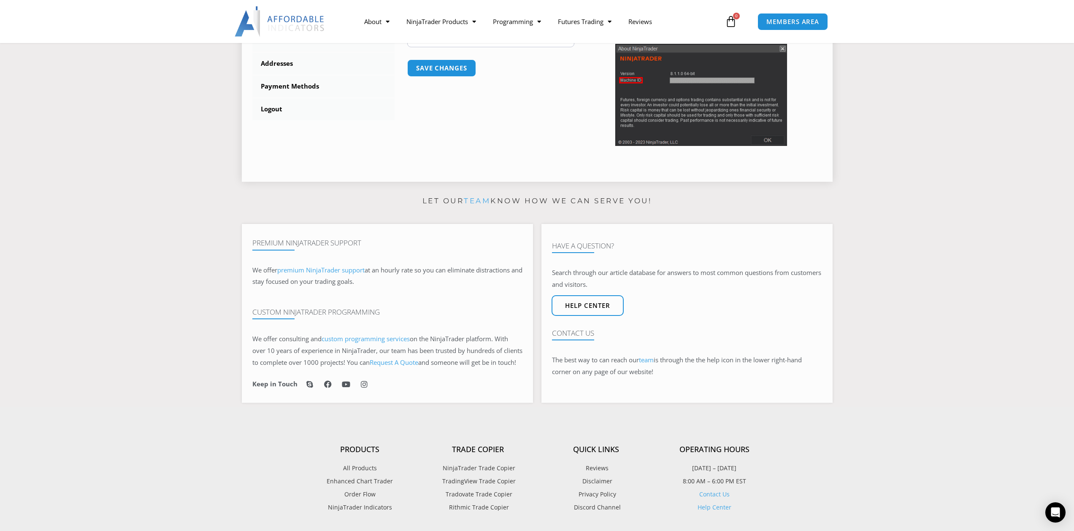
scroll to position [391, 0]
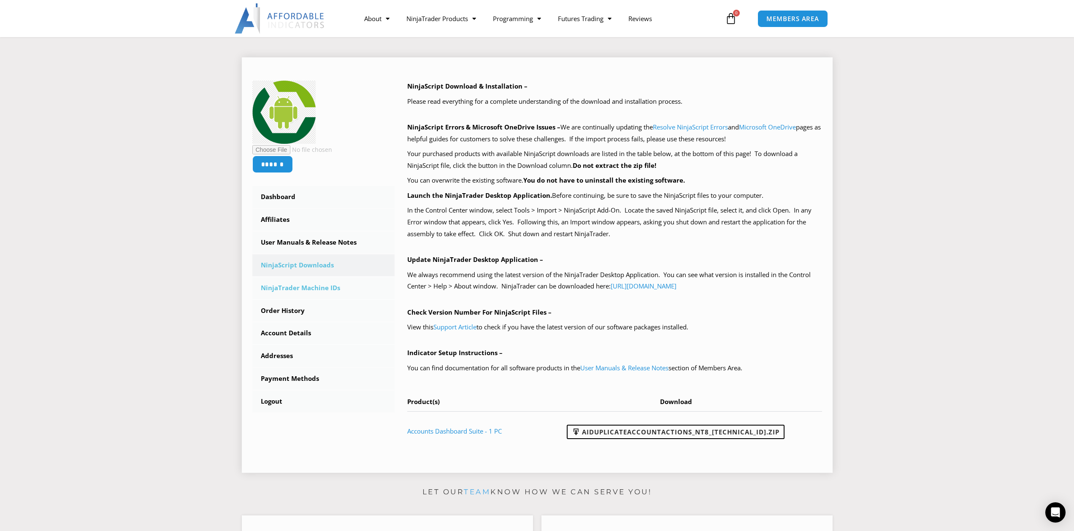
scroll to position [110, 0]
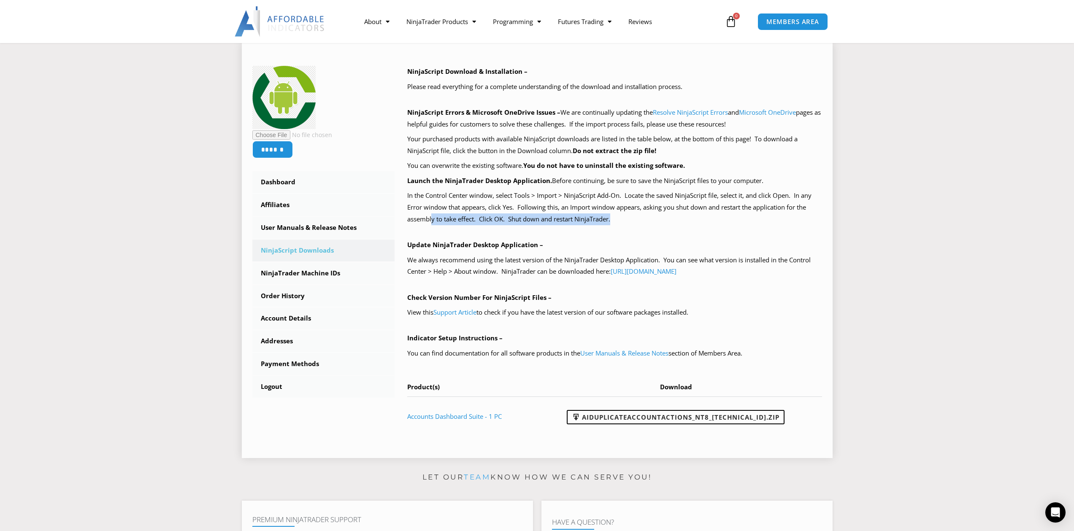
drag, startPoint x: 436, startPoint y: 222, endPoint x: 628, endPoint y: 223, distance: 192.4
click at [628, 223] on p "In the Control Center window, select Tools > Import > NinjaScript Add-On. Locat…" at bounding box center [614, 207] width 415 height 35
click at [657, 230] on div "NinjaScript Download & Installation – Please read everything for a complete und…" at bounding box center [614, 251] width 415 height 370
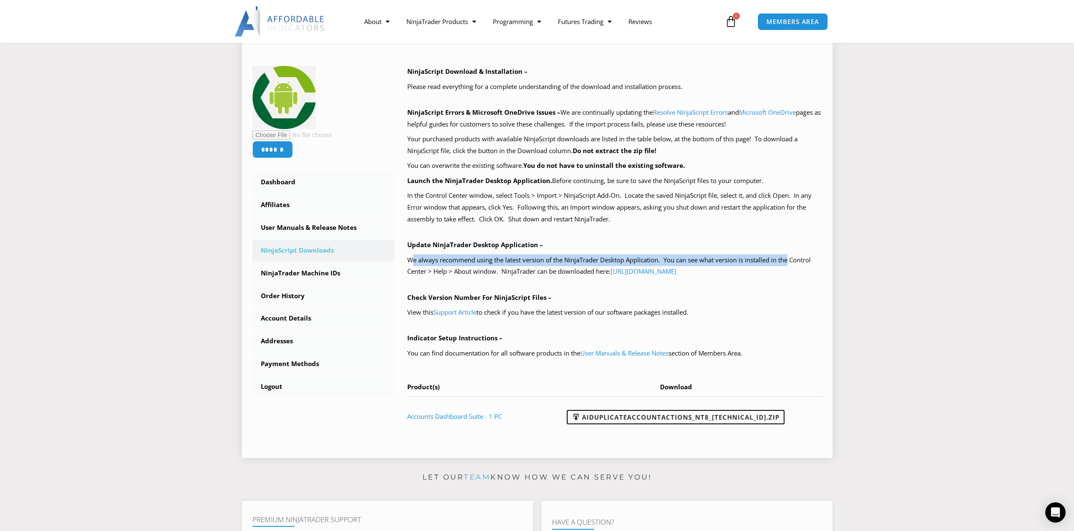
drag, startPoint x: 414, startPoint y: 258, endPoint x: 791, endPoint y: 259, distance: 376.8
click at [791, 259] on p "We always recommend using the latest version of the NinjaTrader Desktop Applica…" at bounding box center [614, 266] width 415 height 24
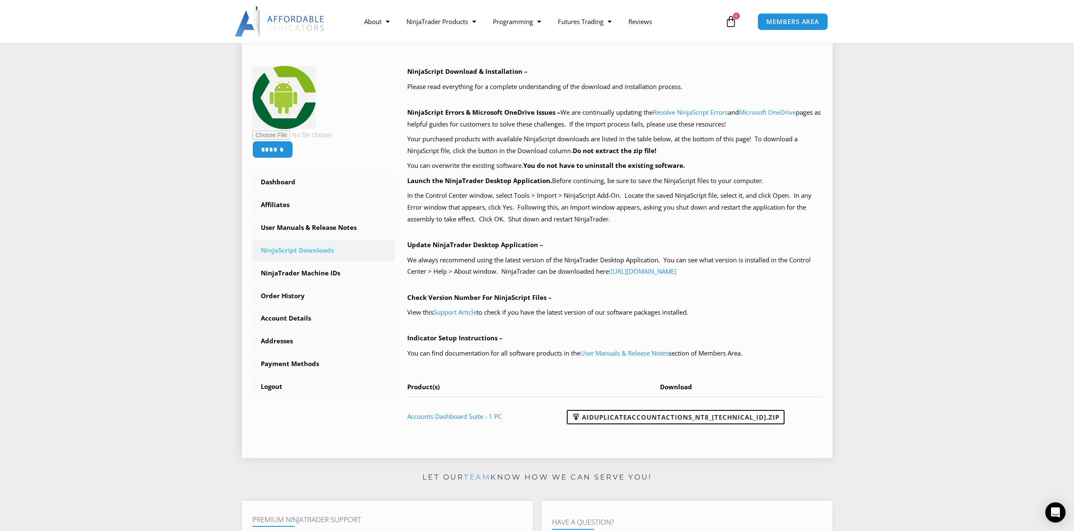
click at [450, 268] on p "We always recommend using the latest version of the NinjaTrader Desktop Applica…" at bounding box center [614, 266] width 415 height 24
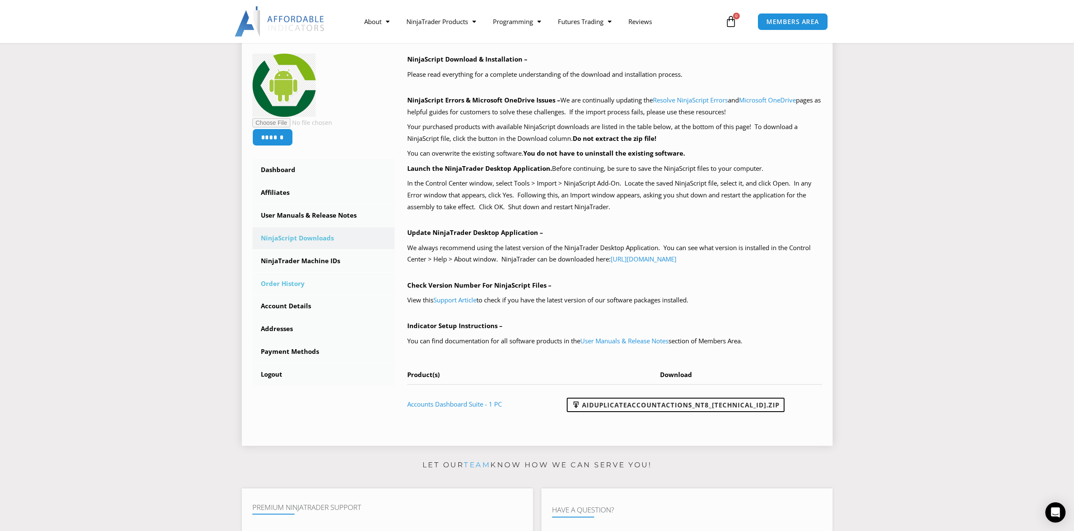
scroll to position [124, 0]
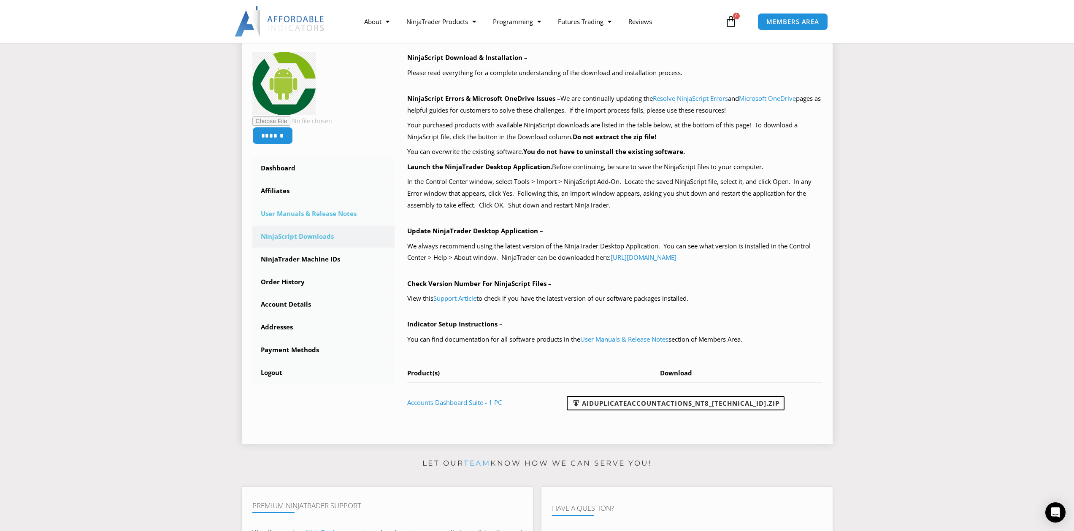
click at [306, 215] on link "User Manuals & Release Notes" at bounding box center [323, 214] width 143 height 22
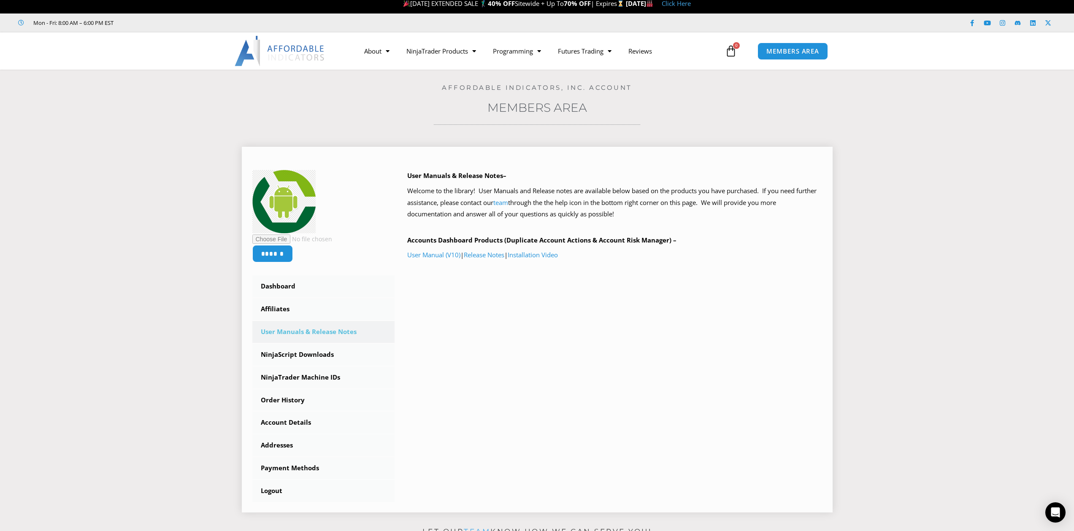
scroll to position [0, 0]
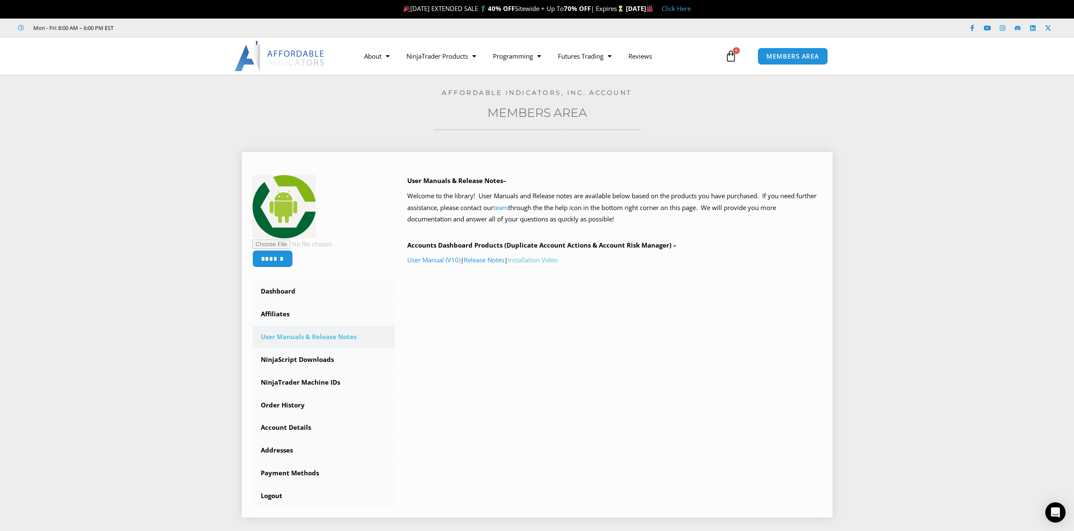
click at [557, 262] on link "Installation Video" at bounding box center [533, 260] width 50 height 8
